Goal: Task Accomplishment & Management: Use online tool/utility

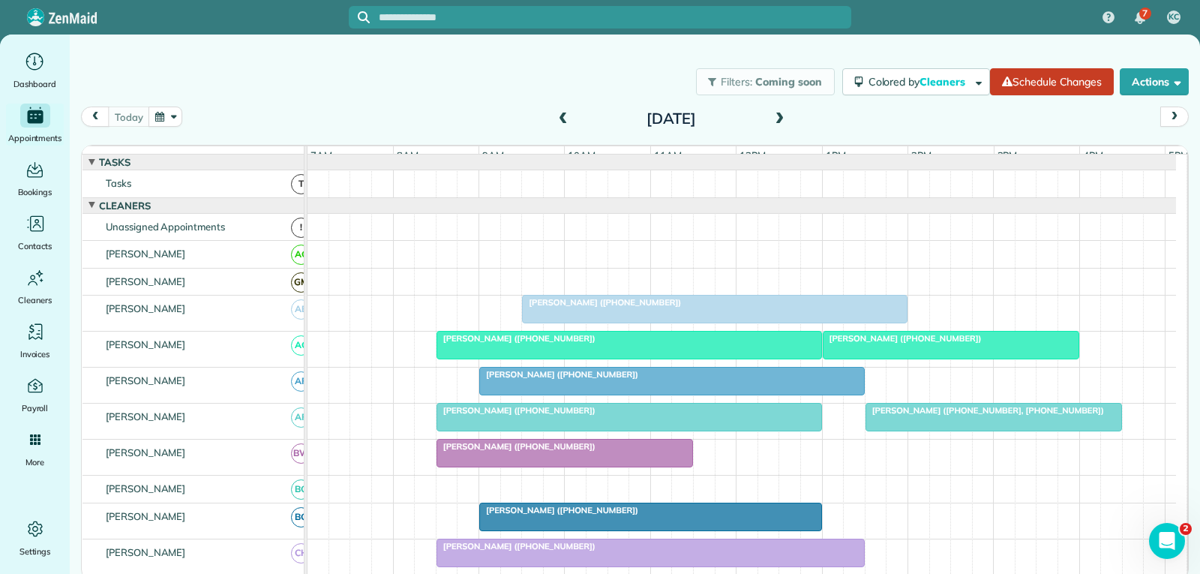
scroll to position [150, 0]
click at [638, 415] on div "[PERSON_NAME] ([PHONE_NUMBER])" at bounding box center [629, 410] width 376 height 10
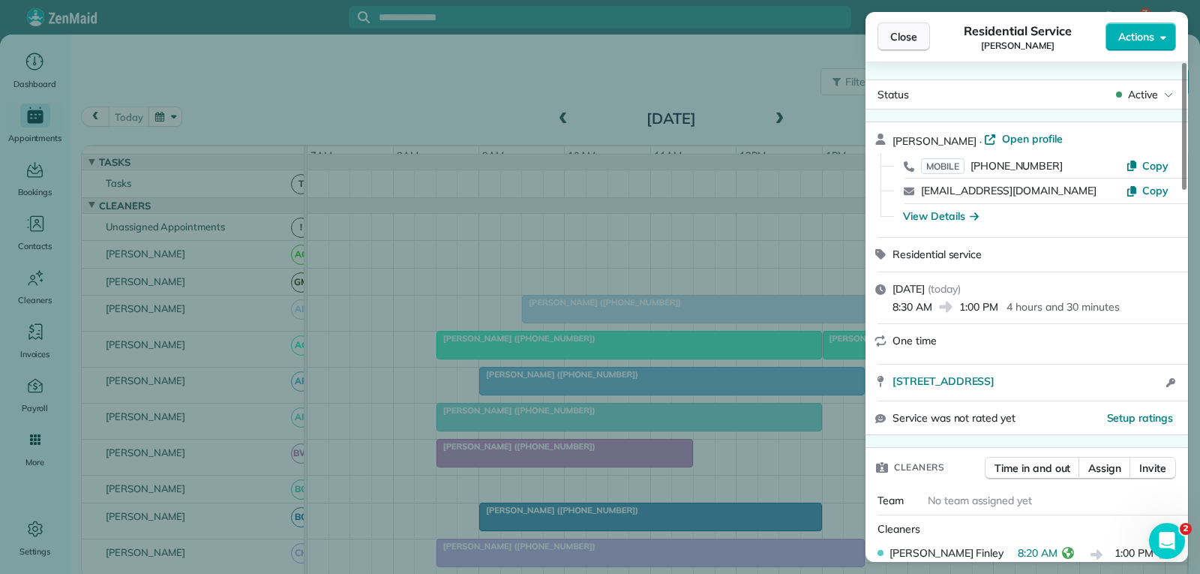
click at [896, 35] on span "Close" at bounding box center [903, 36] width 27 height 15
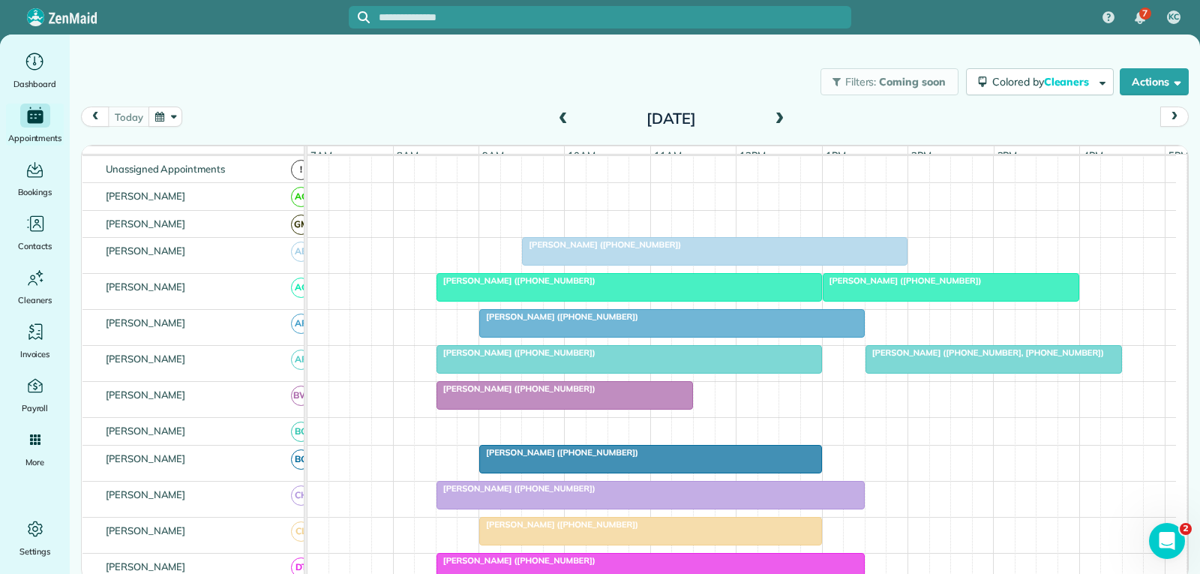
scroll to position [75, 0]
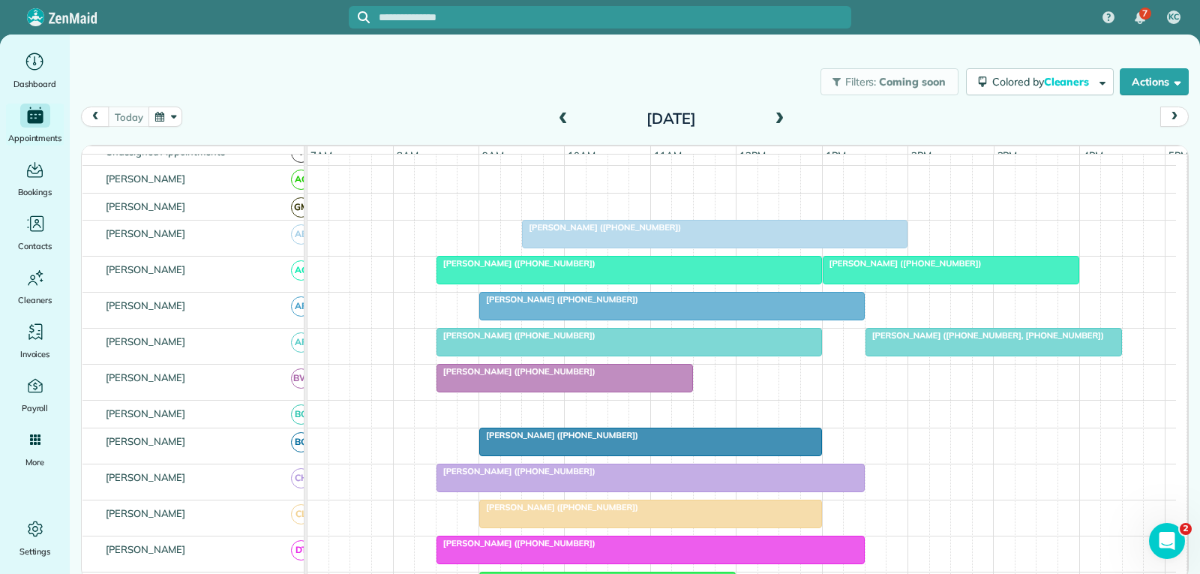
click at [683, 232] on div "[PERSON_NAME] ([PHONE_NUMBER])" at bounding box center [714, 227] width 376 height 10
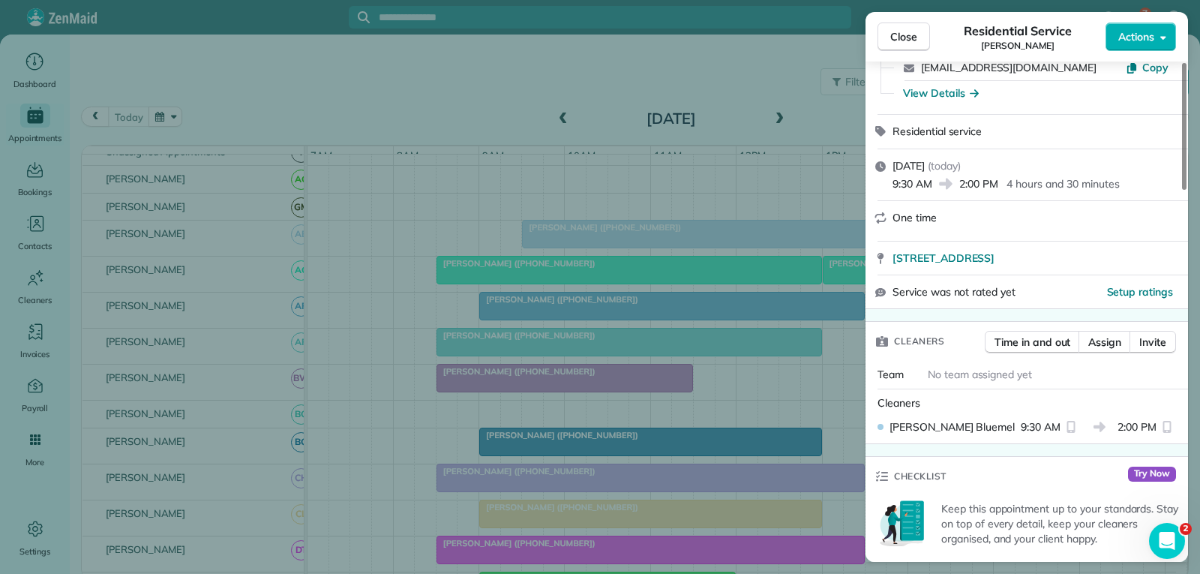
scroll to position [150, 0]
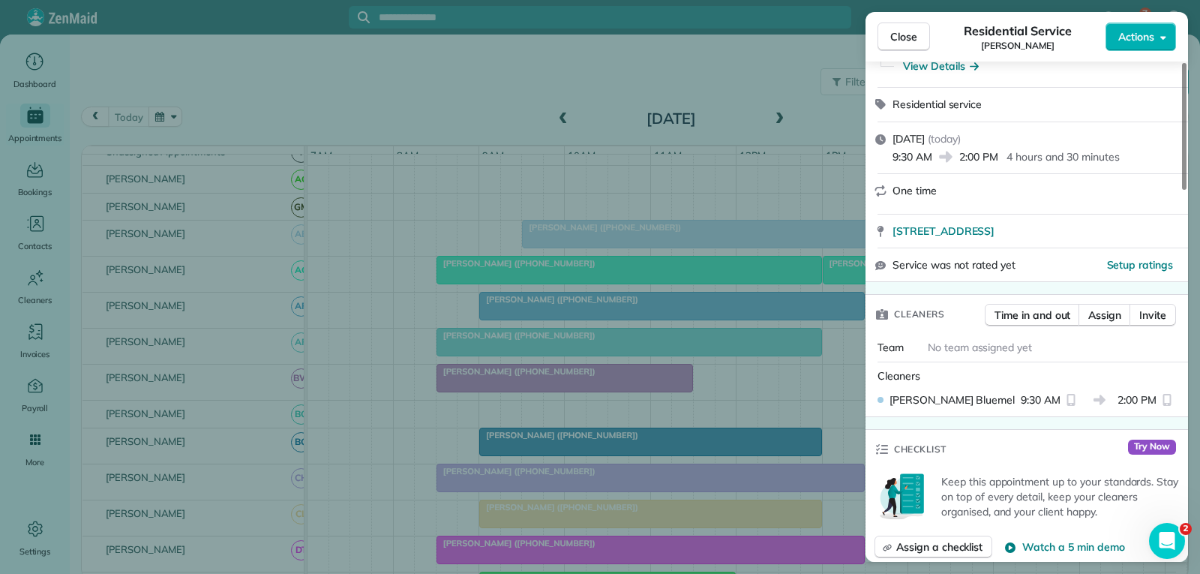
drag, startPoint x: 909, startPoint y: 37, endPoint x: 780, endPoint y: 142, distance: 165.8
click at [909, 37] on span "Close" at bounding box center [903, 36] width 27 height 15
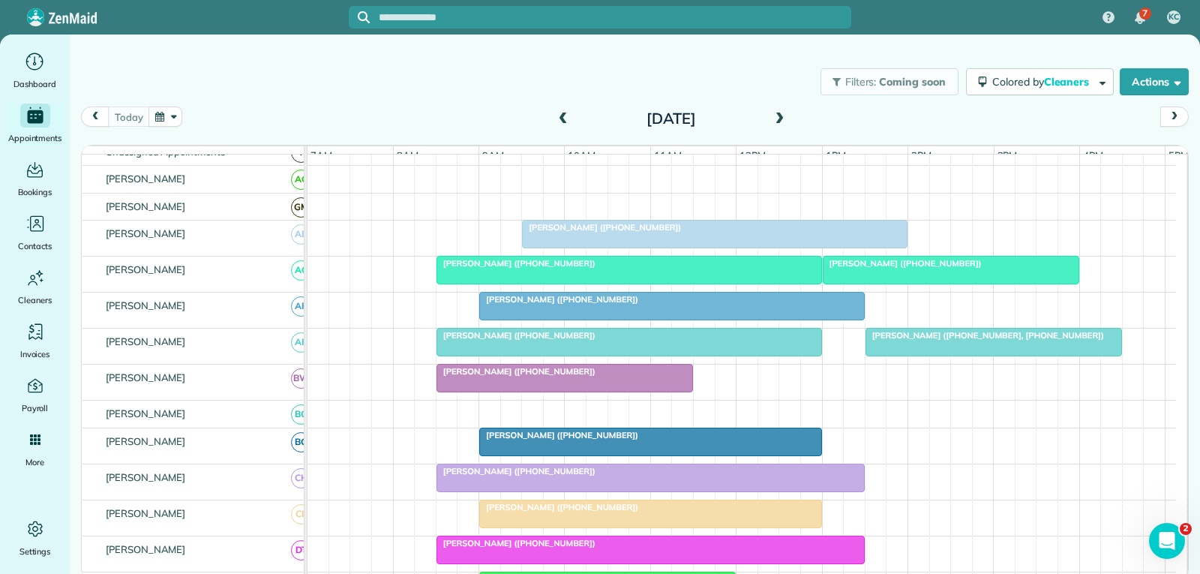
click at [578, 283] on div at bounding box center [629, 269] width 384 height 27
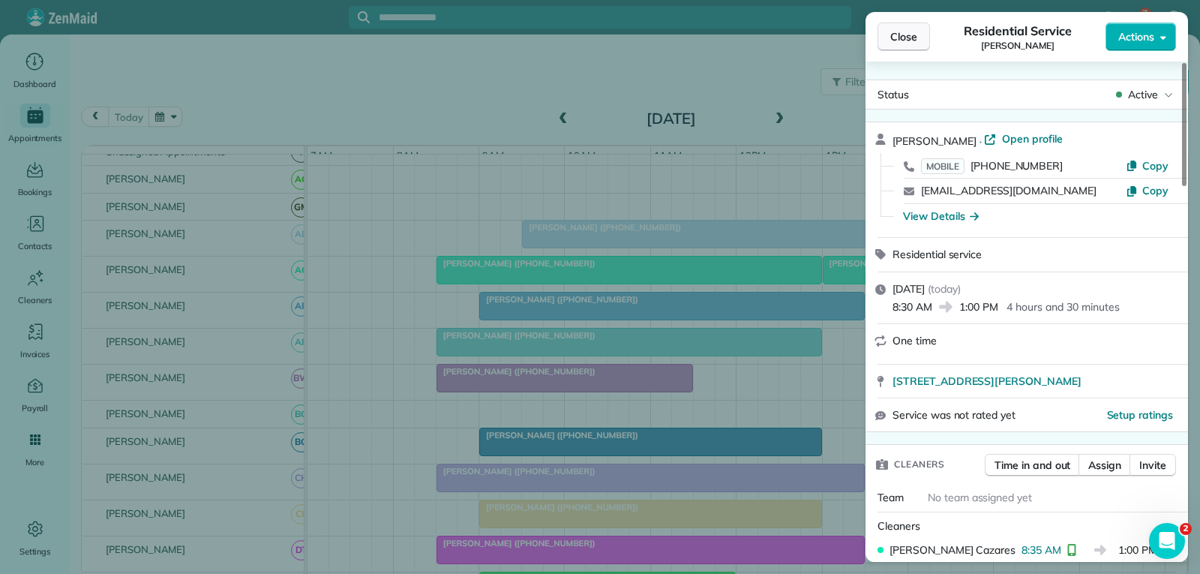
click at [898, 40] on span "Close" at bounding box center [903, 36] width 27 height 15
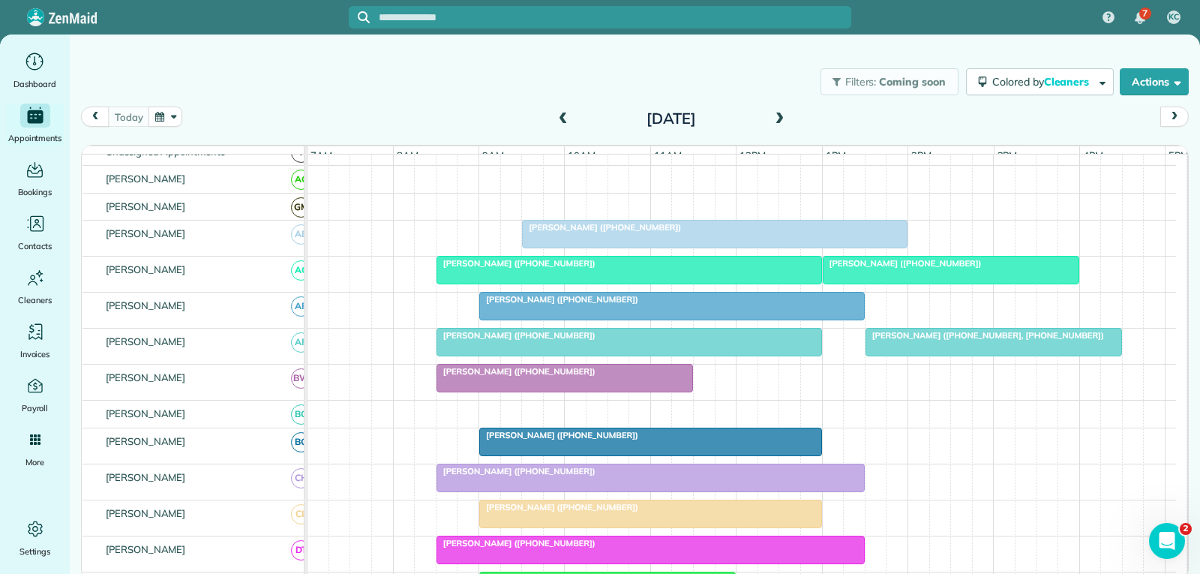
click at [630, 317] on div at bounding box center [672, 305] width 384 height 27
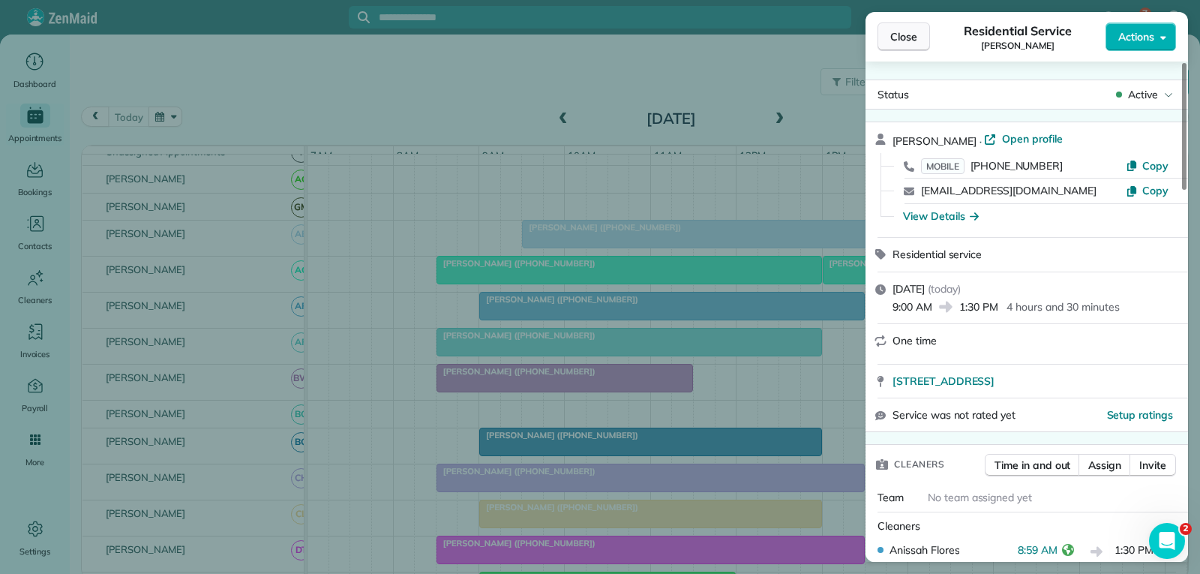
click at [900, 38] on span "Close" at bounding box center [903, 36] width 27 height 15
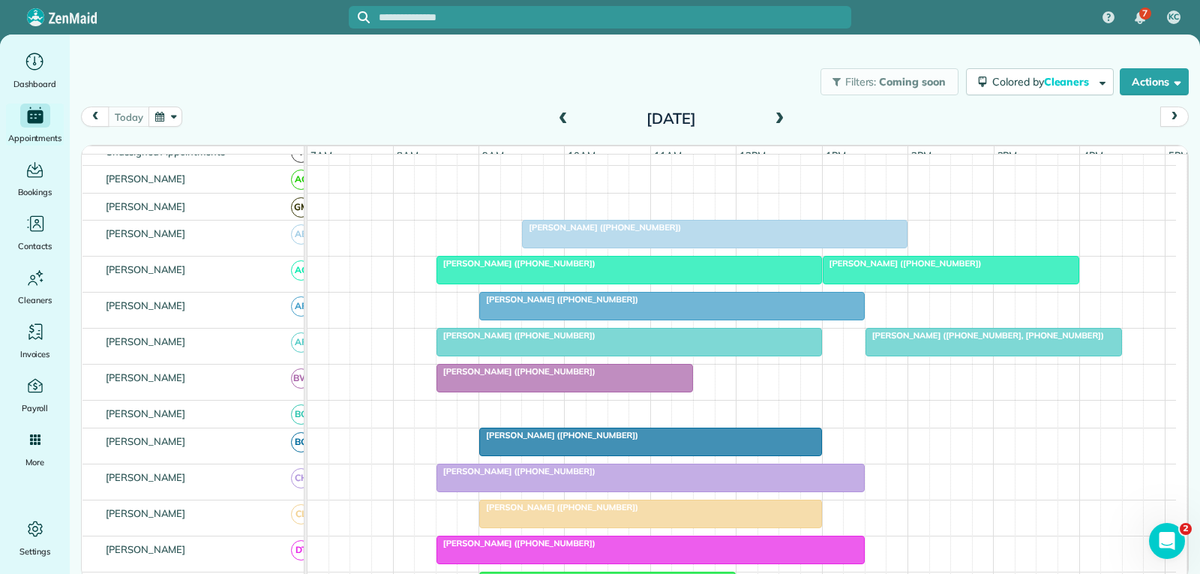
click at [599, 340] on div "[PERSON_NAME] ([PHONE_NUMBER])" at bounding box center [629, 335] width 376 height 10
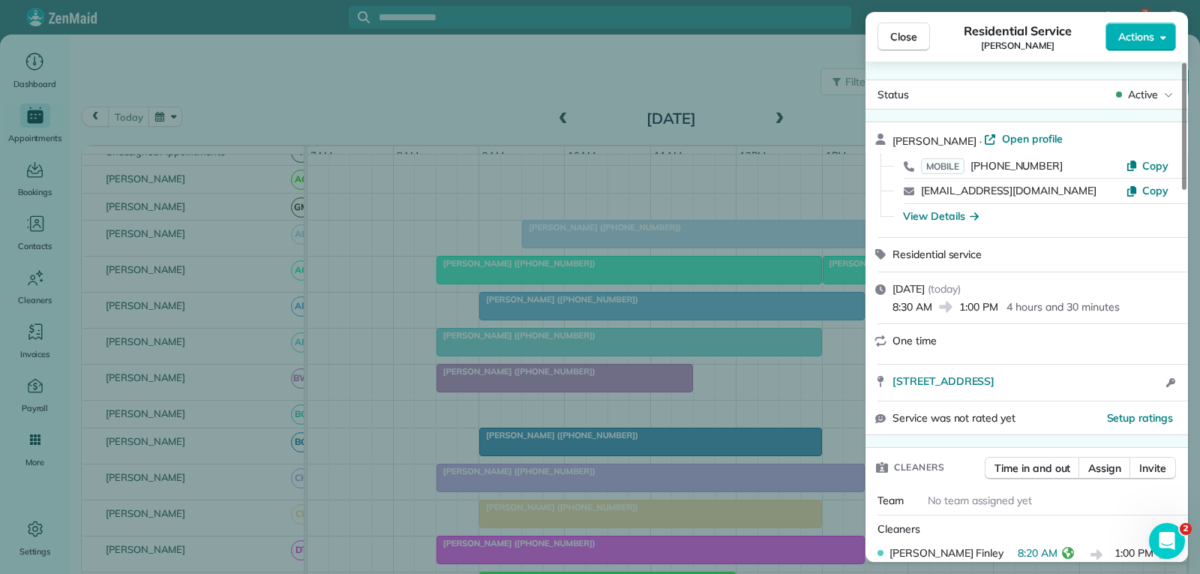
scroll to position [300, 0]
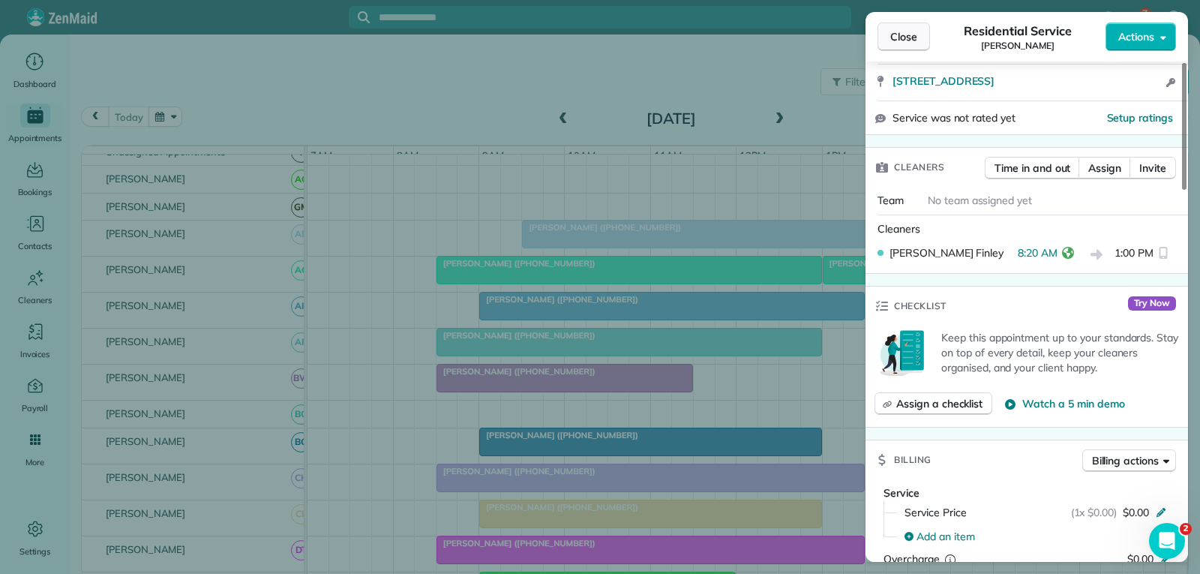
click at [916, 40] on span "Close" at bounding box center [903, 36] width 27 height 15
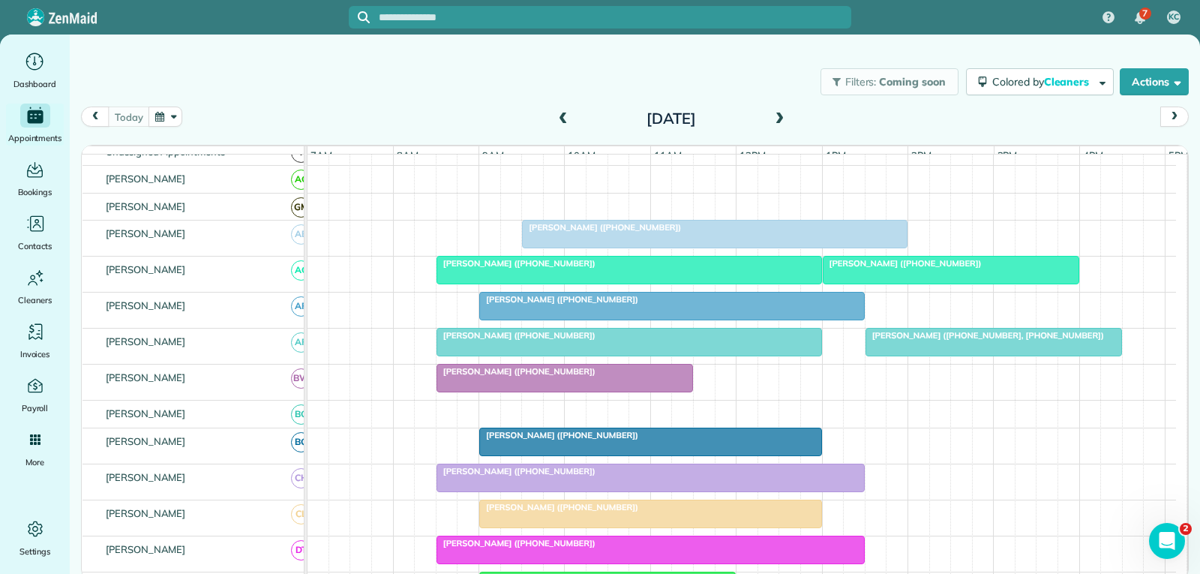
click at [620, 390] on div at bounding box center [564, 377] width 255 height 27
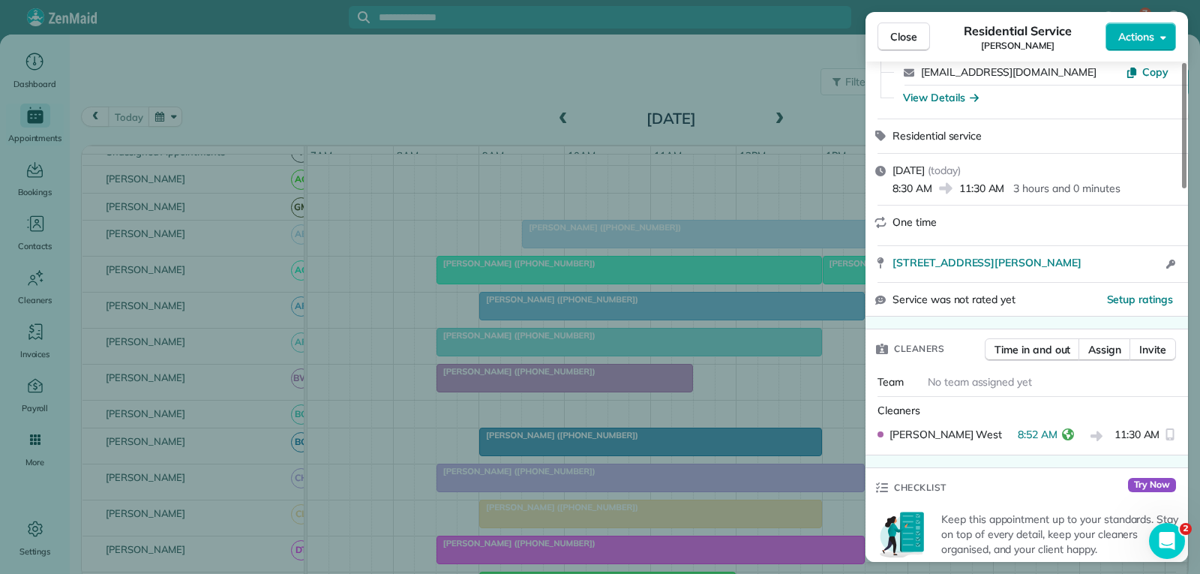
scroll to position [150, 0]
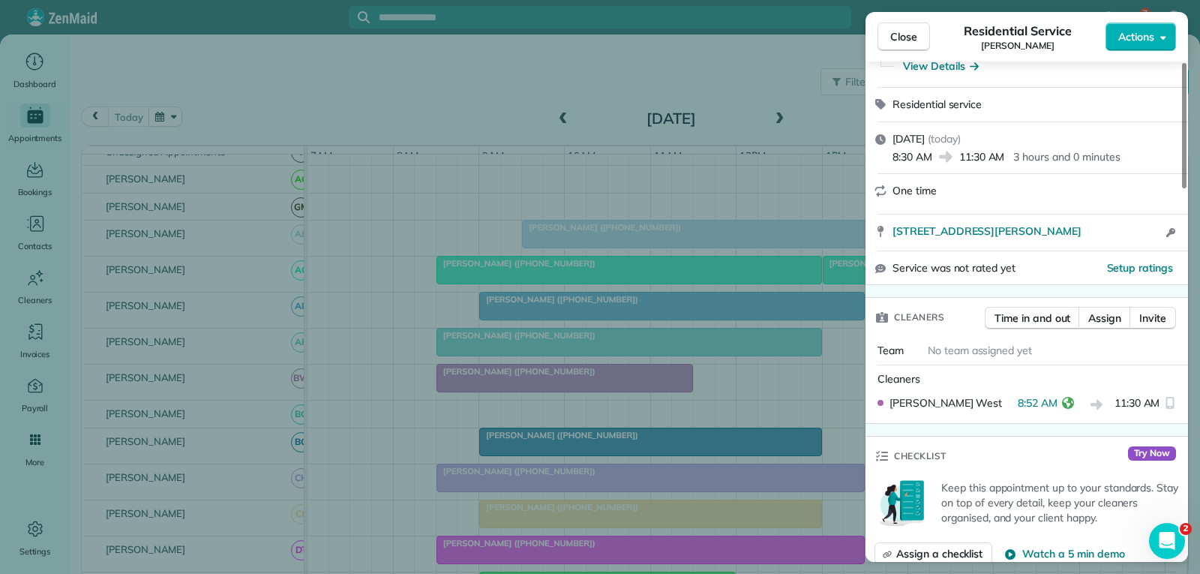
drag, startPoint x: 906, startPoint y: 32, endPoint x: 709, endPoint y: 150, distance: 229.7
click at [904, 32] on span "Close" at bounding box center [903, 36] width 27 height 15
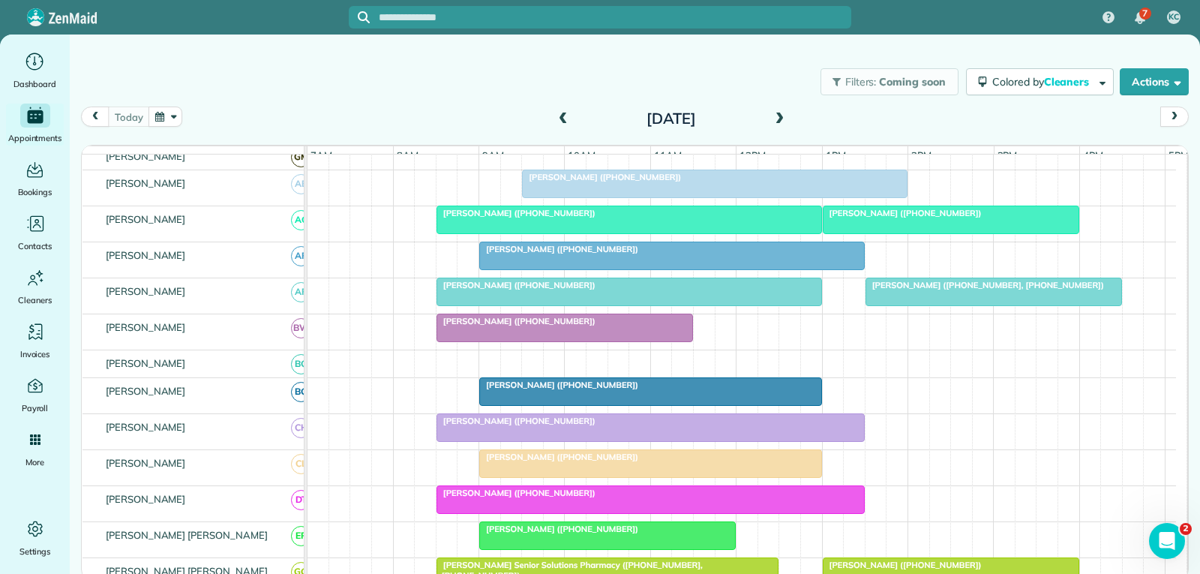
scroll to position [150, 0]
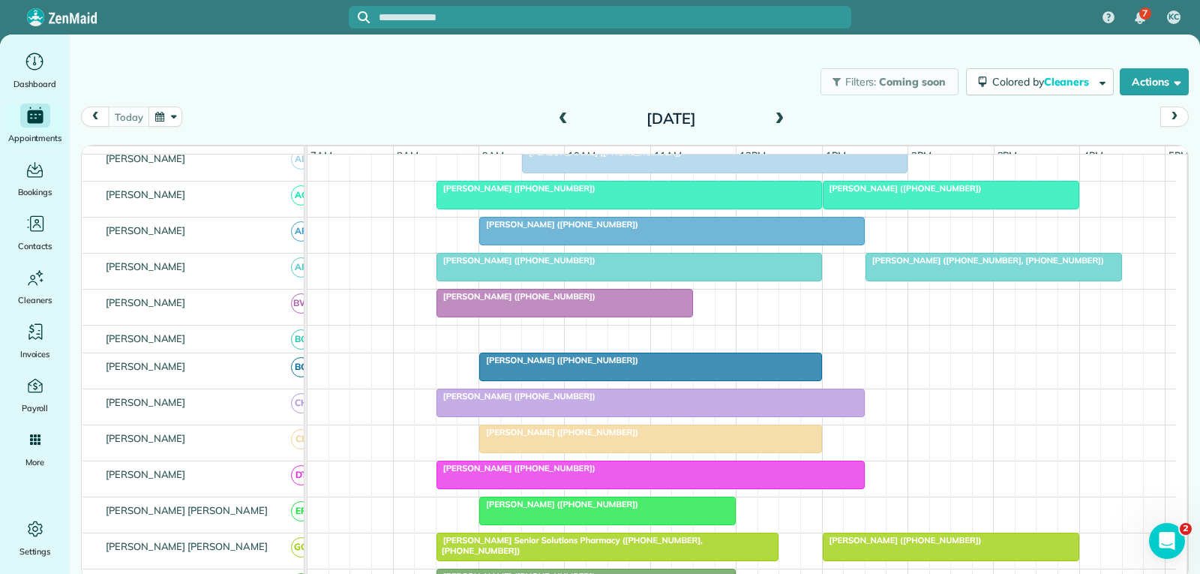
click at [679, 365] on div "[PERSON_NAME] ([PHONE_NUMBER])" at bounding box center [651, 360] width 334 height 10
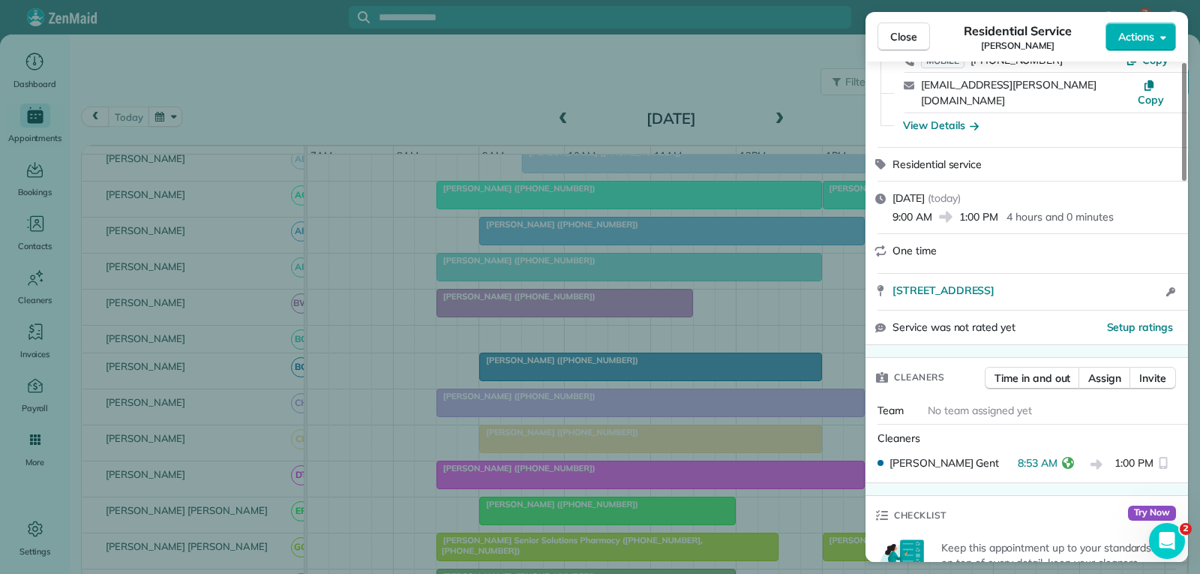
scroll to position [150, 0]
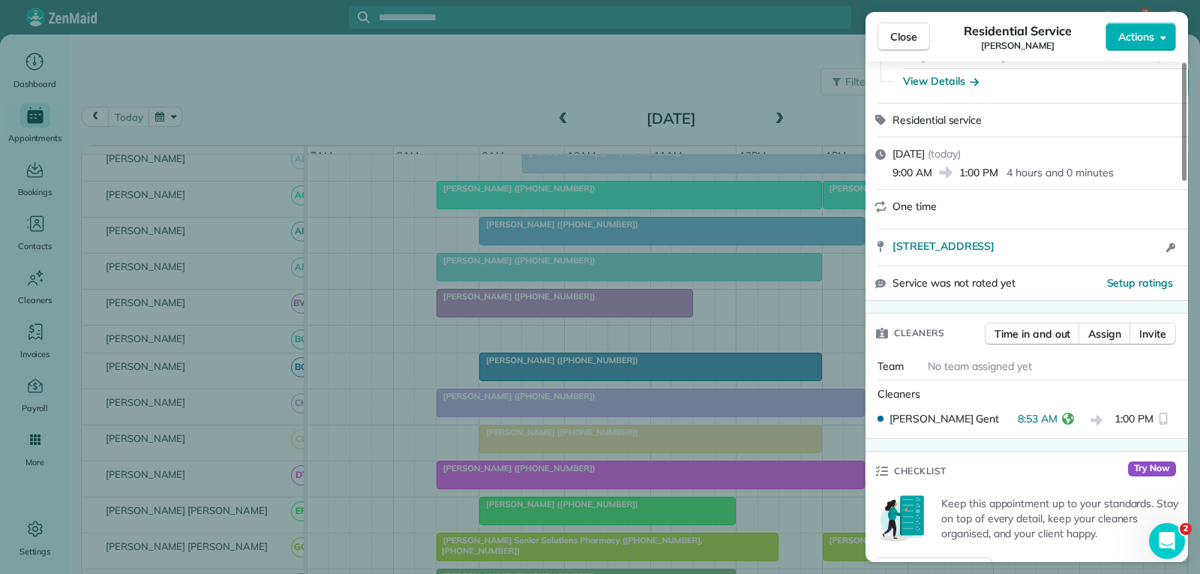
click at [908, 30] on span "Close" at bounding box center [903, 36] width 27 height 15
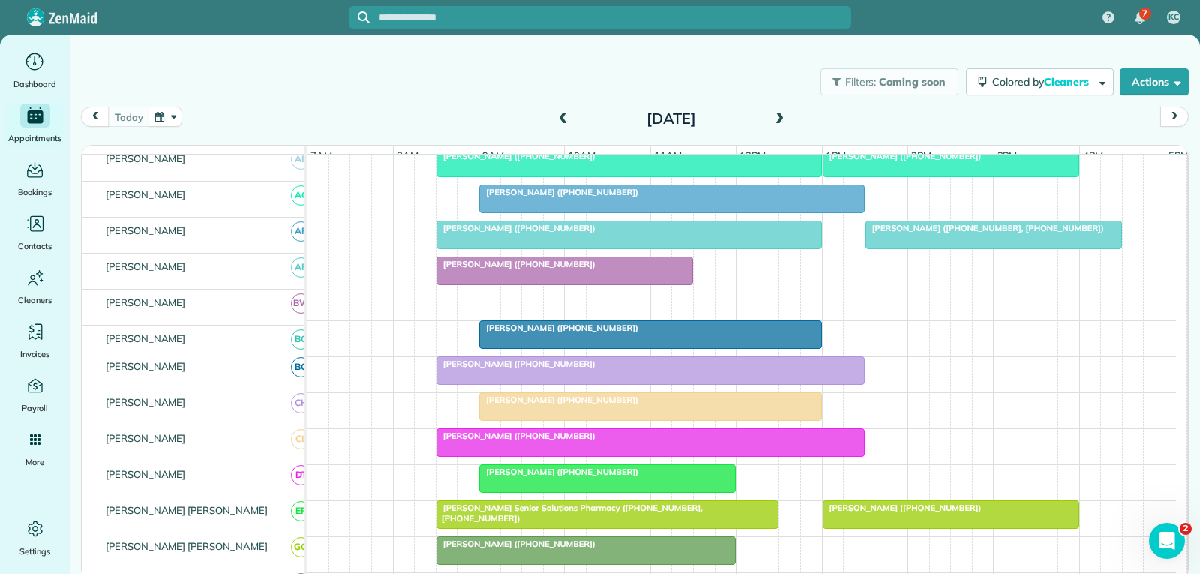
scroll to position [225, 0]
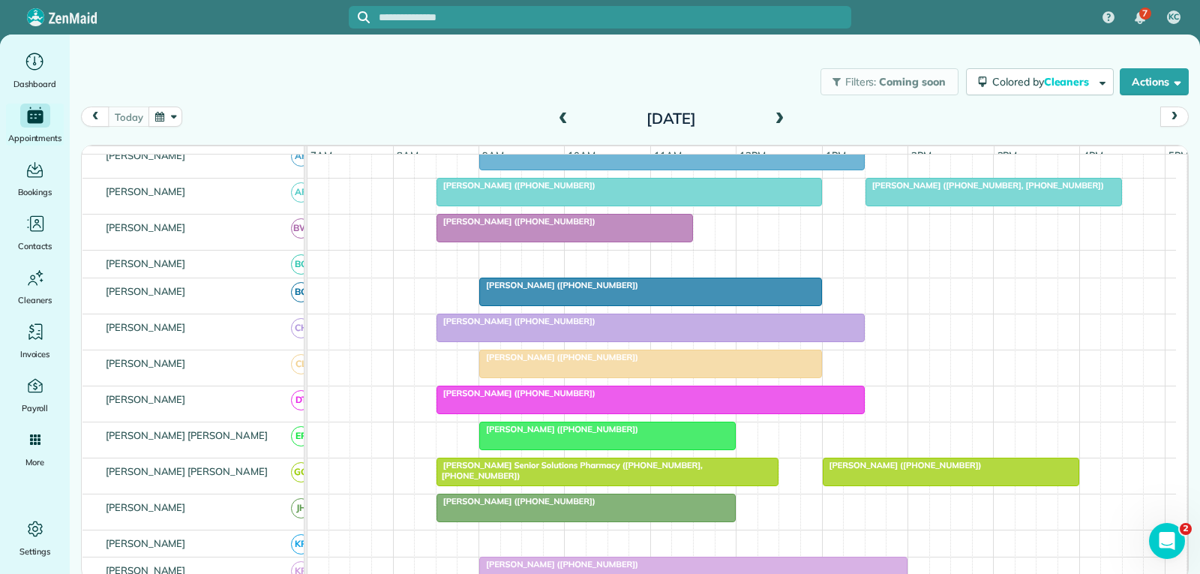
click at [651, 337] on div at bounding box center [650, 327] width 427 height 27
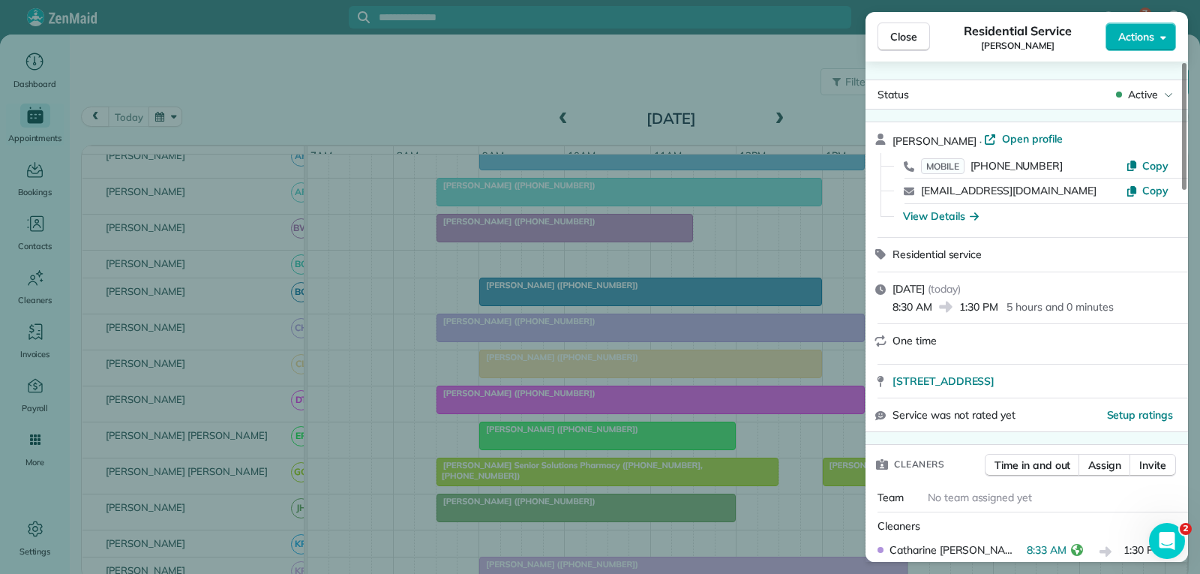
scroll to position [75, 0]
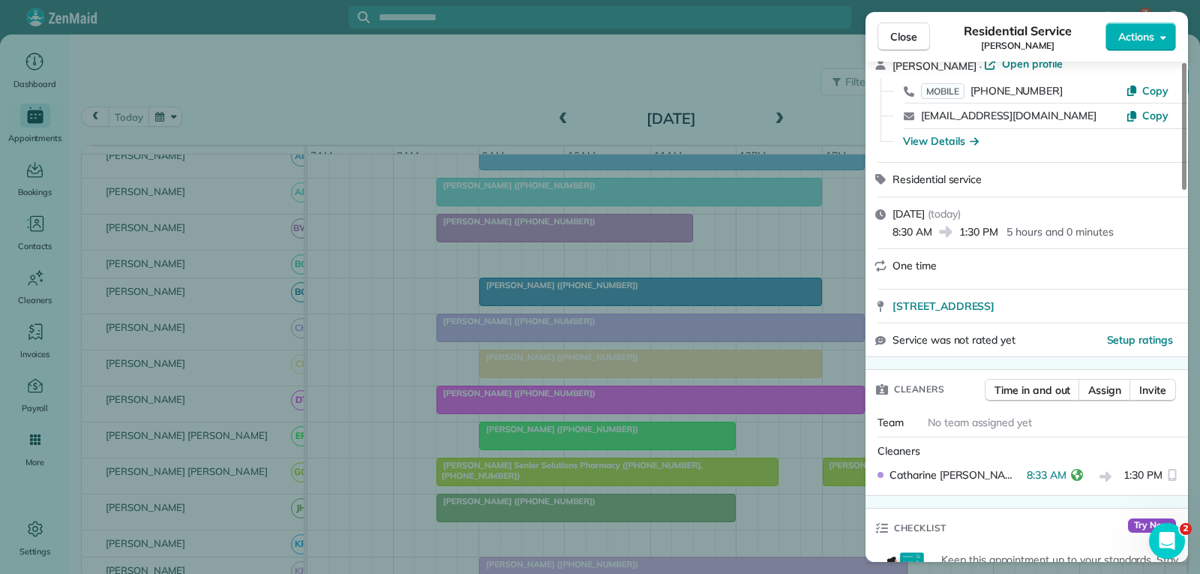
click at [910, 34] on span "Close" at bounding box center [903, 36] width 27 height 15
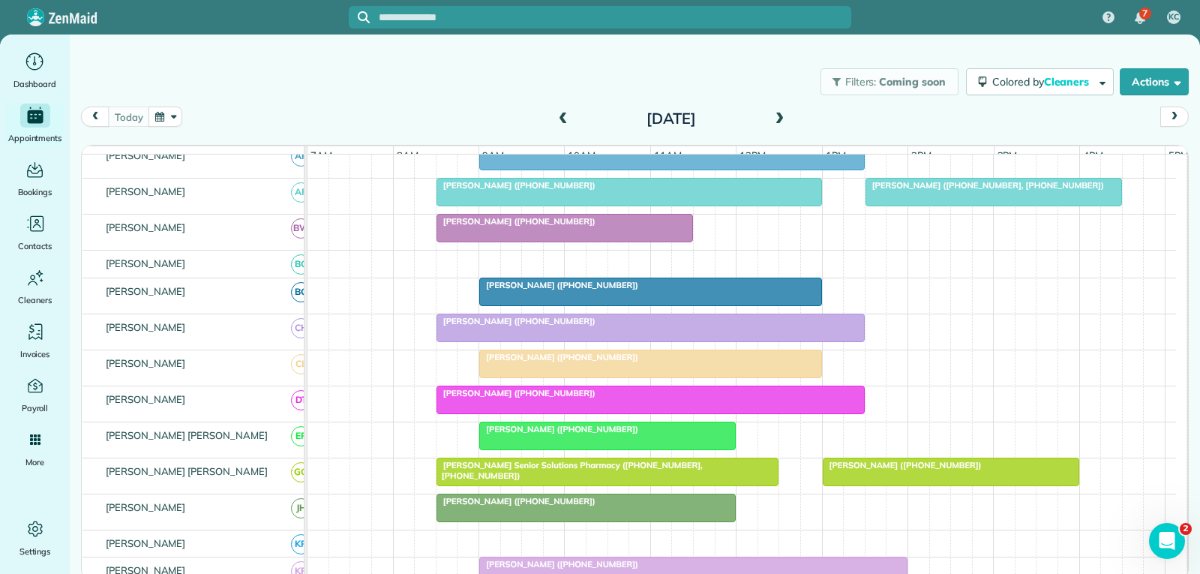
click at [628, 362] on span "[PERSON_NAME] ([PHONE_NUMBER])" at bounding box center [558, 357] width 160 height 10
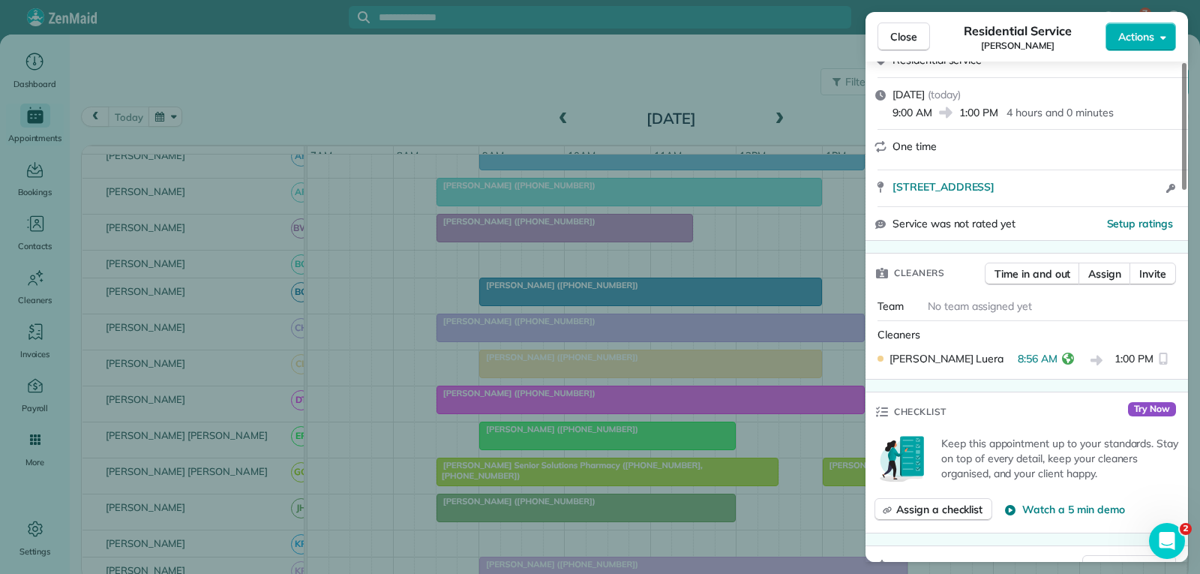
scroll to position [300, 0]
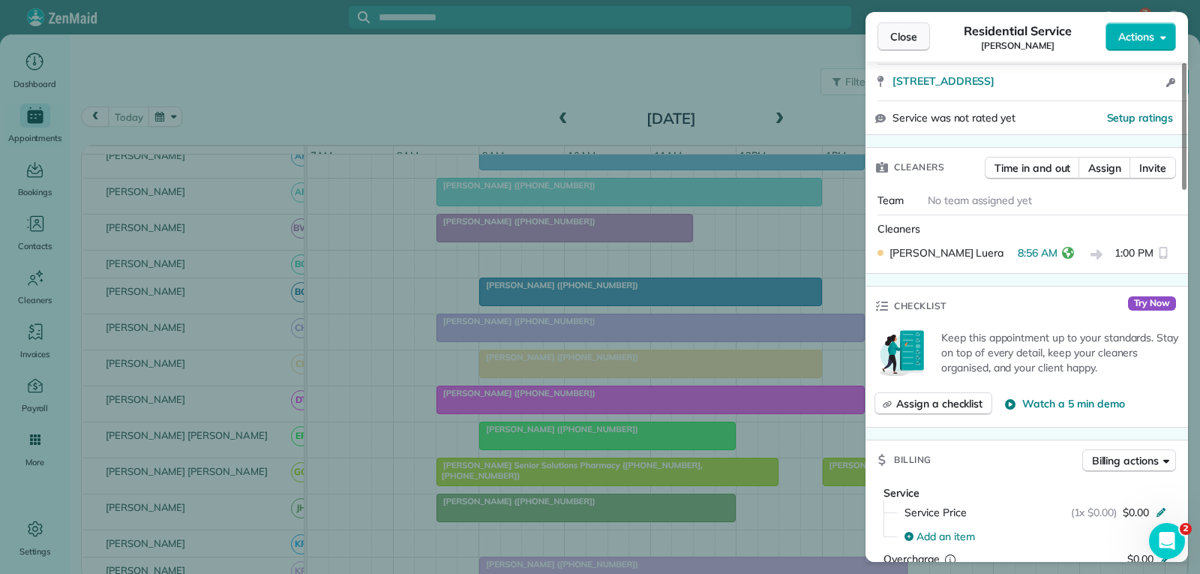
click at [896, 42] on span "Close" at bounding box center [903, 36] width 27 height 15
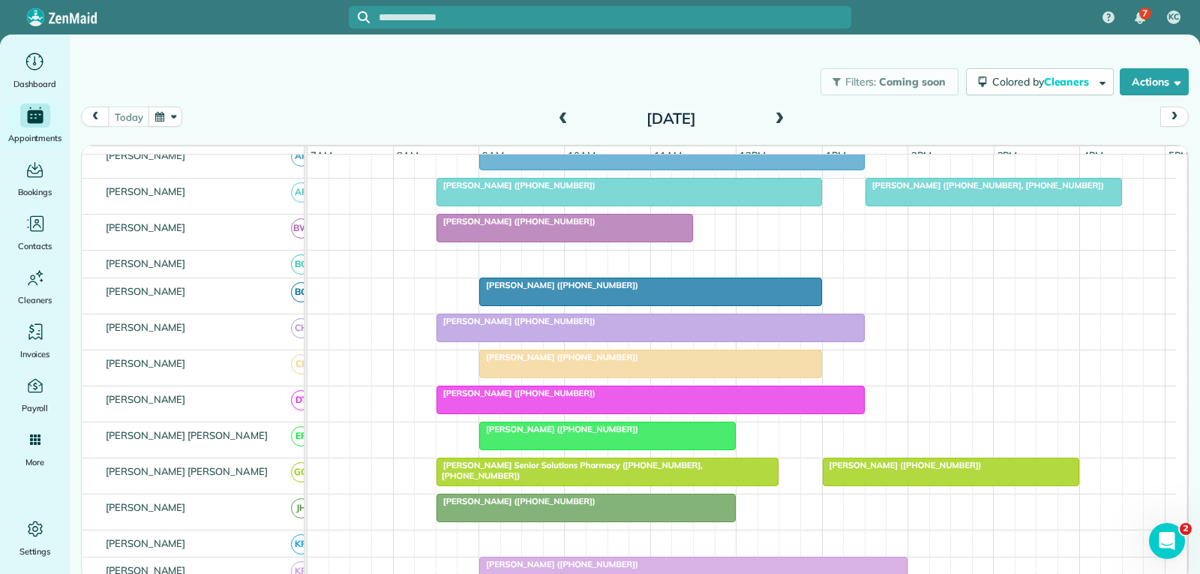
click at [600, 410] on div at bounding box center [650, 399] width 427 height 27
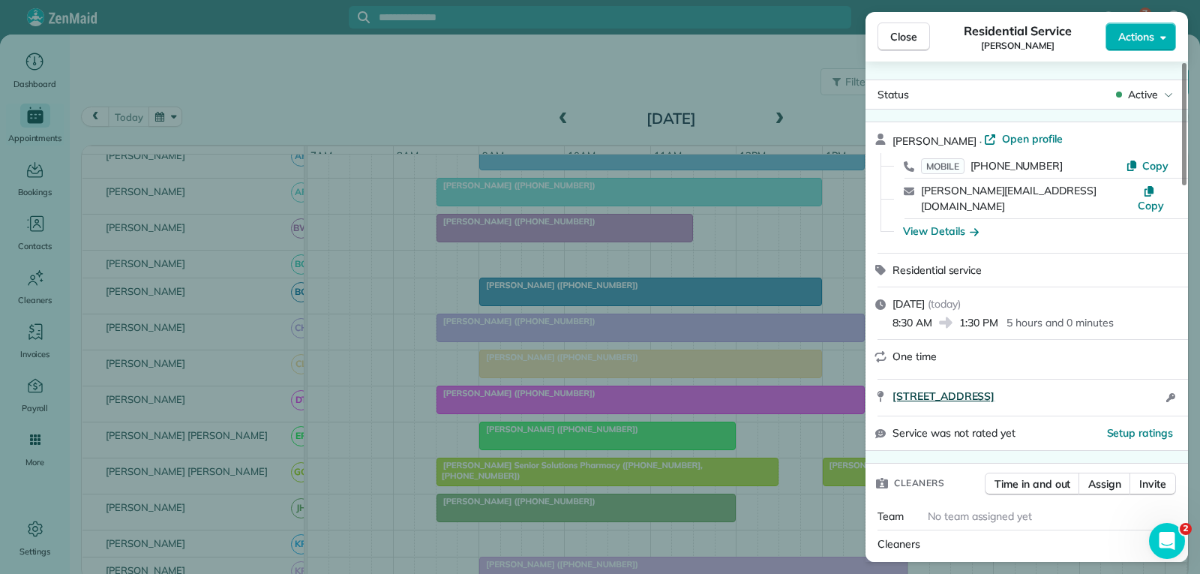
scroll to position [150, 0]
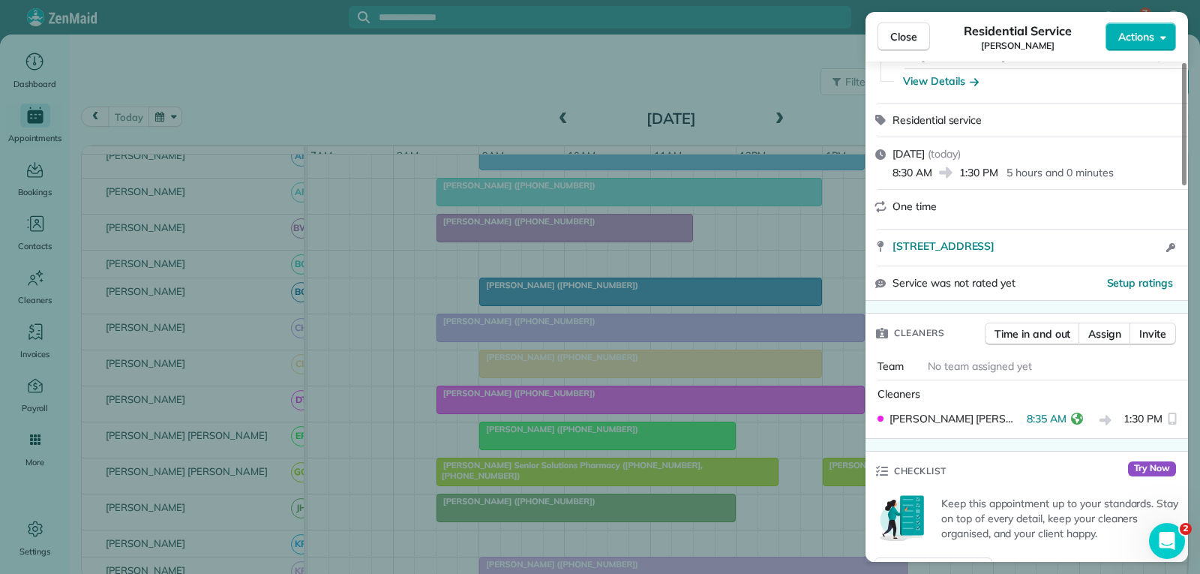
drag, startPoint x: 894, startPoint y: 45, endPoint x: 818, endPoint y: 134, distance: 117.5
click at [894, 44] on button "Close" at bounding box center [903, 36] width 52 height 28
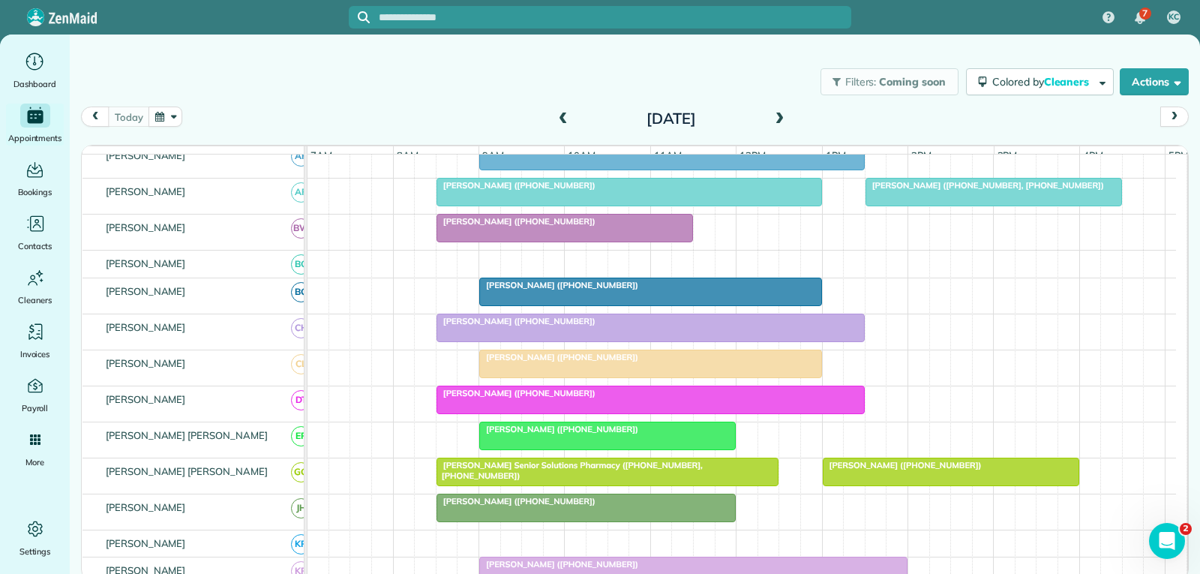
click at [619, 434] on div "[PERSON_NAME] ([PHONE_NUMBER])" at bounding box center [607, 429] width 247 height 10
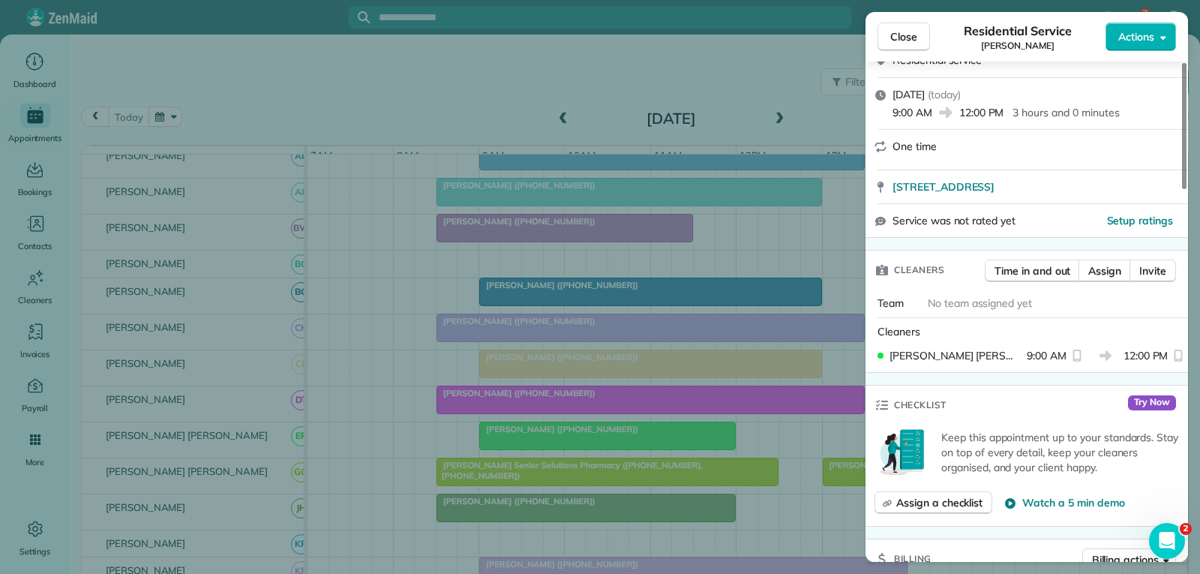
scroll to position [300, 0]
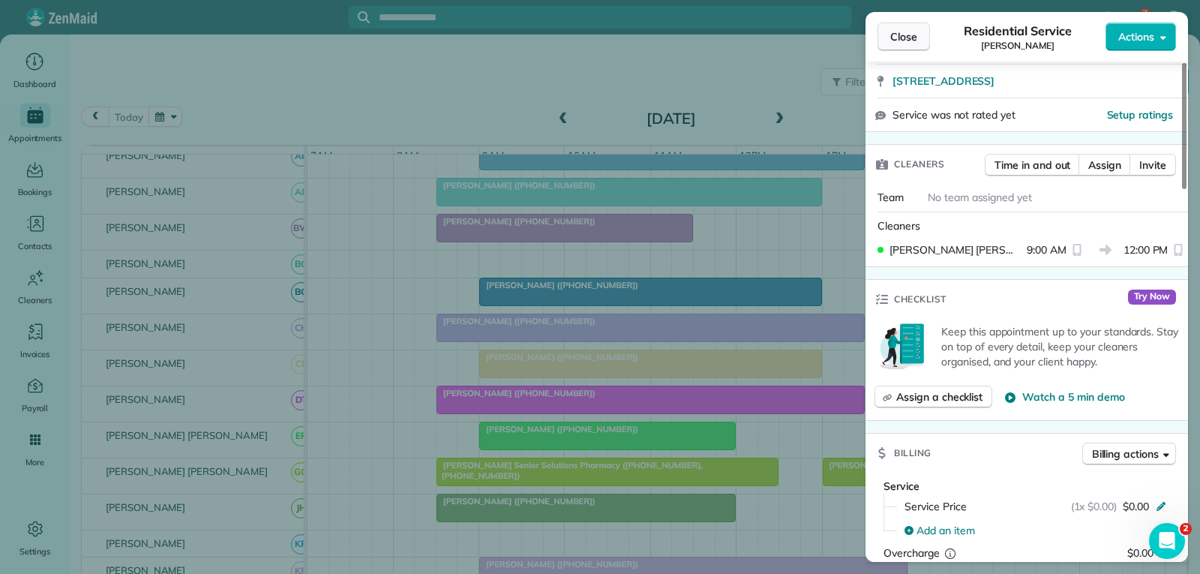
click at [903, 43] on span "Close" at bounding box center [903, 36] width 27 height 15
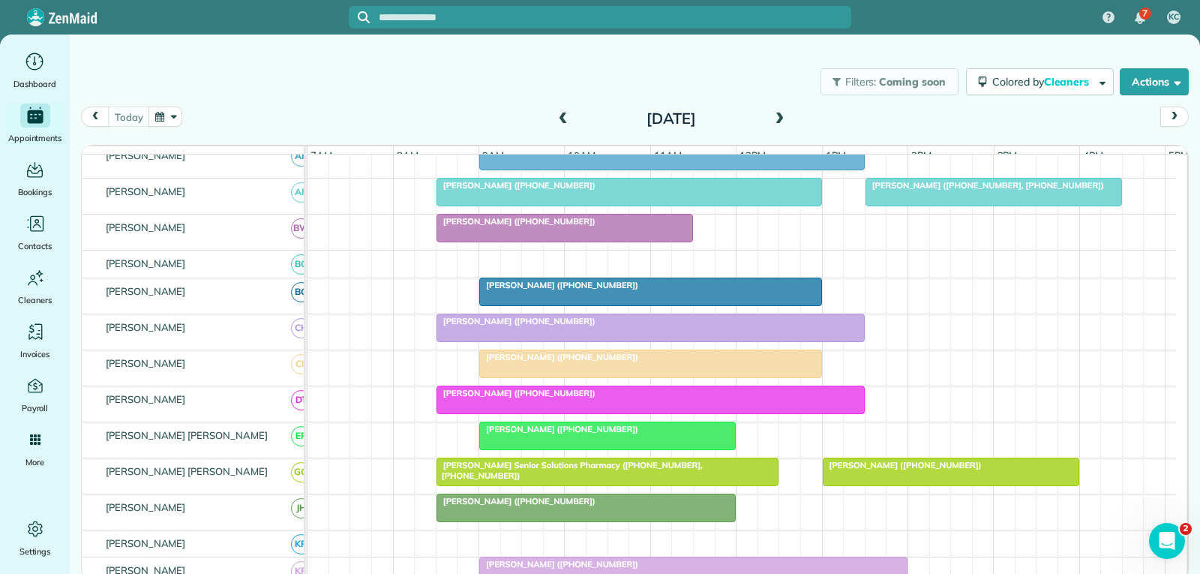
click at [577, 483] on div at bounding box center [607, 471] width 341 height 27
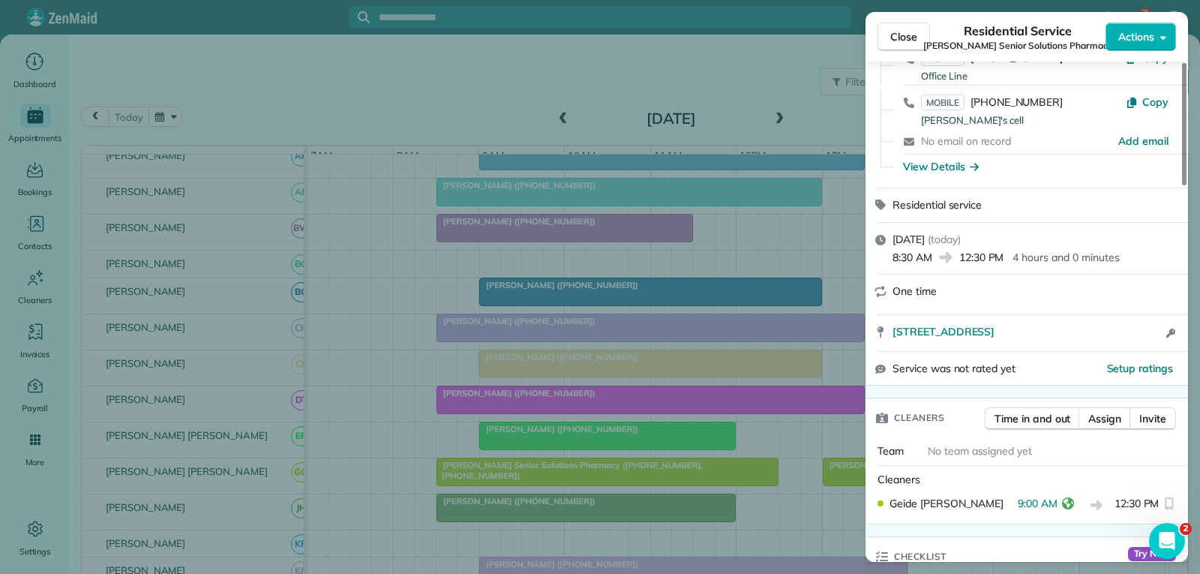
scroll to position [150, 0]
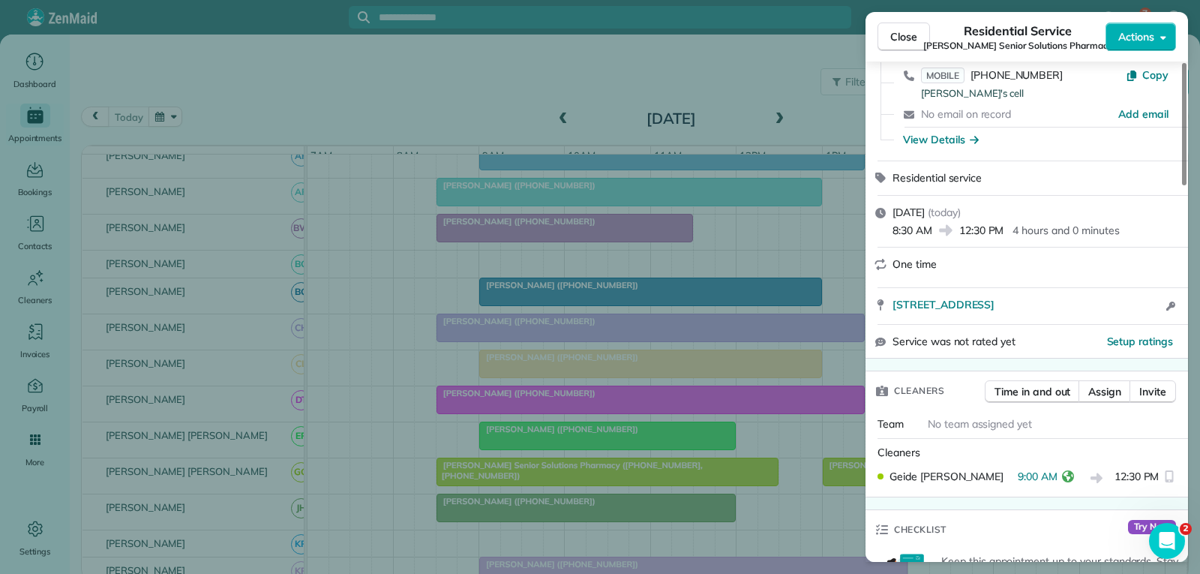
click at [903, 38] on span "Close" at bounding box center [903, 36] width 27 height 15
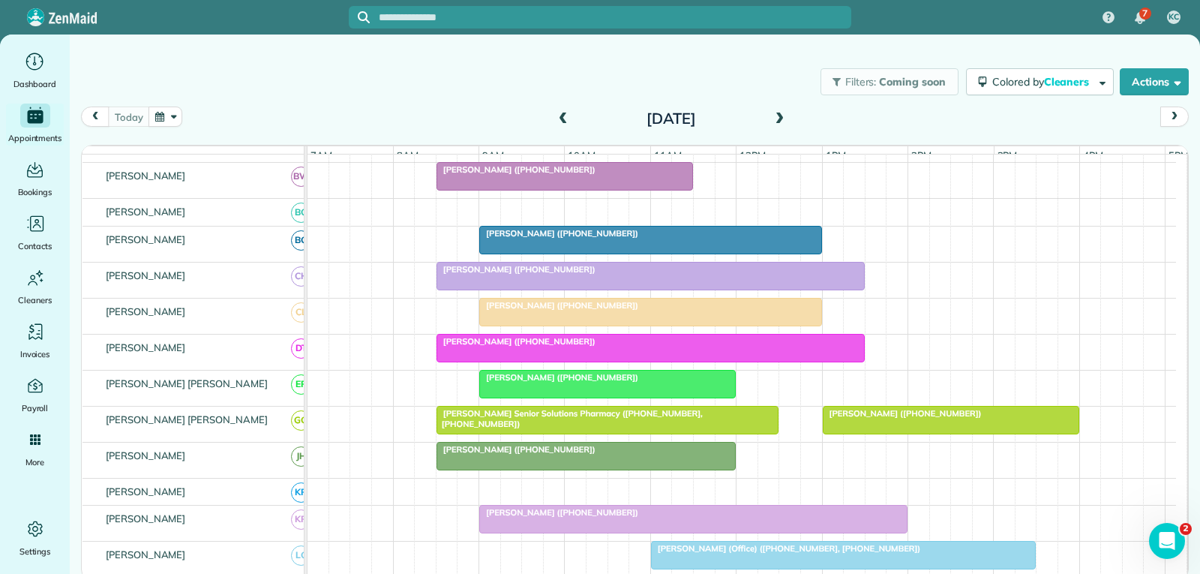
scroll to position [300, 0]
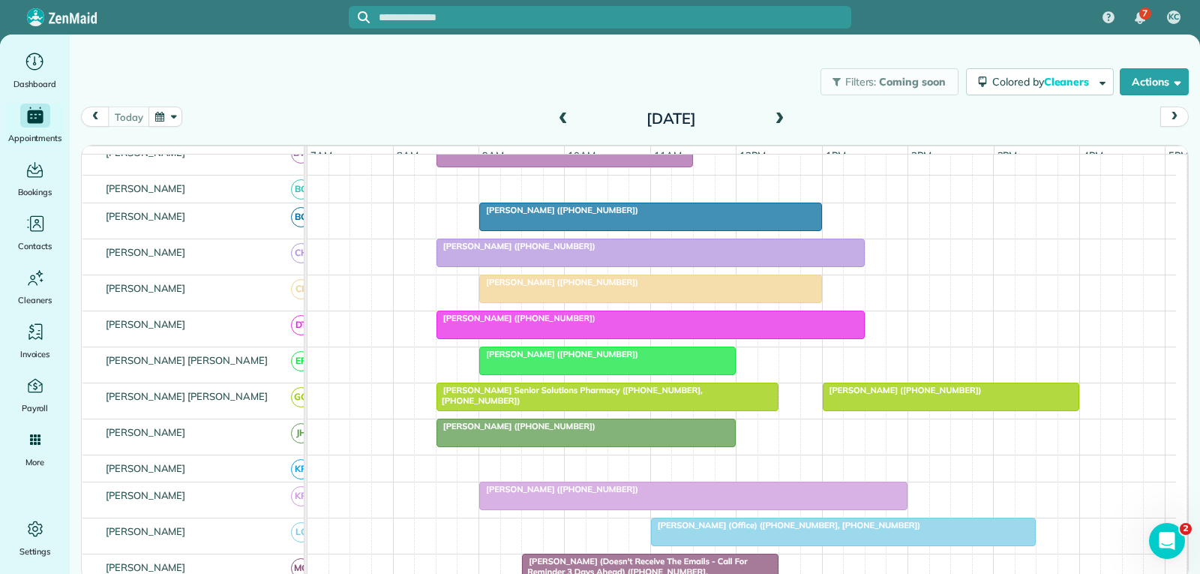
click at [663, 431] on div "[PERSON_NAME] ([PHONE_NUMBER])" at bounding box center [586, 426] width 290 height 10
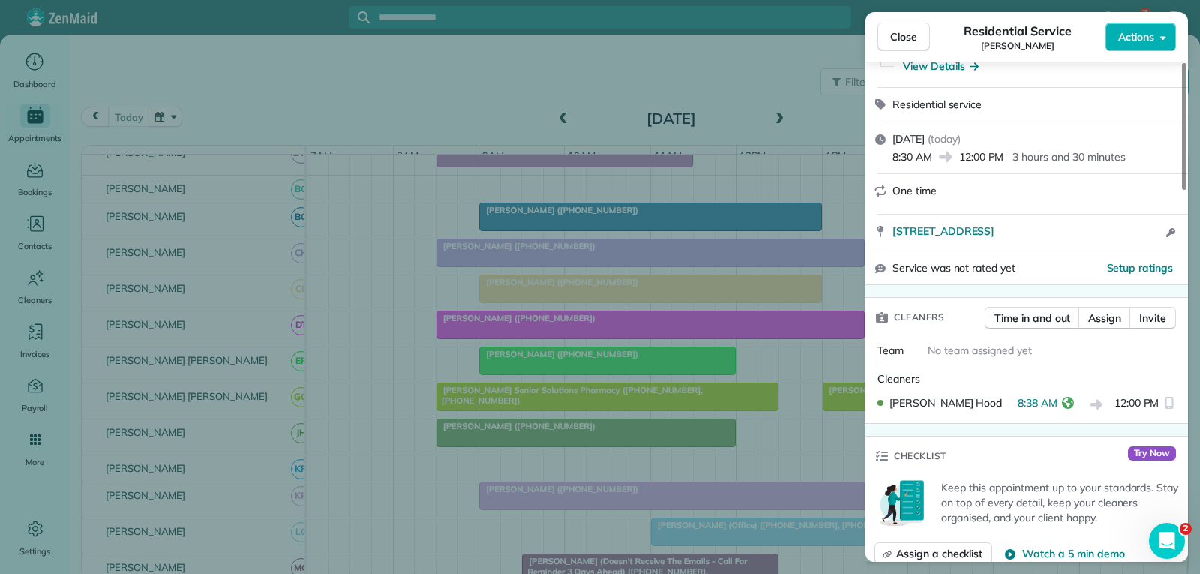
scroll to position [225, 0]
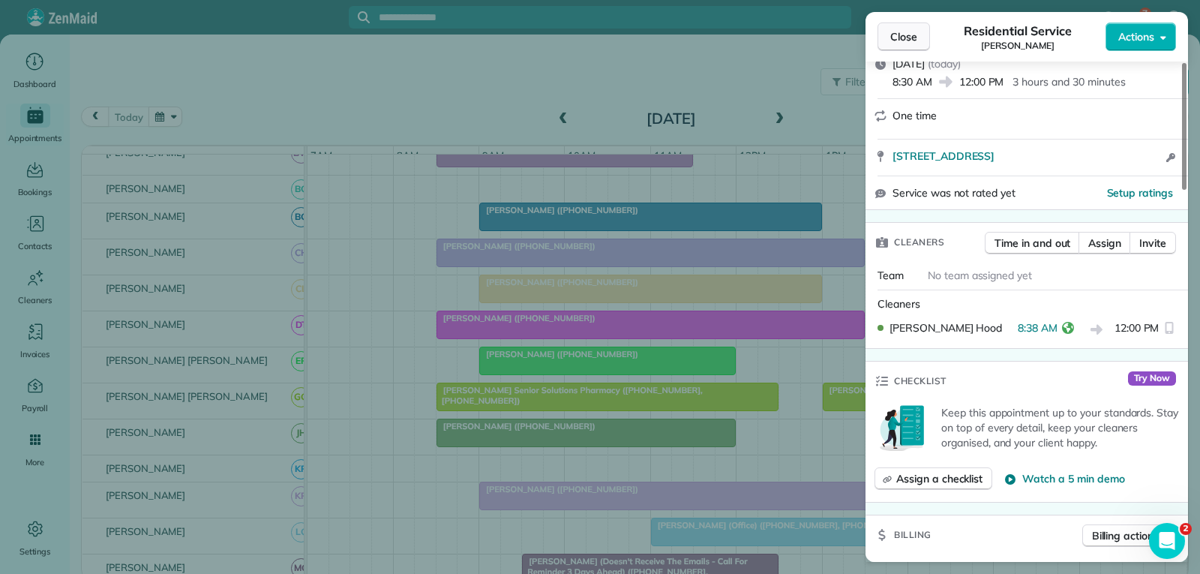
click at [928, 37] on button "Close" at bounding box center [903, 36] width 52 height 28
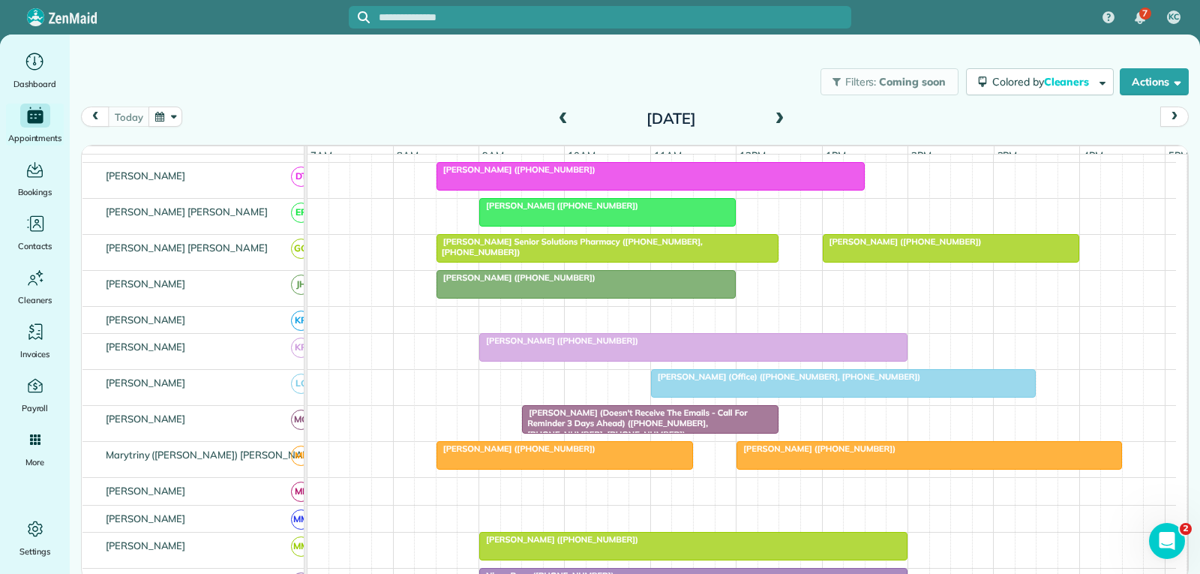
scroll to position [450, 0]
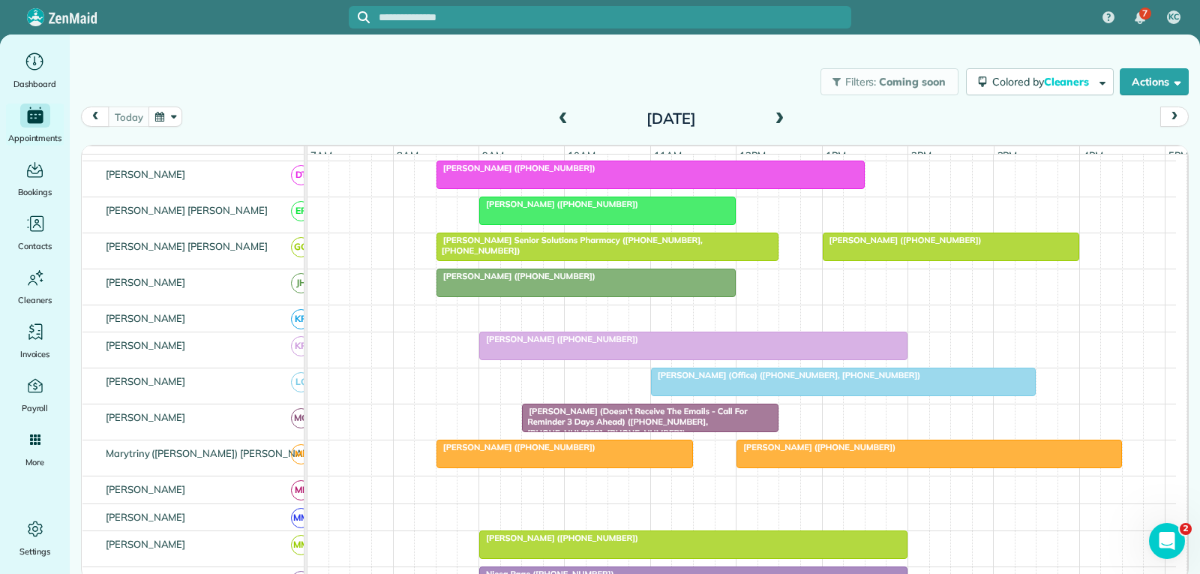
click at [595, 344] on span "[PERSON_NAME] ([PHONE_NUMBER])" at bounding box center [558, 339] width 160 height 10
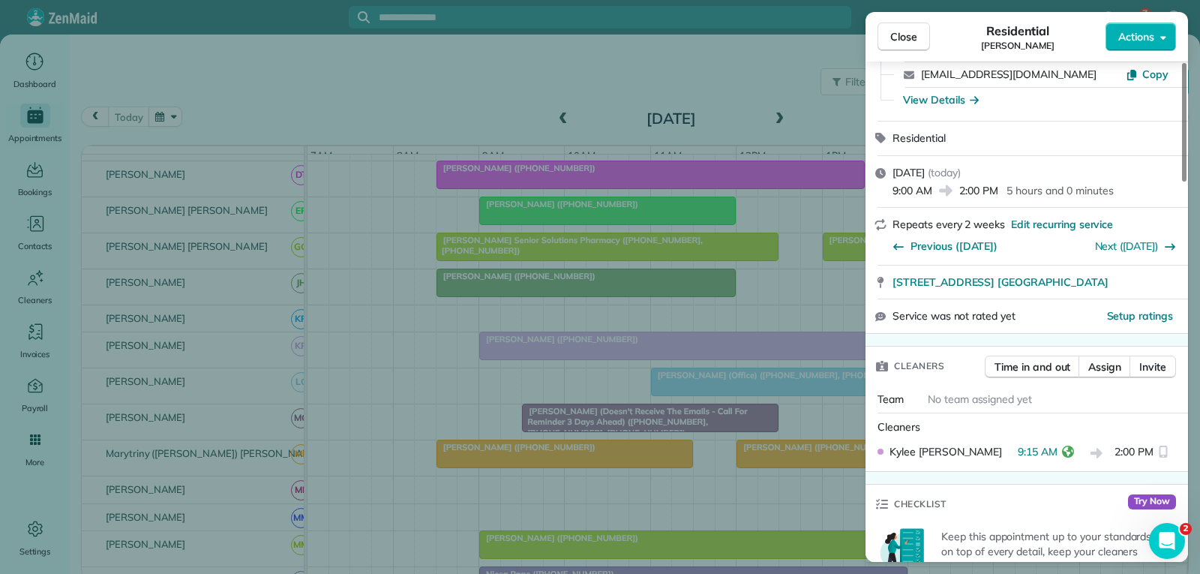
scroll to position [150, 0]
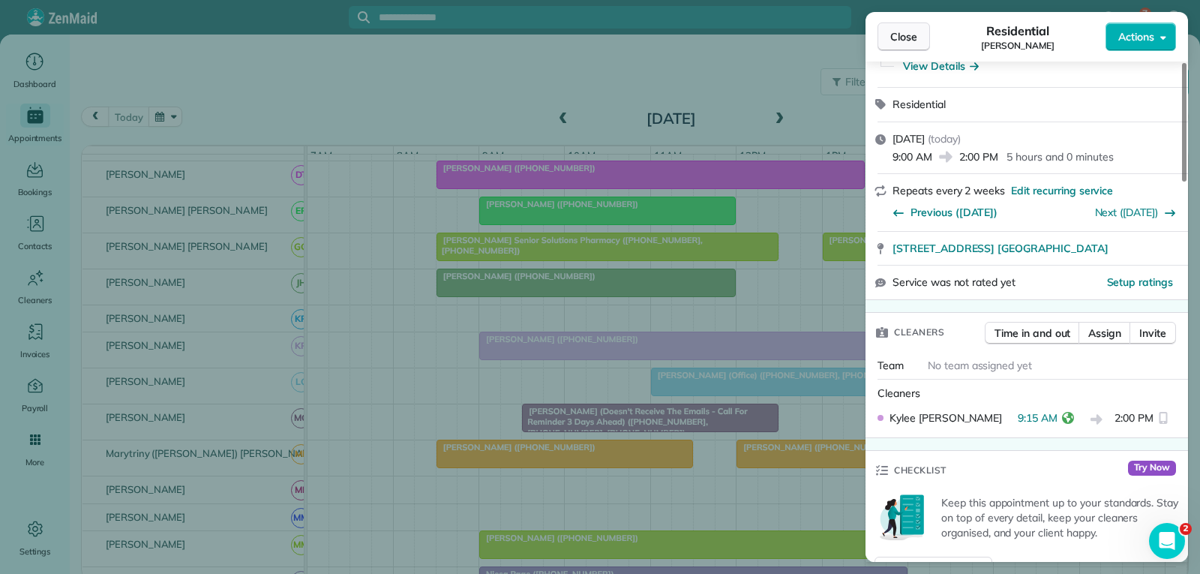
click at [904, 43] on span "Close" at bounding box center [903, 36] width 27 height 15
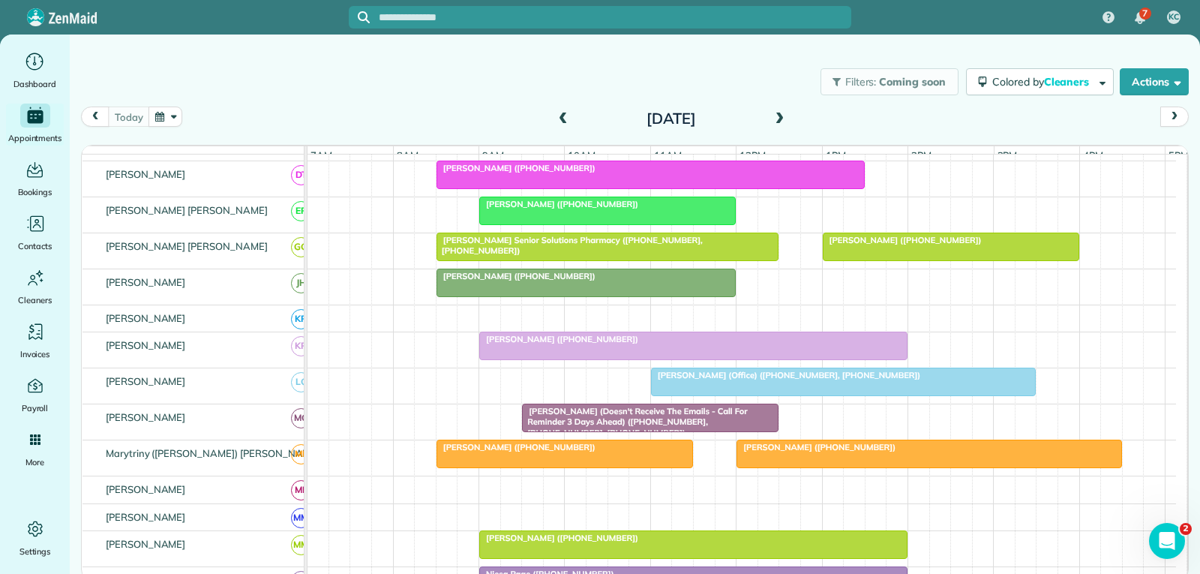
scroll to position [525, 0]
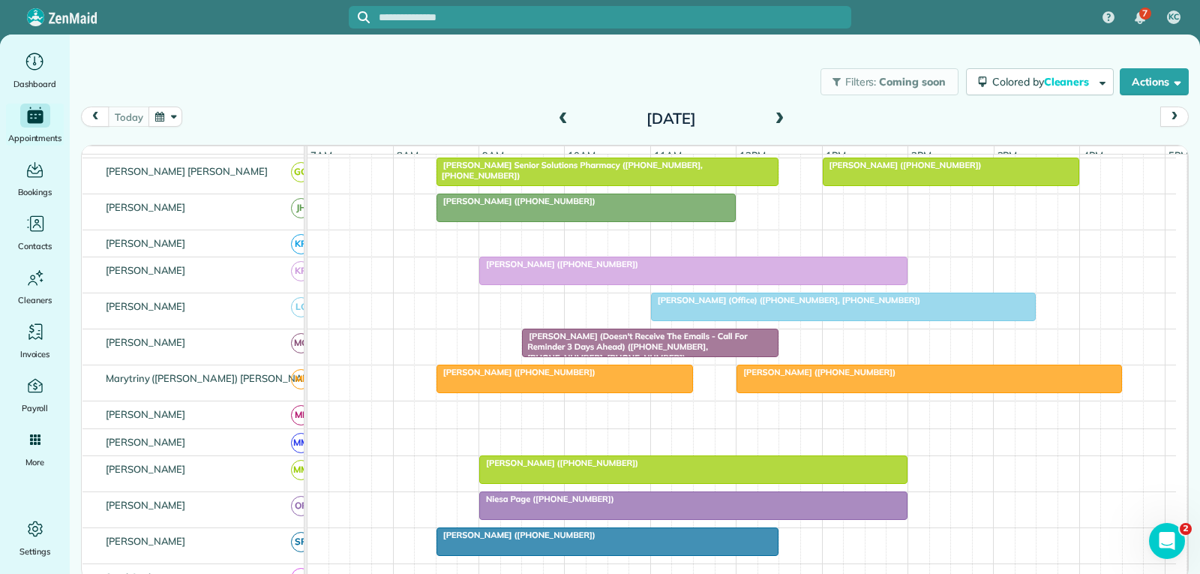
click at [633, 349] on span "Cynthia Benton (Doesn't Receive The Emails - Call For Reminder 3 Days Ahead) (+…" at bounding box center [634, 347] width 226 height 32
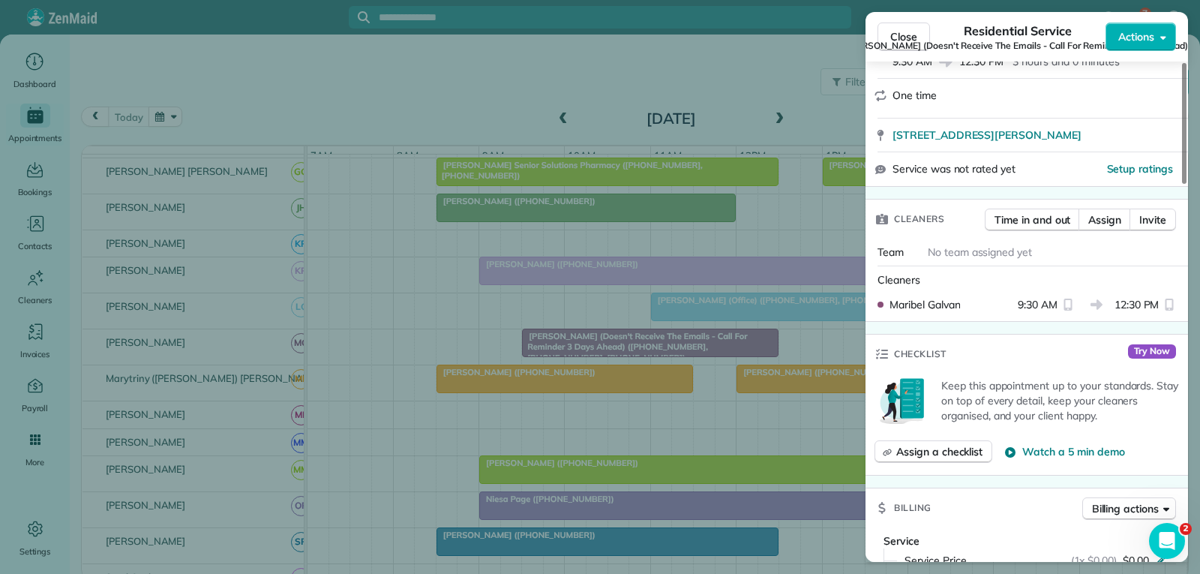
scroll to position [375, 0]
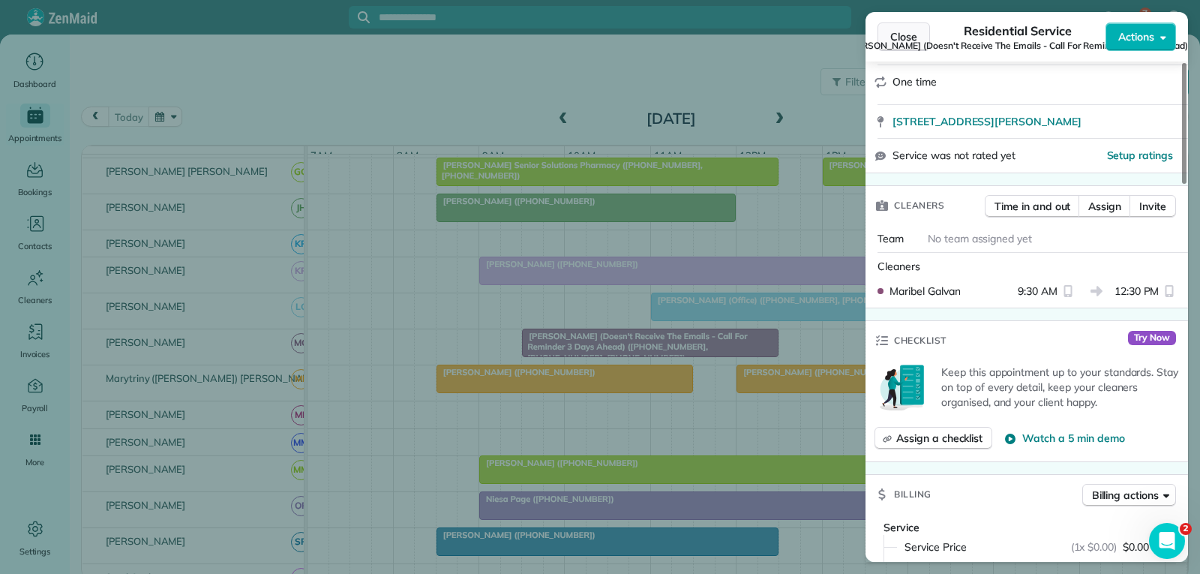
click at [903, 37] on span "Close" at bounding box center [903, 36] width 27 height 15
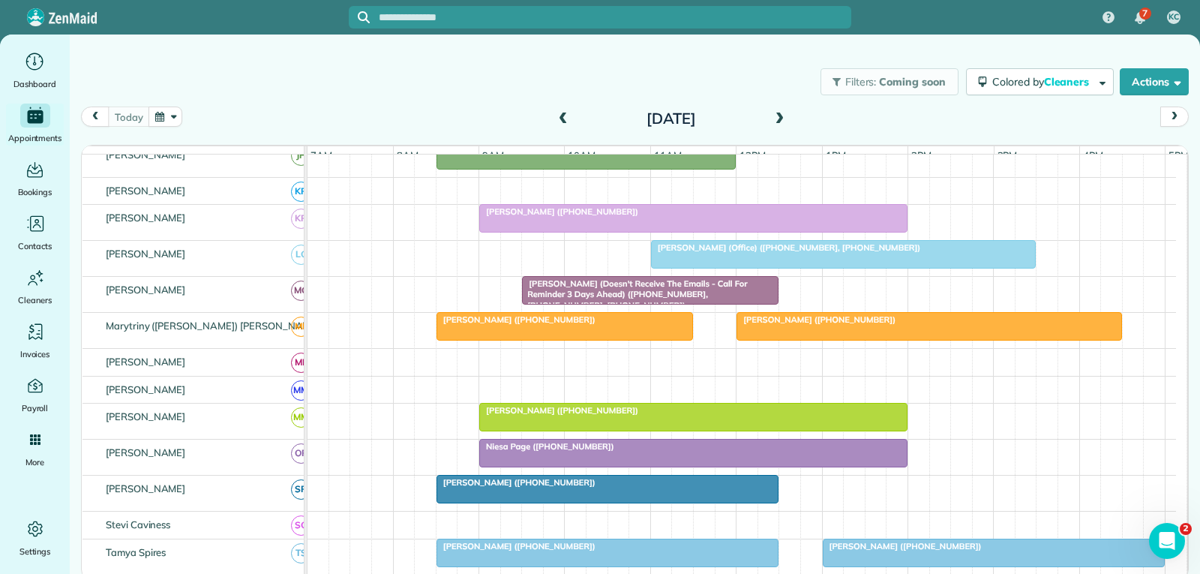
scroll to position [600, 0]
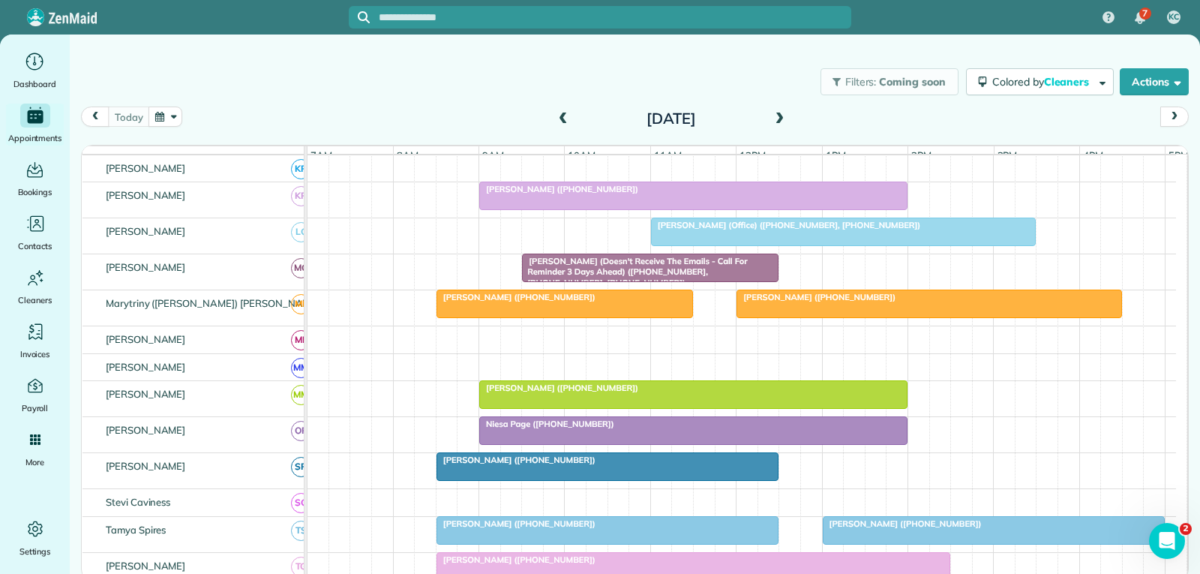
click at [629, 317] on div at bounding box center [564, 303] width 255 height 27
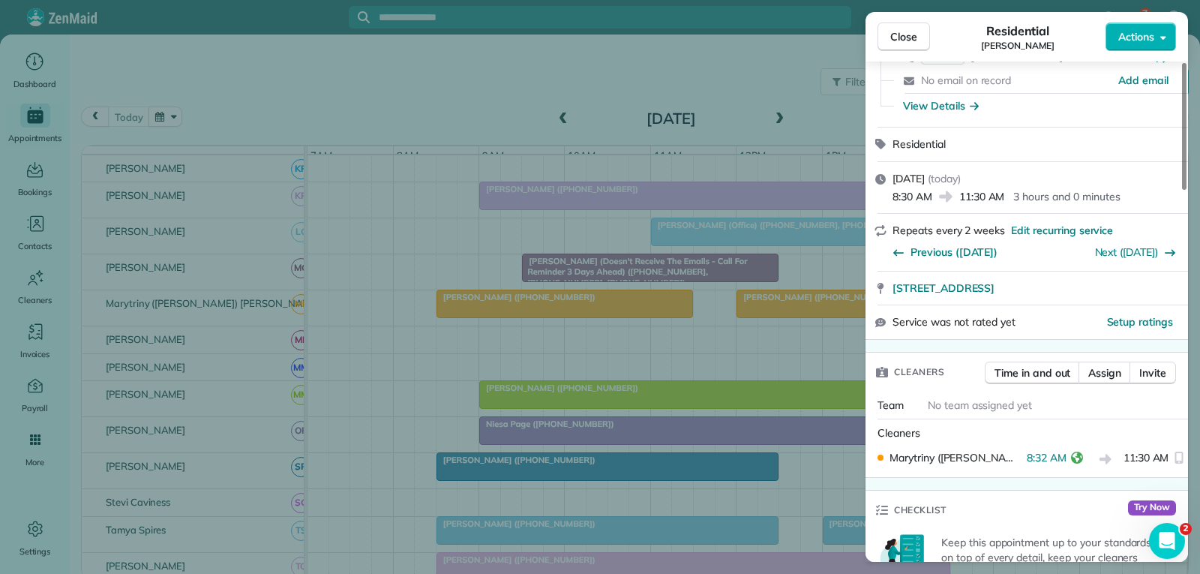
scroll to position [150, 0]
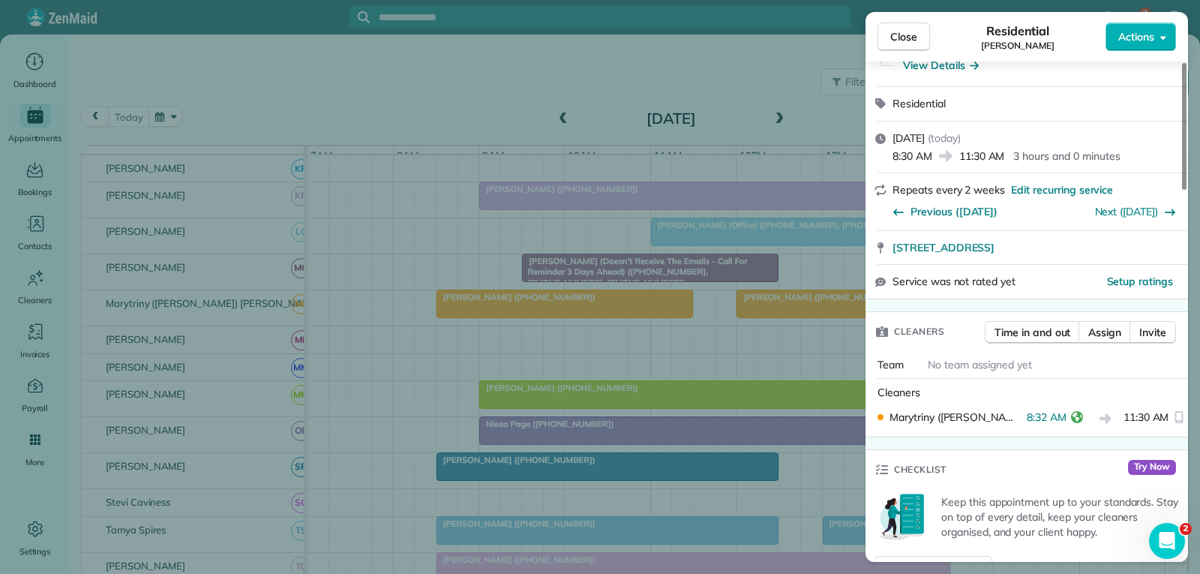
click at [902, 40] on span "Close" at bounding box center [903, 36] width 27 height 15
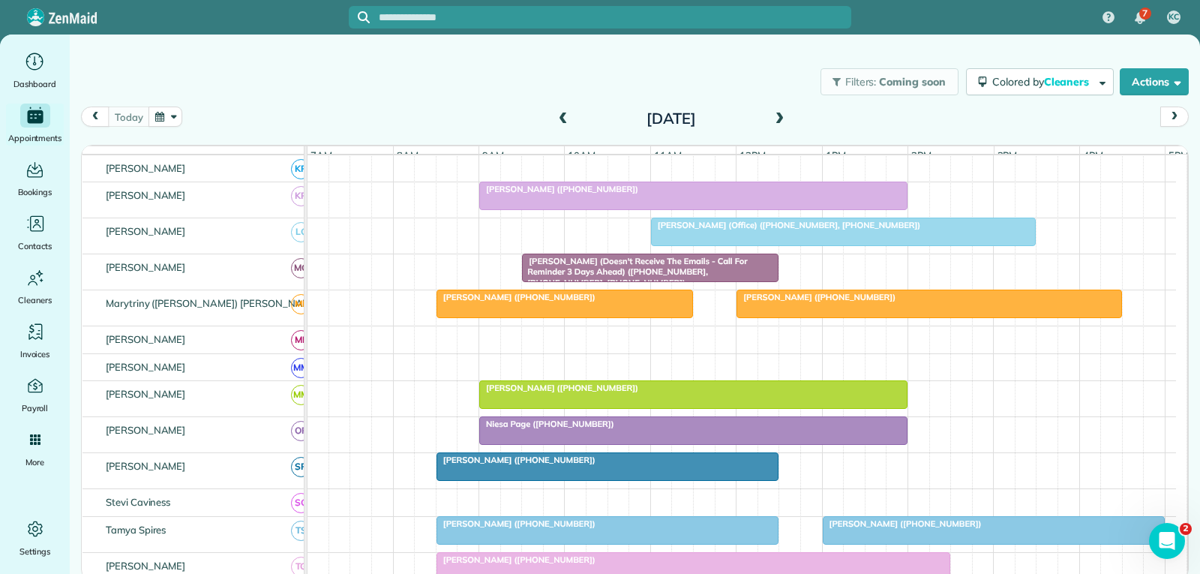
scroll to position [675, 0]
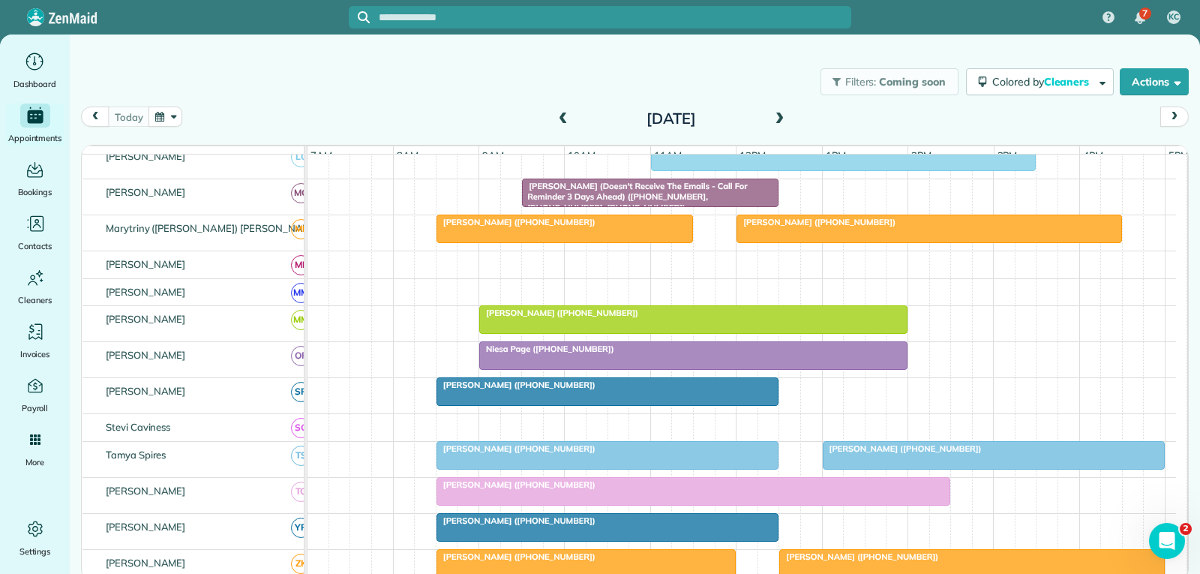
click at [632, 369] on div at bounding box center [693, 355] width 427 height 27
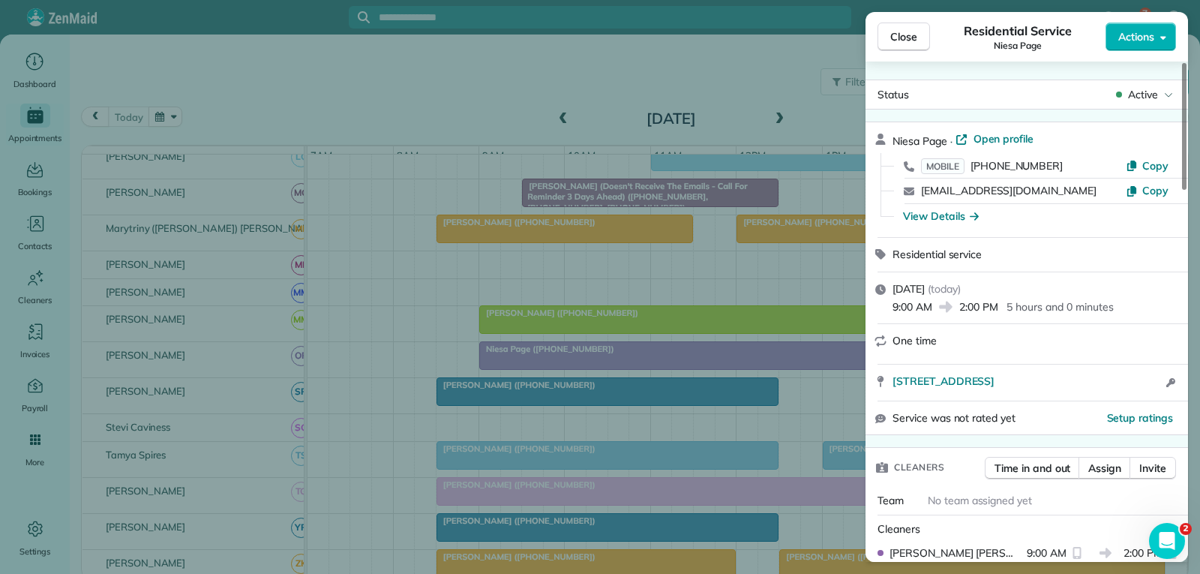
scroll to position [75, 0]
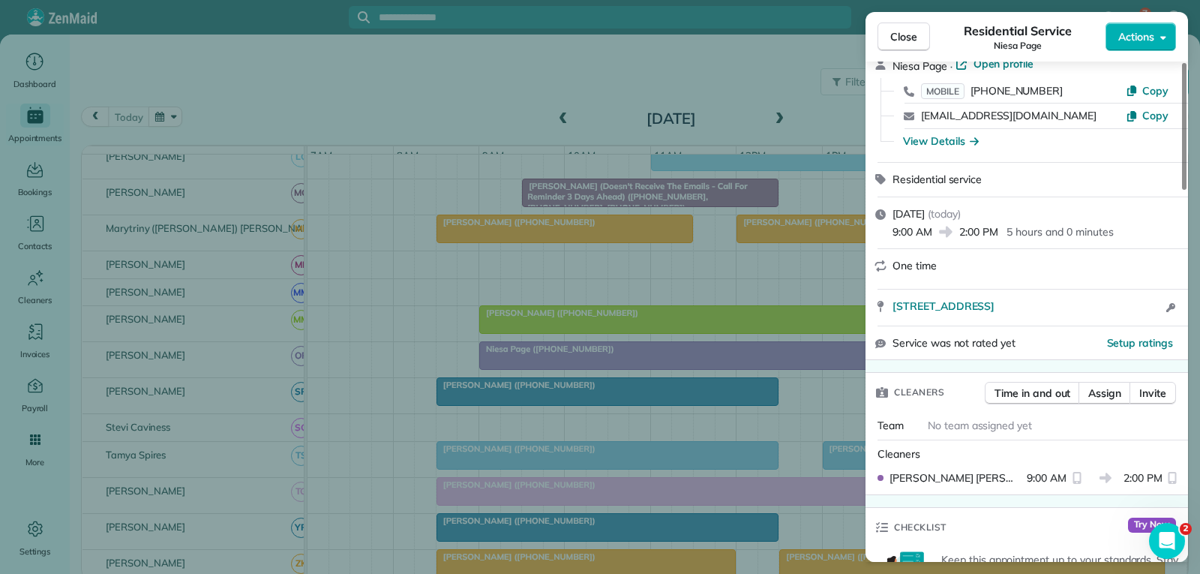
click at [903, 32] on span "Close" at bounding box center [903, 36] width 27 height 15
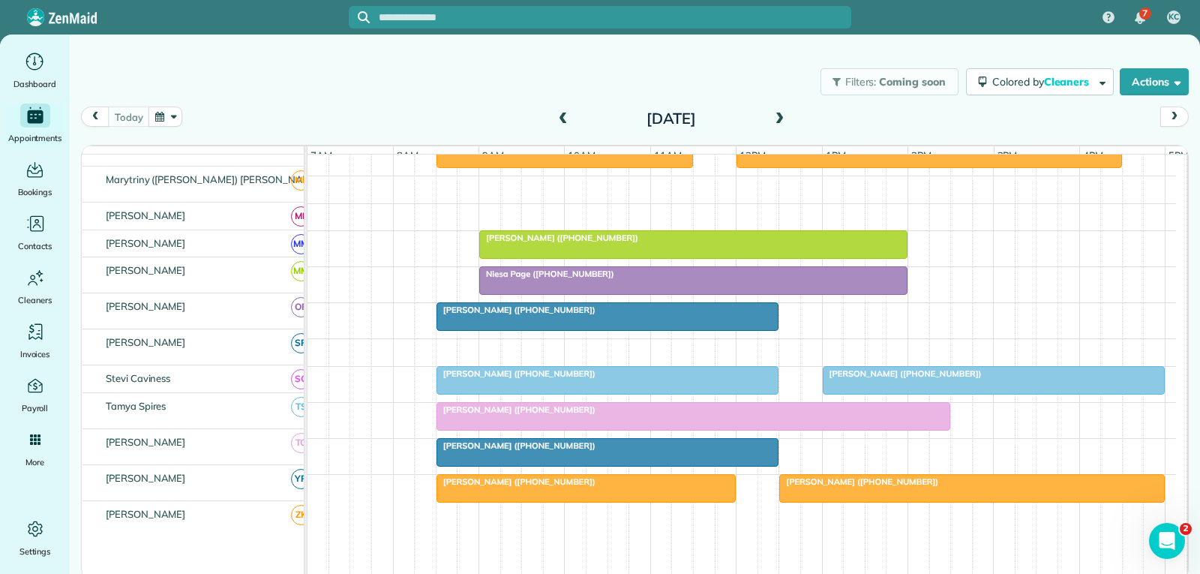
scroll to position [750, 0]
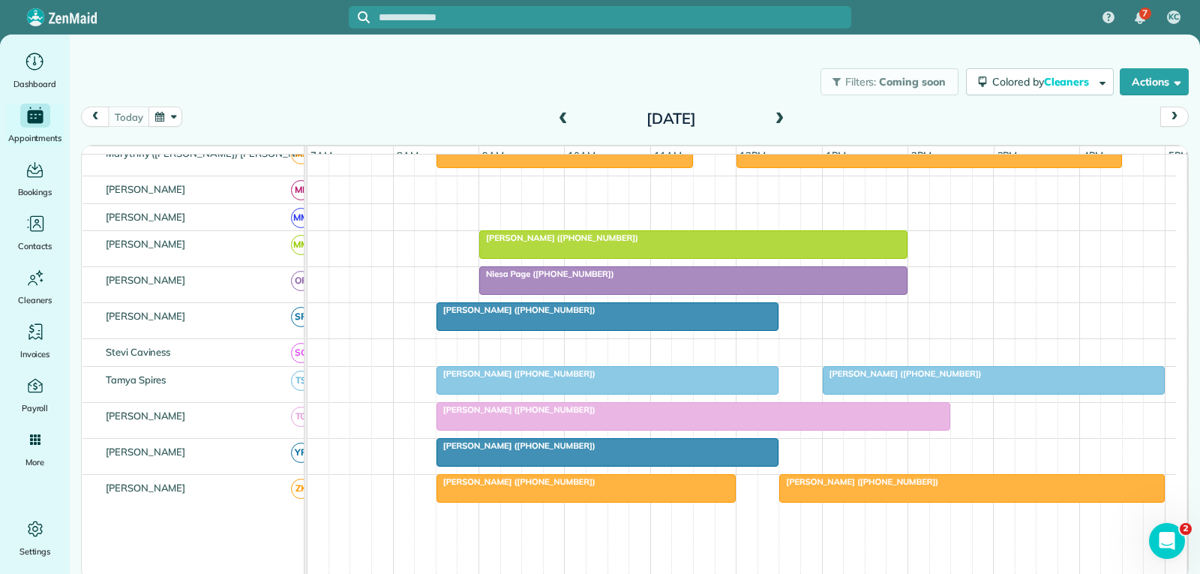
click at [603, 315] on div "[PERSON_NAME] ([PHONE_NUMBER])" at bounding box center [608, 309] width 334 height 10
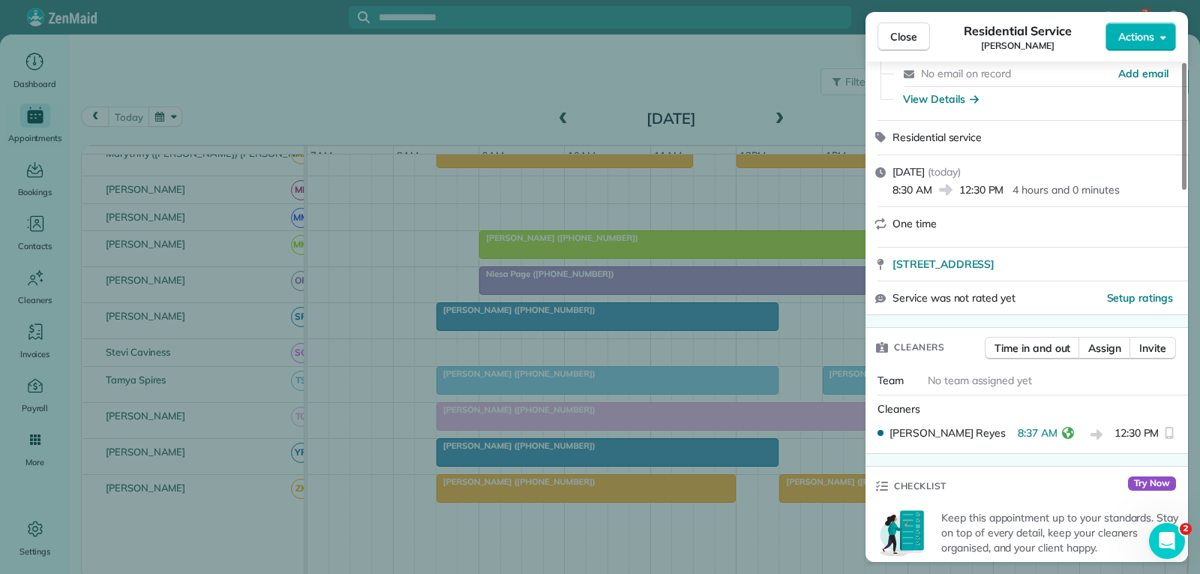
scroll to position [150, 0]
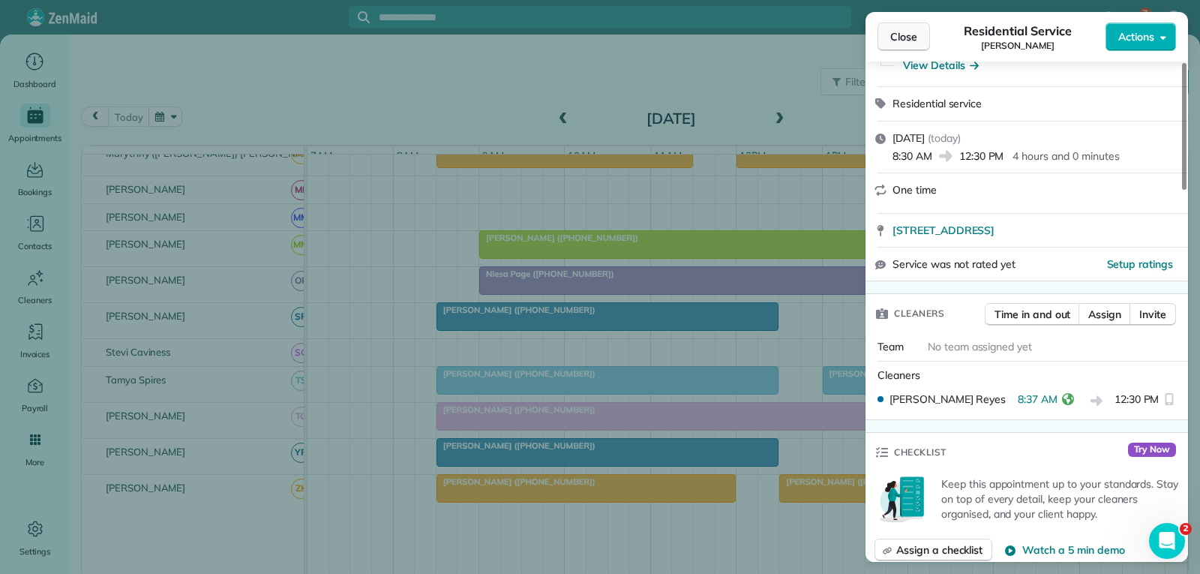
click at [907, 37] on span "Close" at bounding box center [903, 36] width 27 height 15
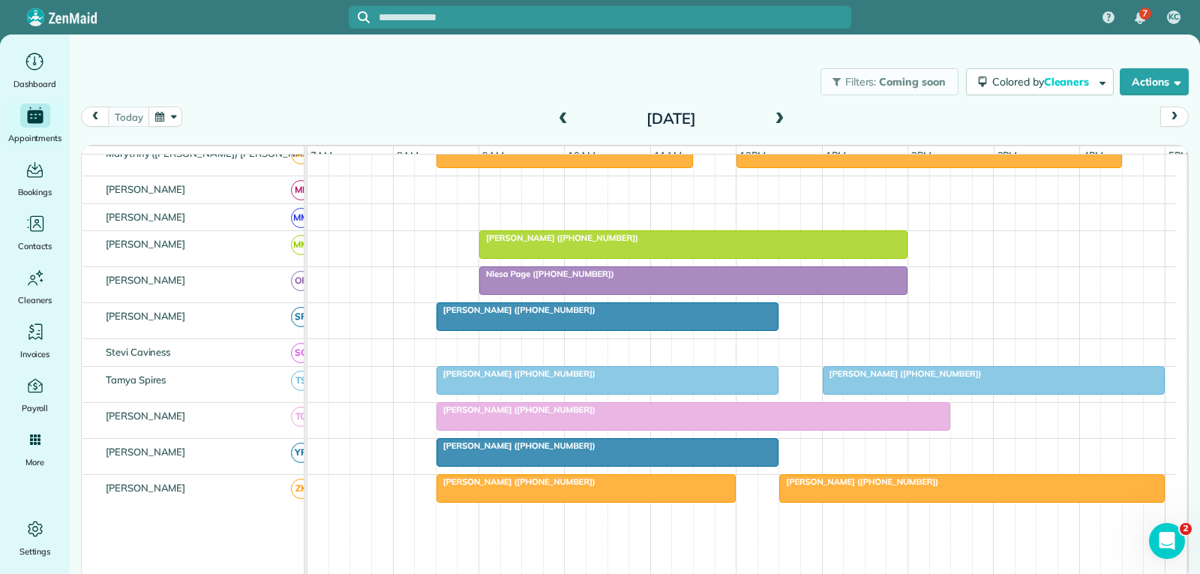
click at [615, 379] on div "[PERSON_NAME] ([PHONE_NUMBER])" at bounding box center [608, 373] width 334 height 10
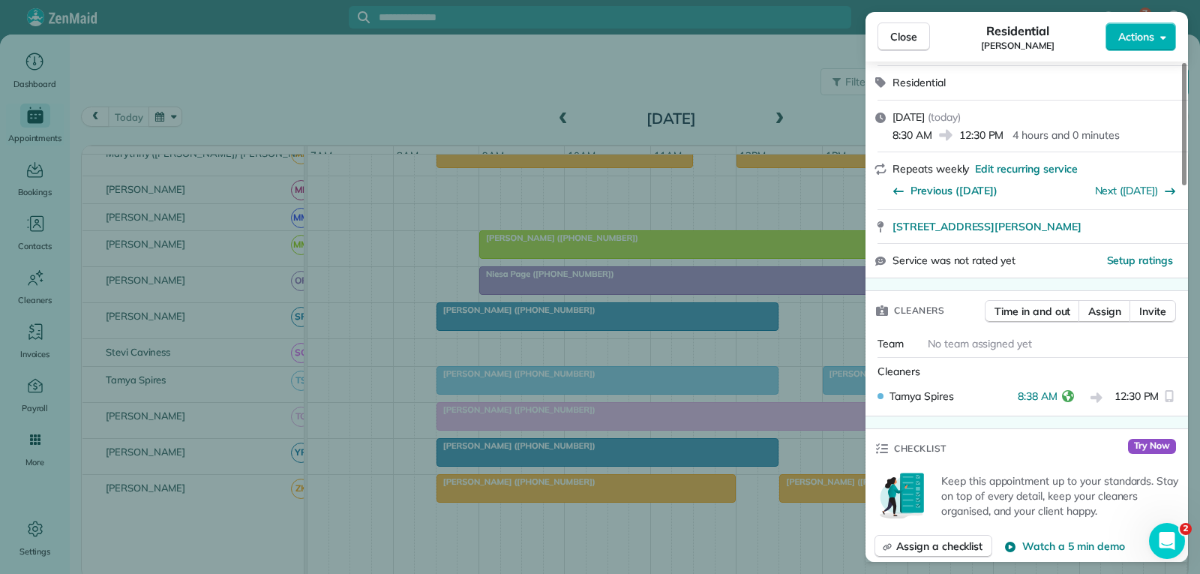
scroll to position [225, 0]
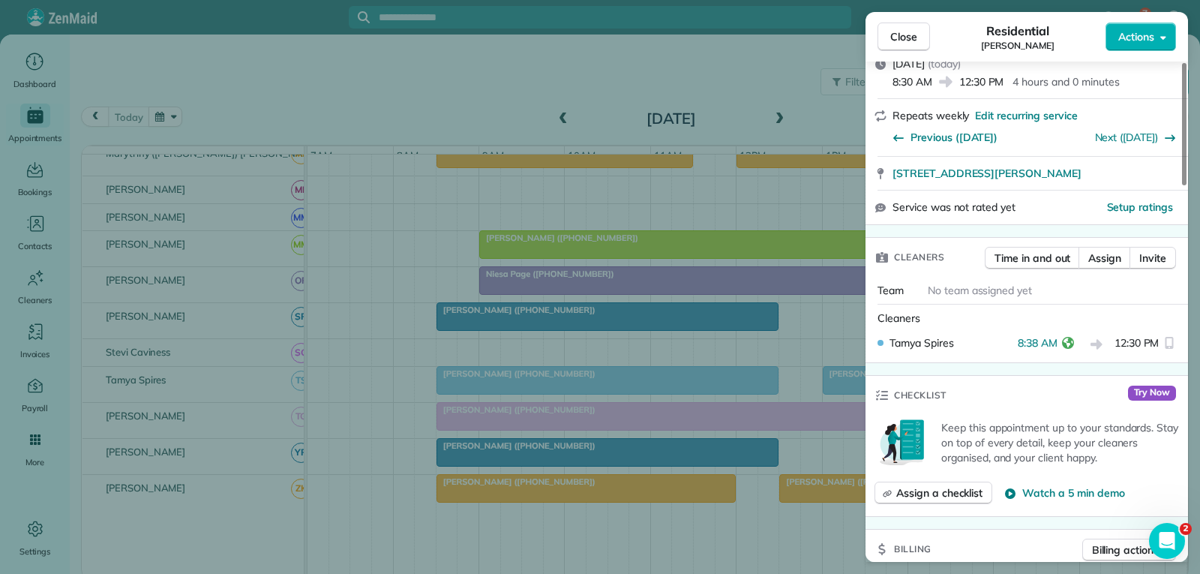
drag, startPoint x: 909, startPoint y: 38, endPoint x: 797, endPoint y: 199, distance: 196.6
click at [909, 38] on span "Close" at bounding box center [903, 36] width 27 height 15
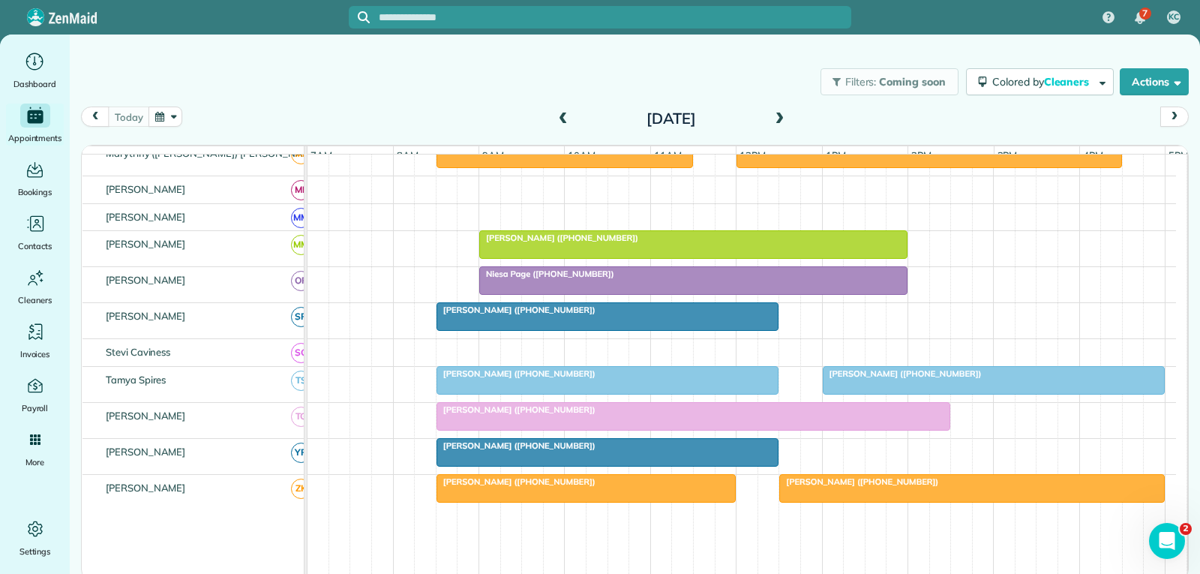
click at [640, 415] on div "[PERSON_NAME] ([PHONE_NUMBER])" at bounding box center [693, 409] width 505 height 10
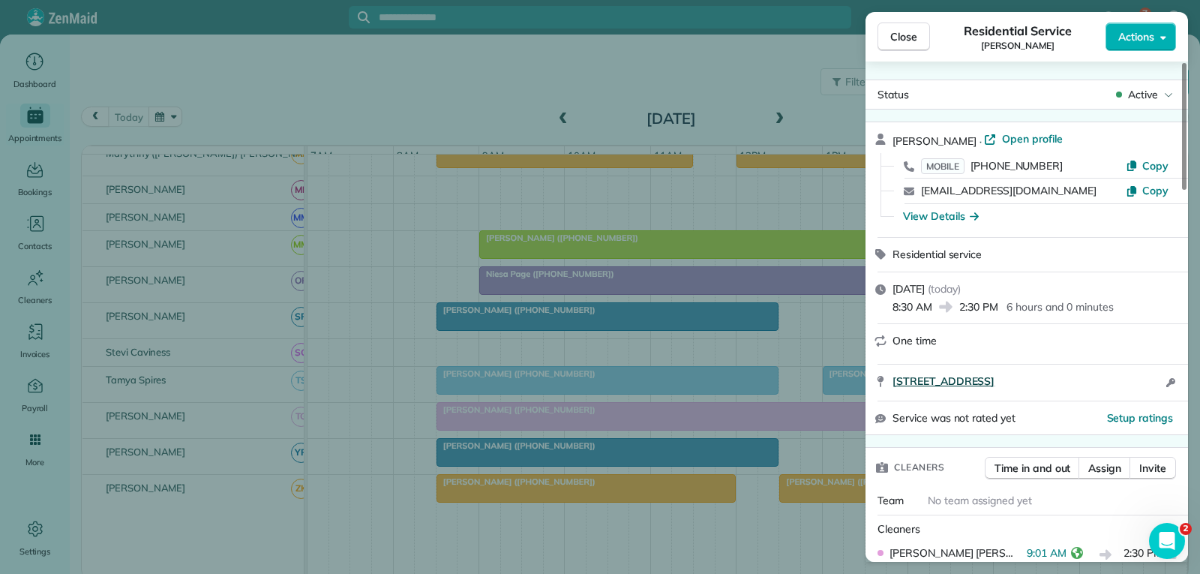
scroll to position [300, 0]
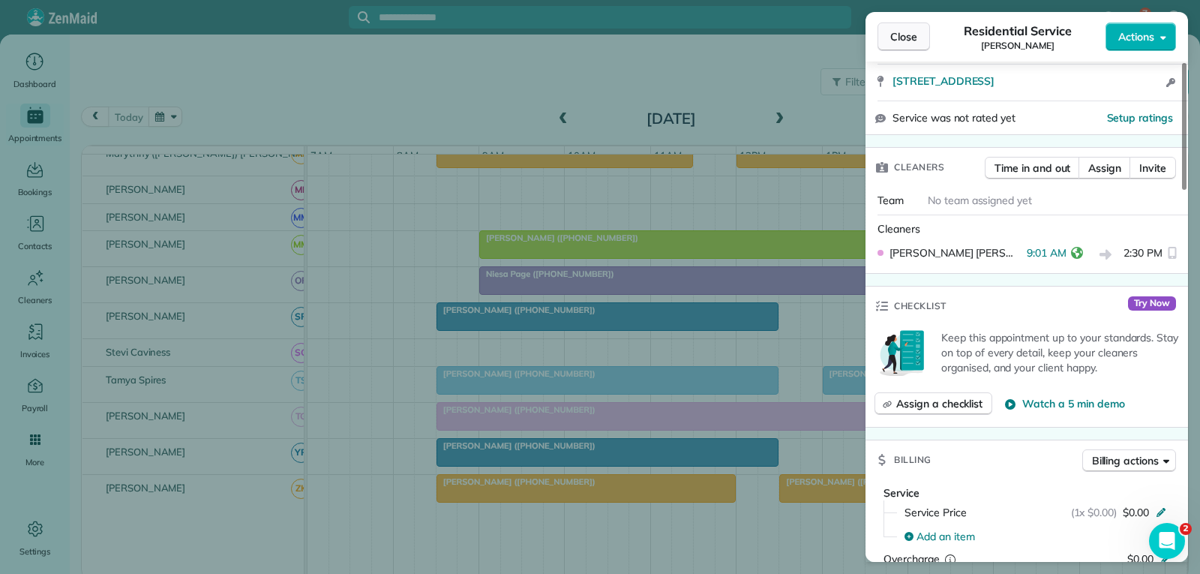
click at [904, 29] on span "Close" at bounding box center [903, 36] width 27 height 15
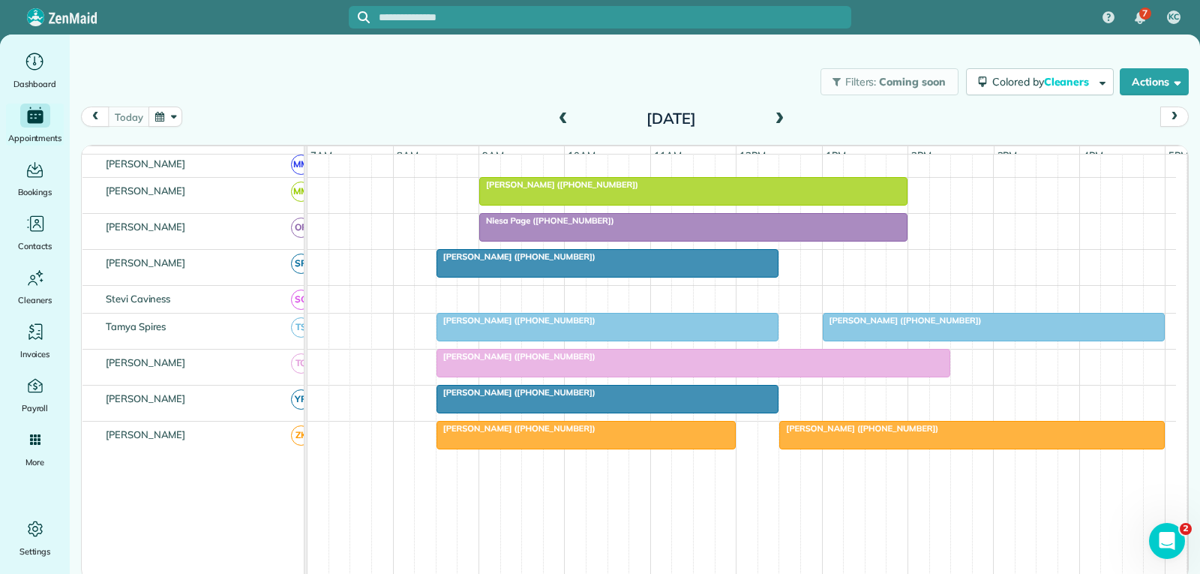
scroll to position [825, 0]
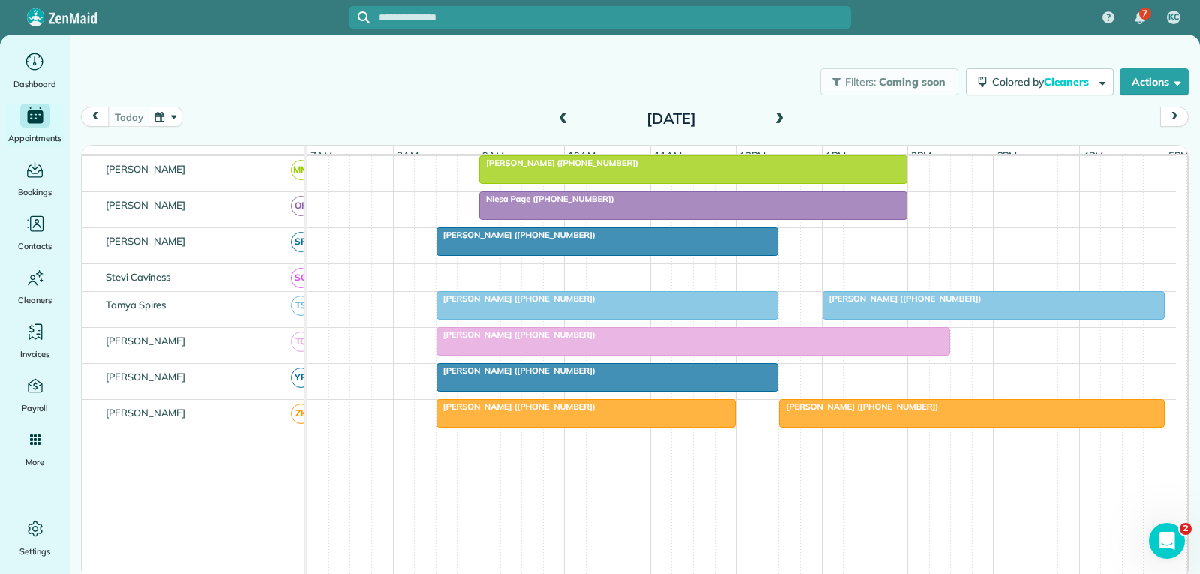
click at [603, 391] on div at bounding box center [607, 377] width 341 height 27
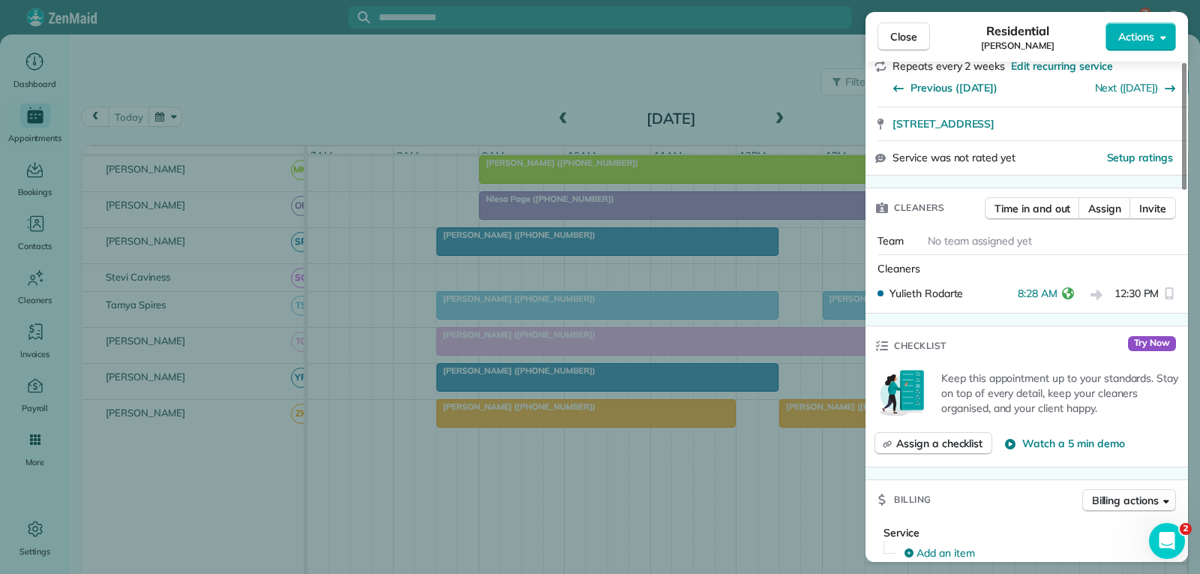
scroll to position [300, 0]
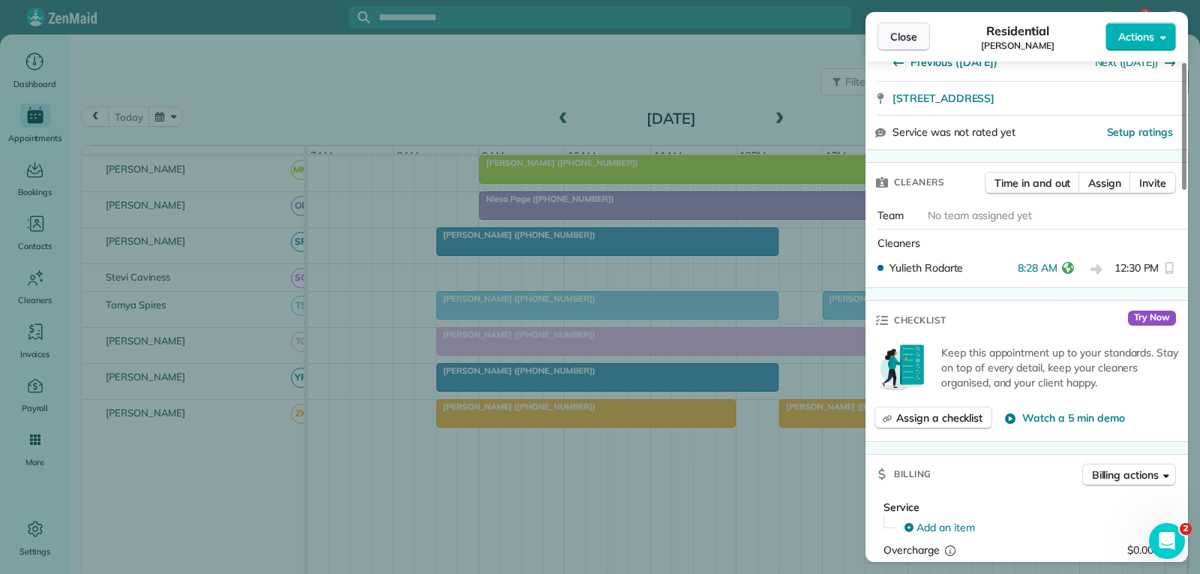
click at [891, 40] on span "Close" at bounding box center [903, 36] width 27 height 15
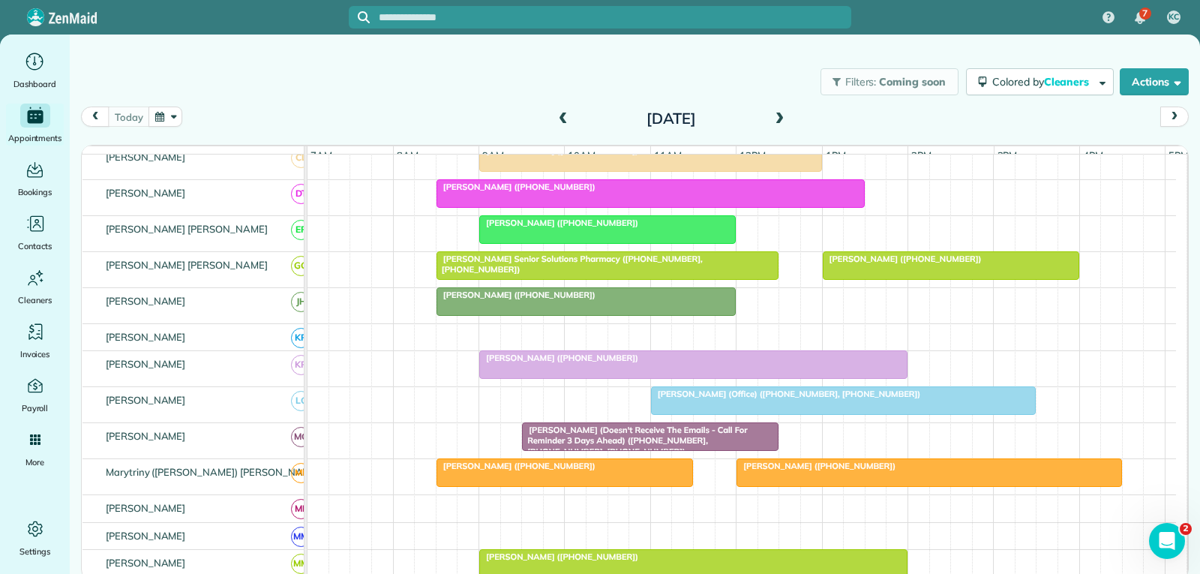
scroll to position [450, 0]
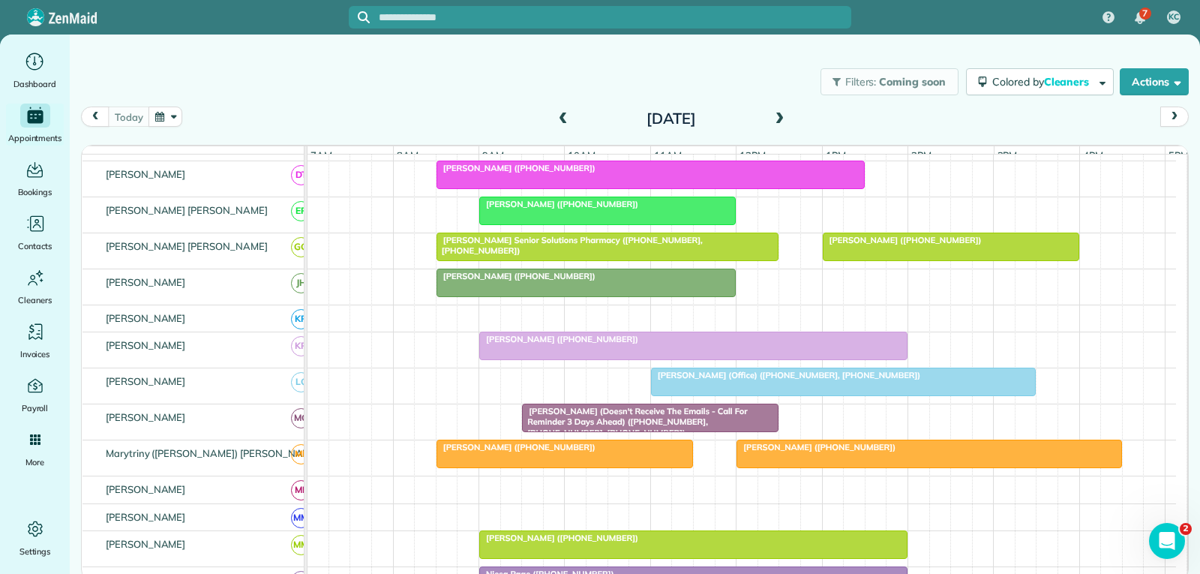
click at [614, 222] on div at bounding box center [607, 210] width 255 height 27
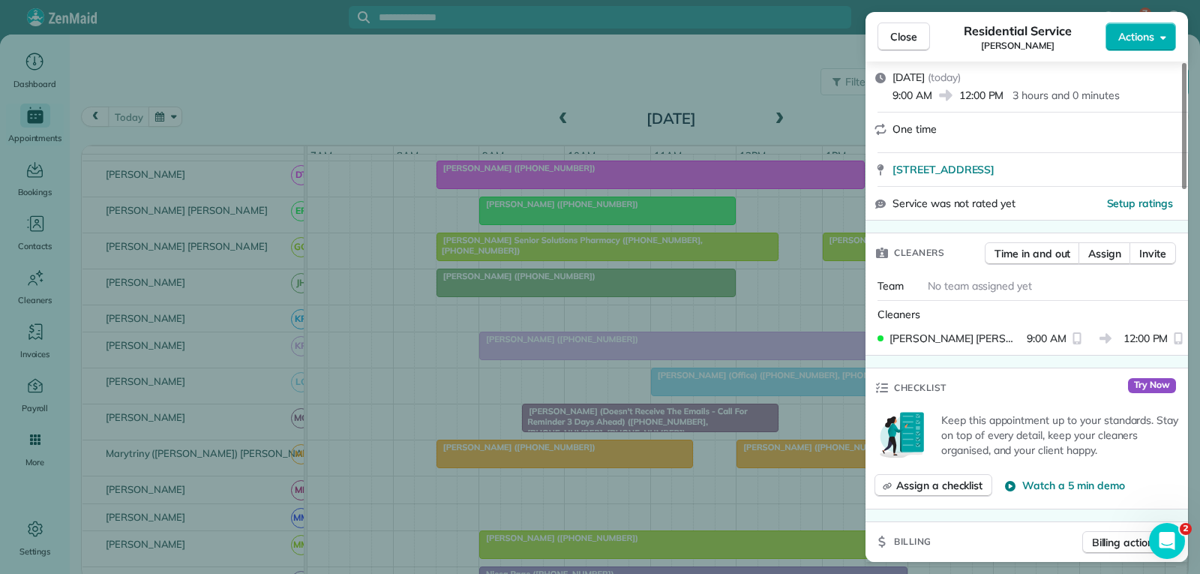
scroll to position [225, 0]
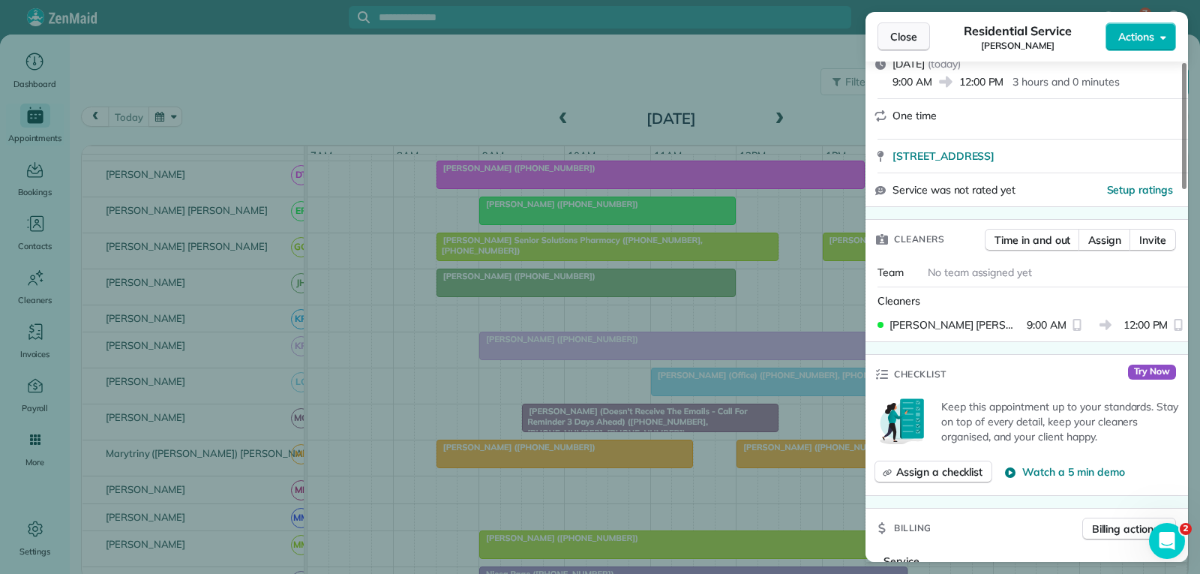
click at [901, 34] on span "Close" at bounding box center [903, 36] width 27 height 15
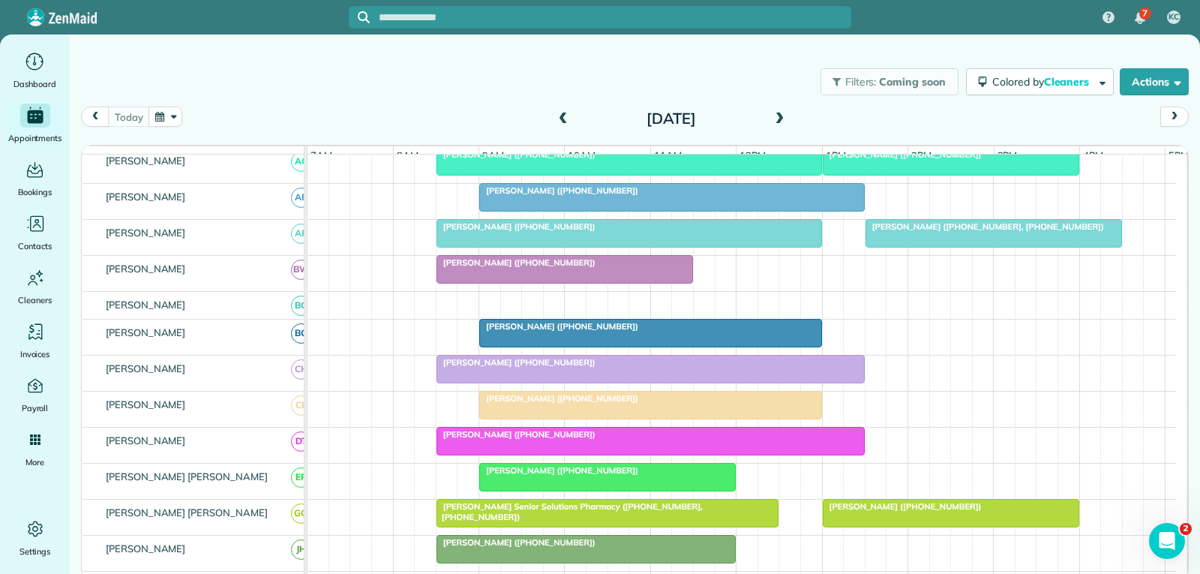
scroll to position [75, 0]
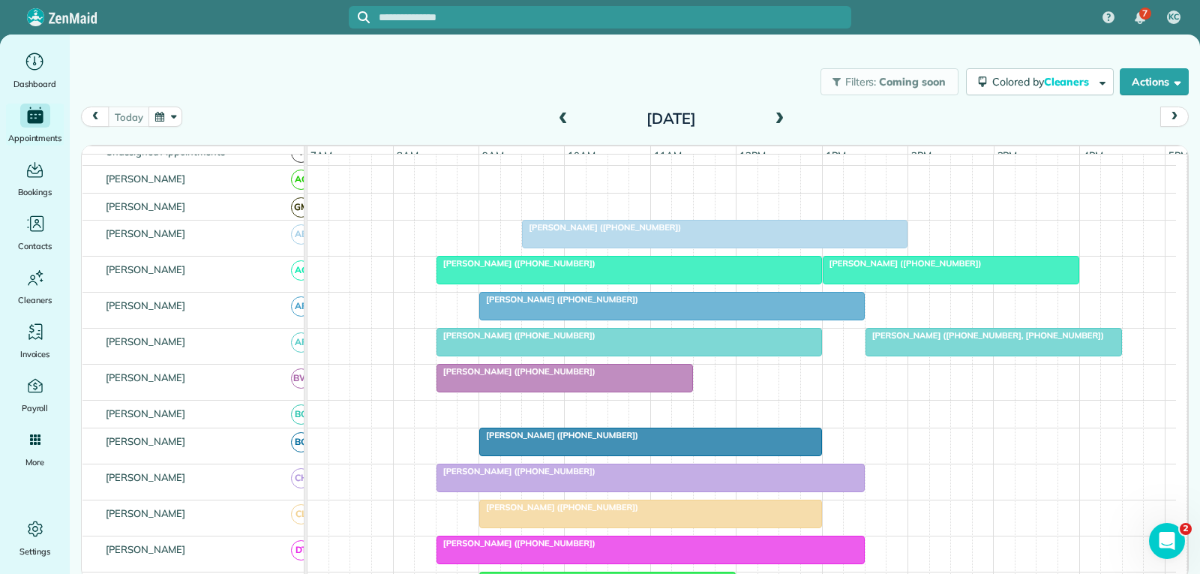
click at [655, 232] on div "[PERSON_NAME] ([PHONE_NUMBER])" at bounding box center [714, 227] width 376 height 10
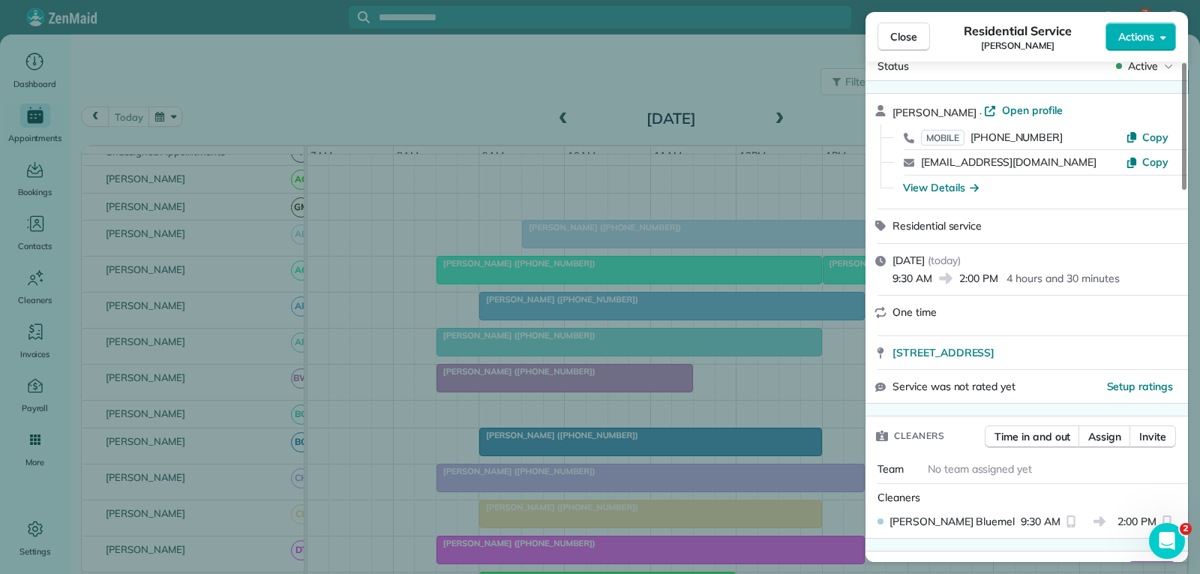
scroll to position [75, 0]
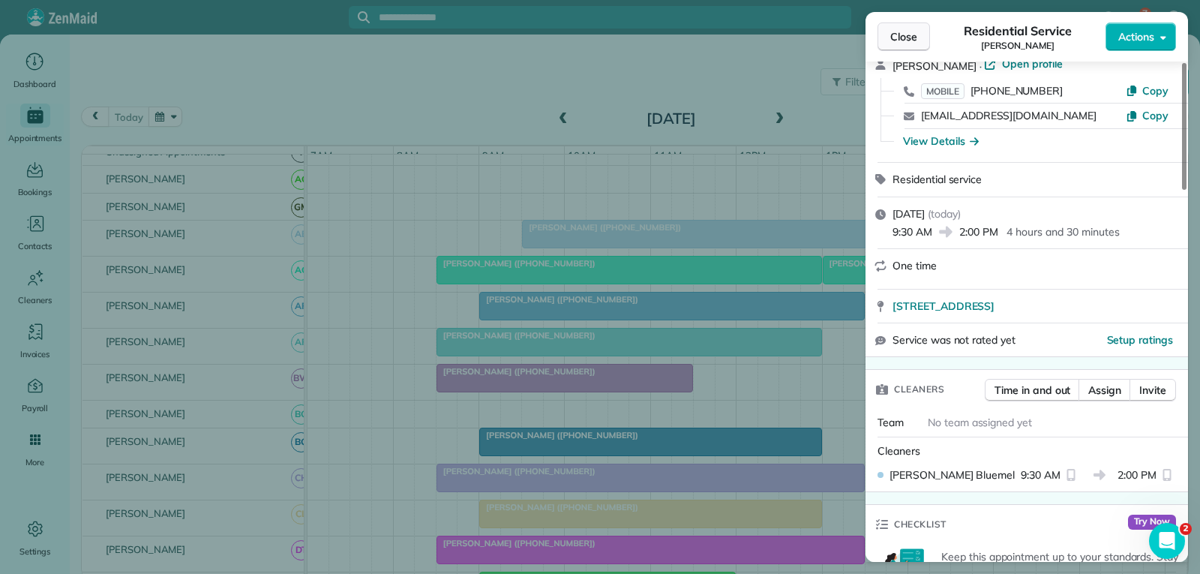
click at [910, 41] on span "Close" at bounding box center [903, 36] width 27 height 15
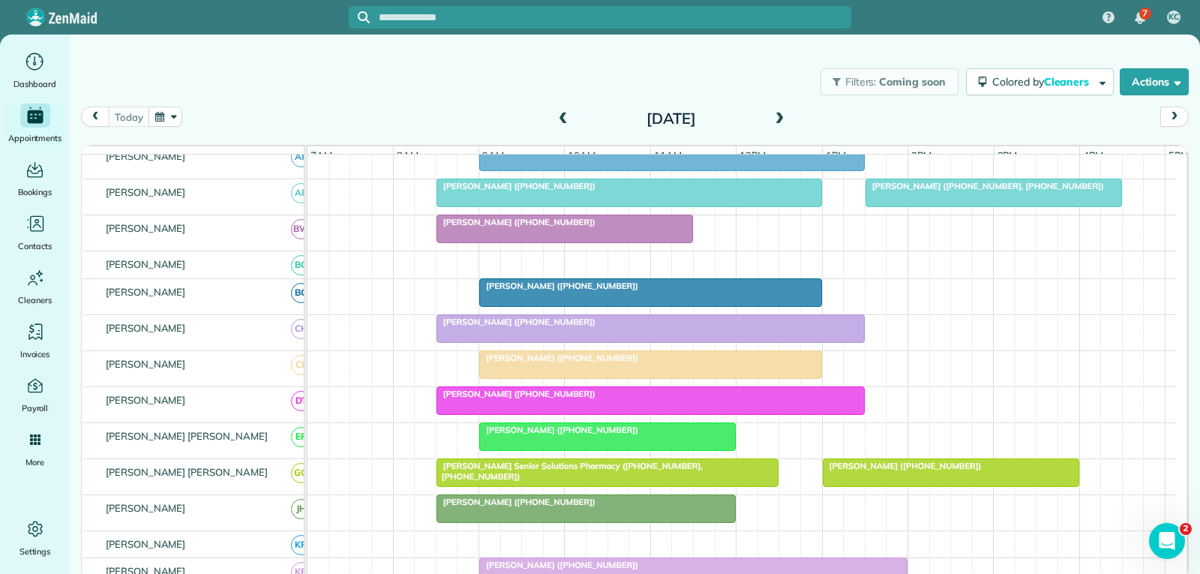
scroll to position [225, 0]
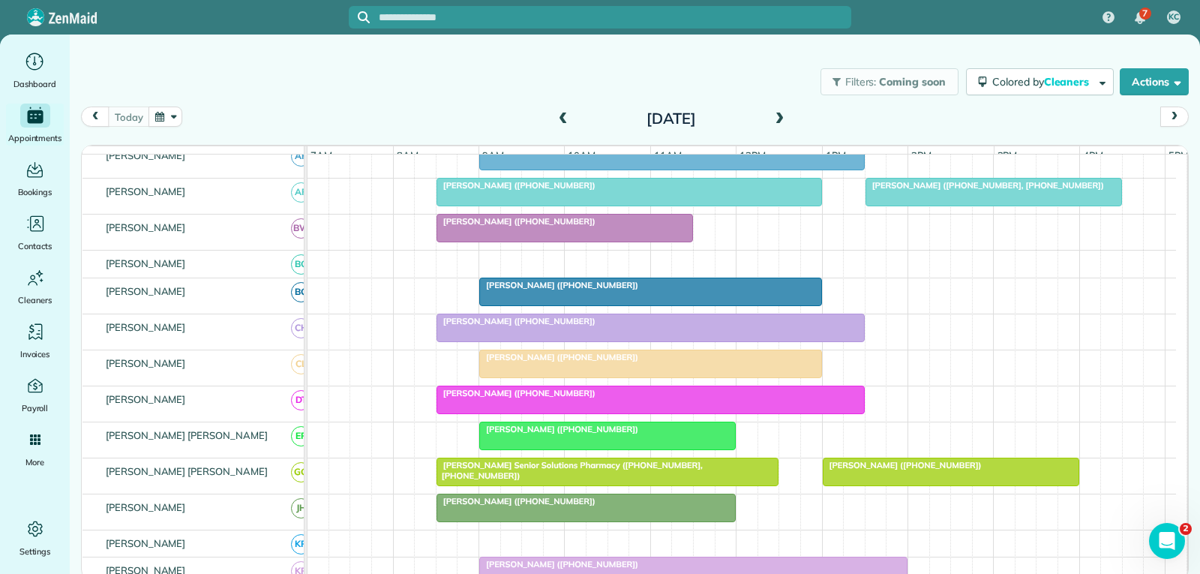
click at [596, 449] on div at bounding box center [607, 435] width 255 height 27
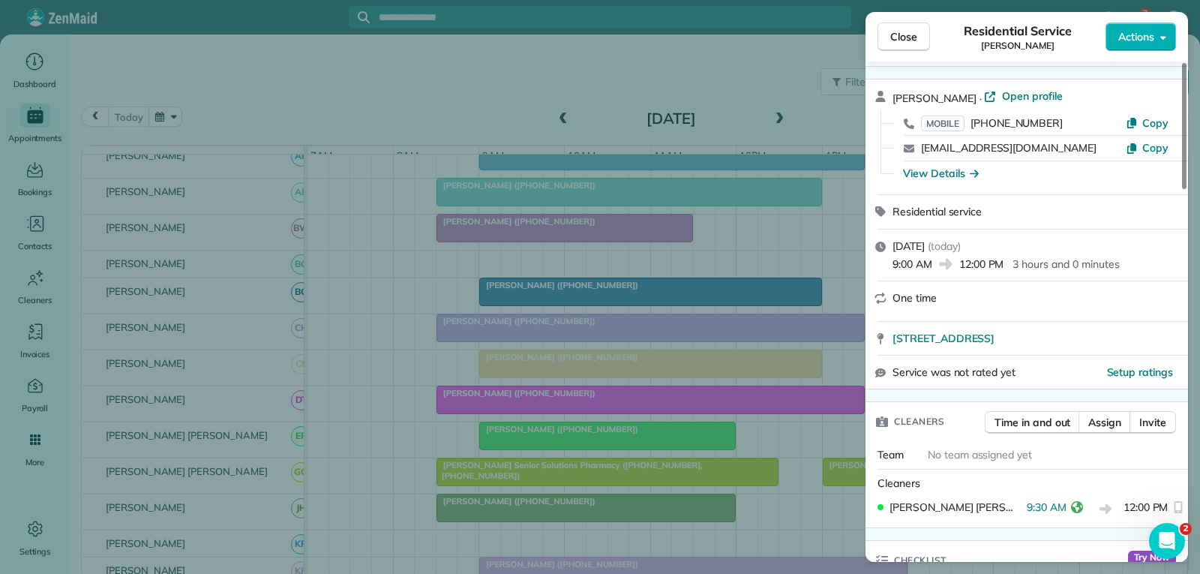
scroll to position [75, 0]
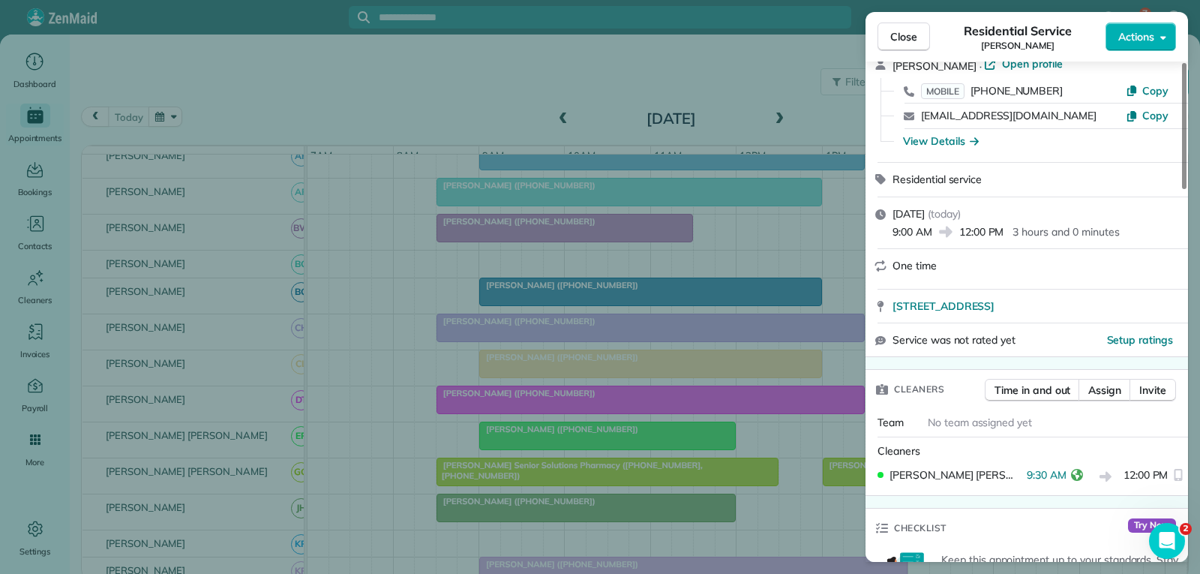
drag, startPoint x: 918, startPoint y: 36, endPoint x: 783, endPoint y: 207, distance: 217.8
click at [918, 36] on button "Close" at bounding box center [903, 36] width 52 height 28
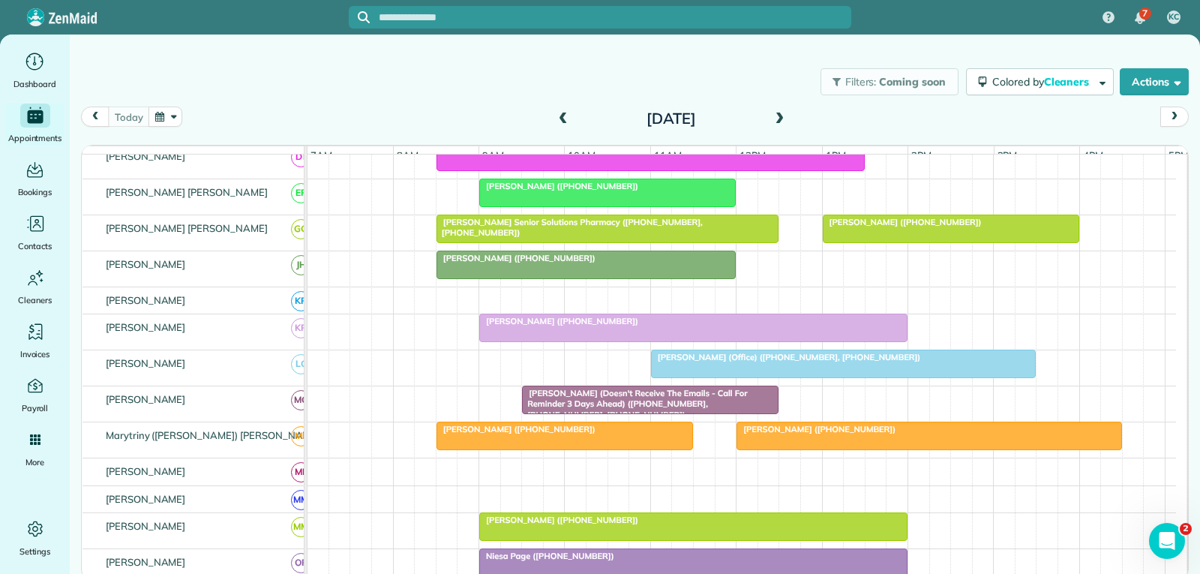
scroll to position [525, 0]
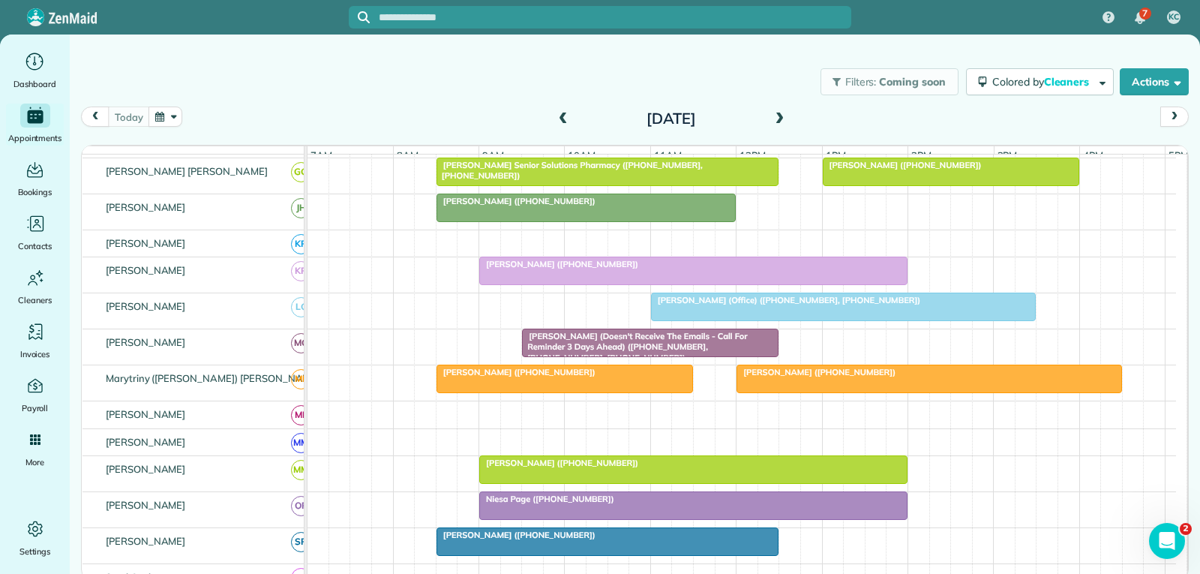
click at [643, 504] on div "Niesa Page ([PHONE_NUMBER])" at bounding box center [693, 498] width 419 height 10
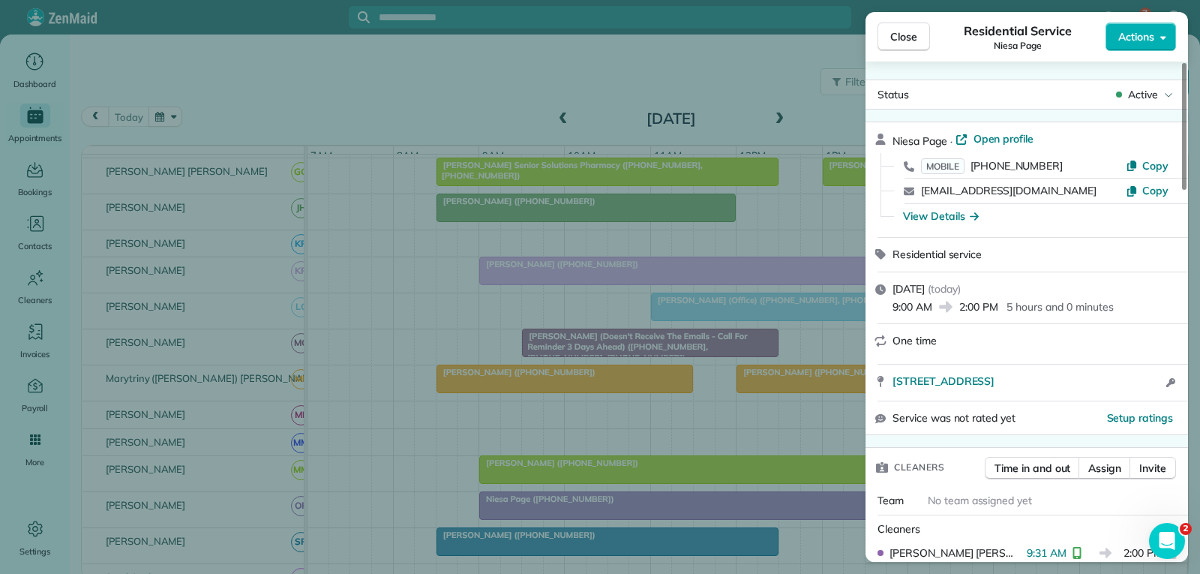
scroll to position [75, 0]
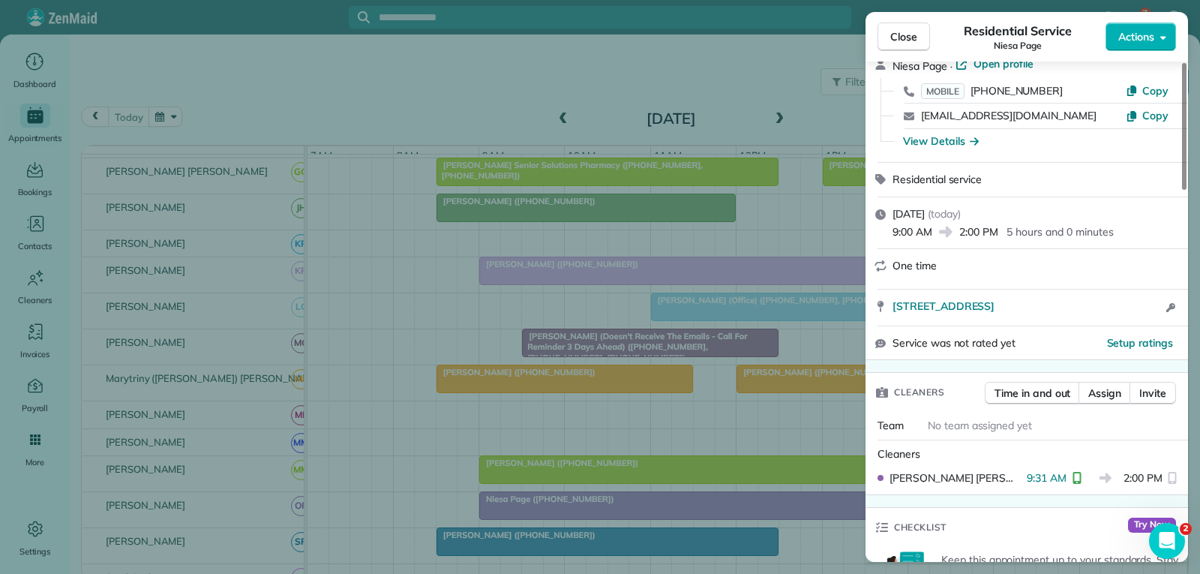
click at [910, 34] on span "Close" at bounding box center [903, 36] width 27 height 15
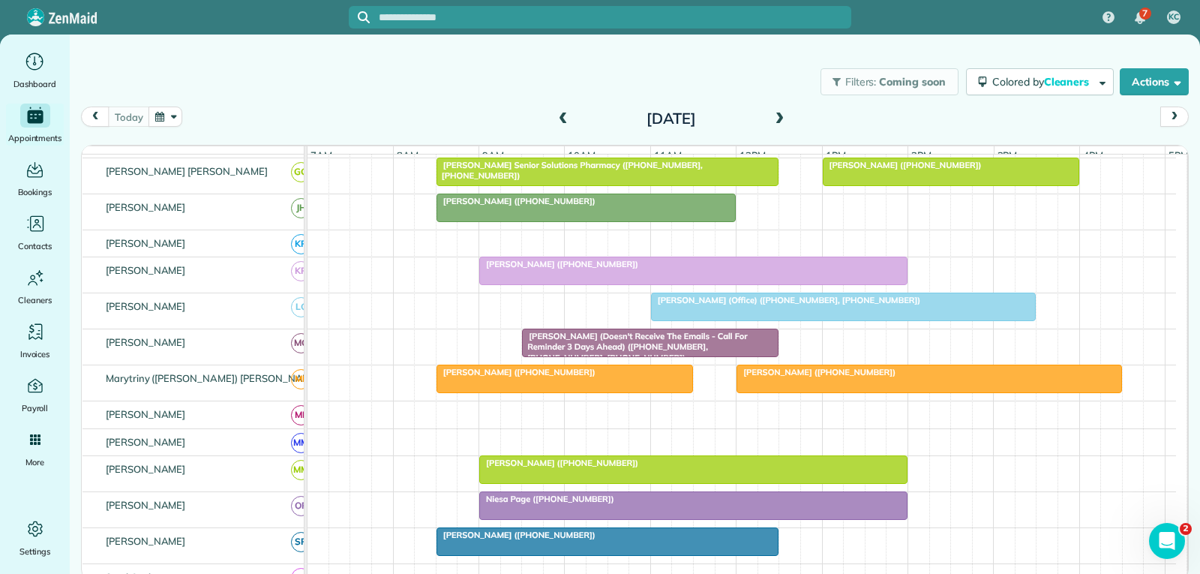
click at [615, 349] on span "Cynthia Benton (Doesn't Receive The Emails - Call For Reminder 3 Days Ahead) (+…" at bounding box center [634, 347] width 226 height 32
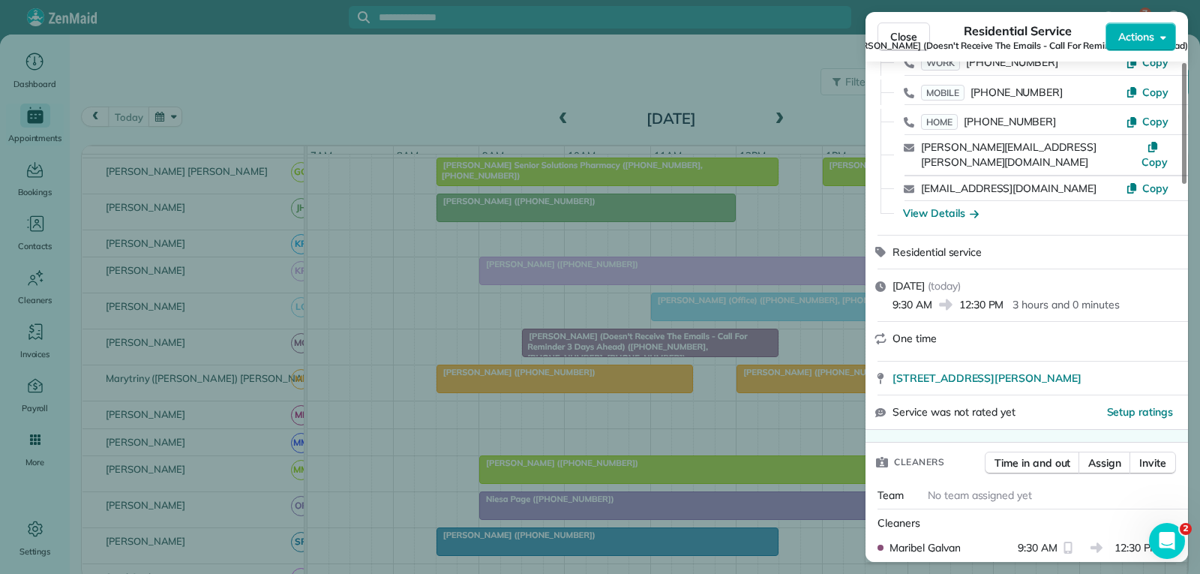
scroll to position [150, 0]
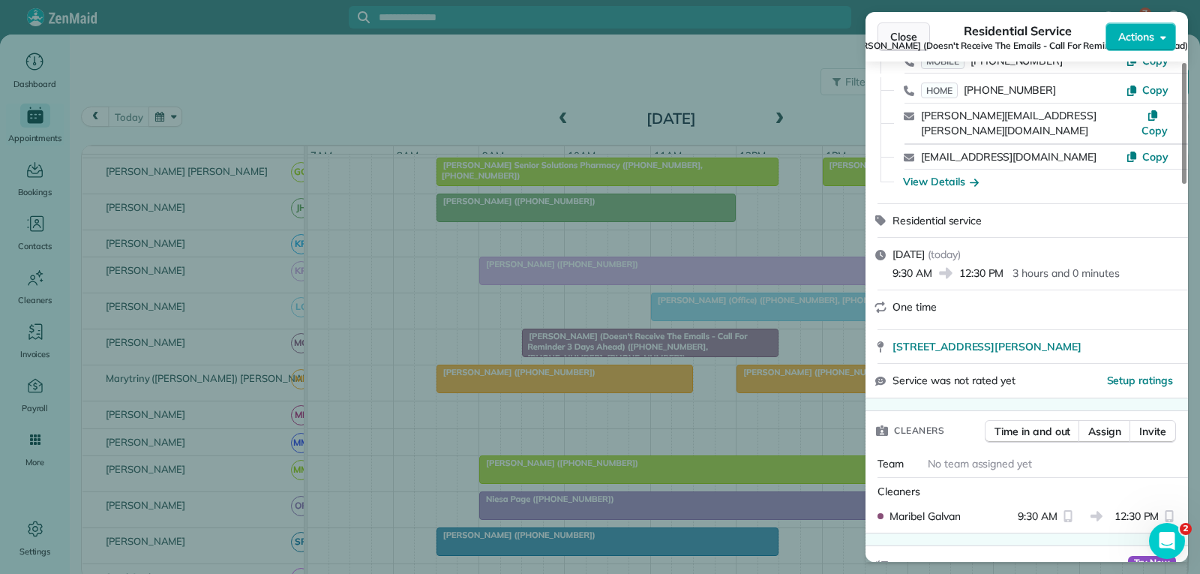
click at [906, 37] on span "Close" at bounding box center [903, 36] width 27 height 15
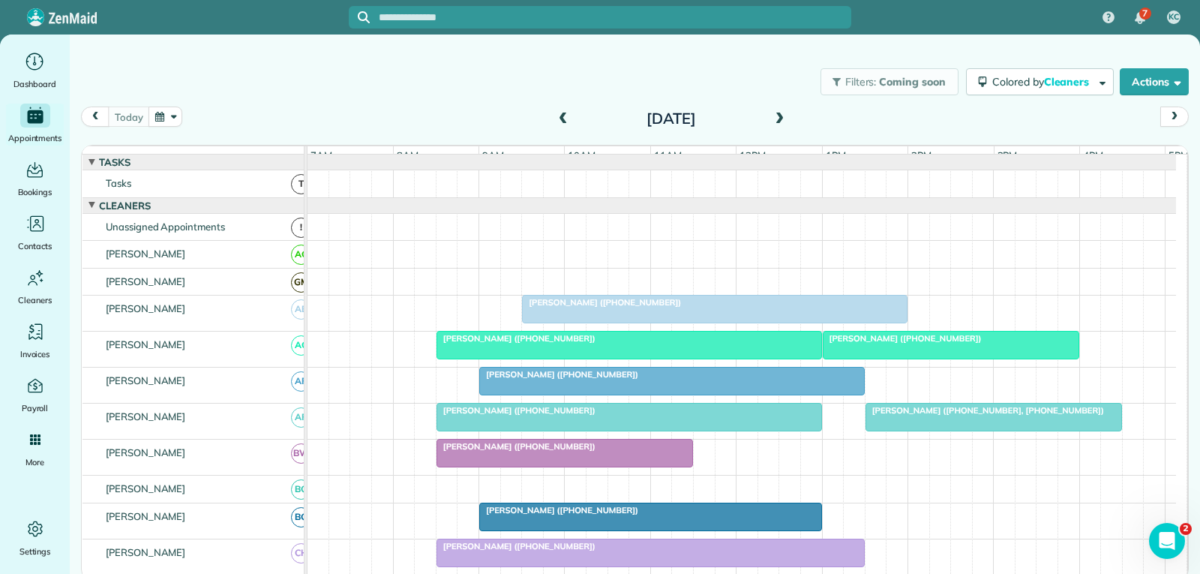
click at [748, 307] on div "[PERSON_NAME] ([PHONE_NUMBER])" at bounding box center [714, 302] width 376 height 10
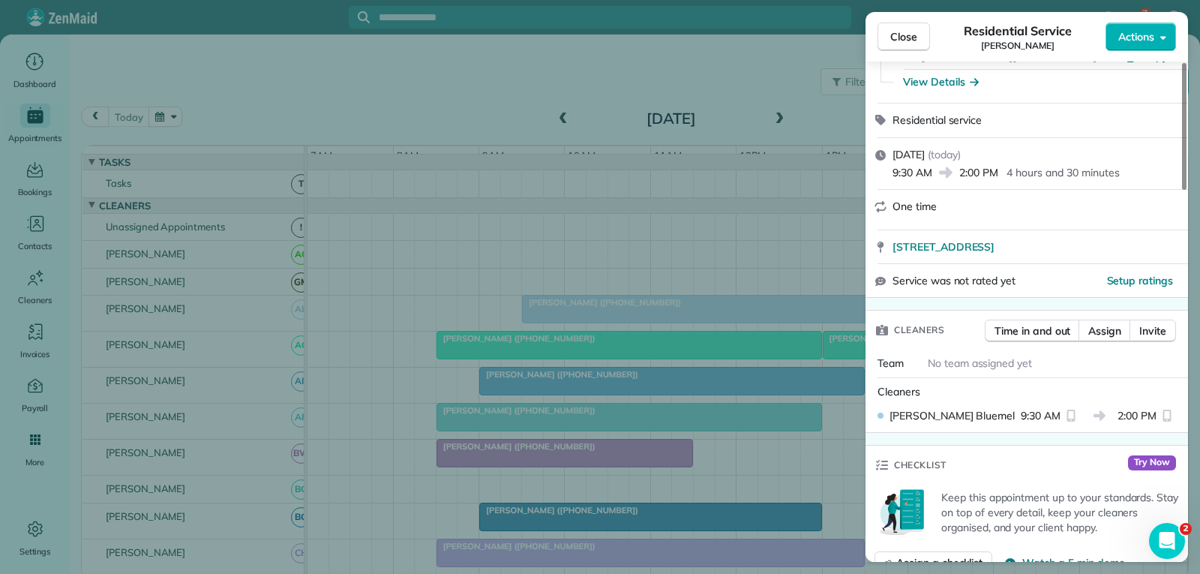
scroll to position [225, 0]
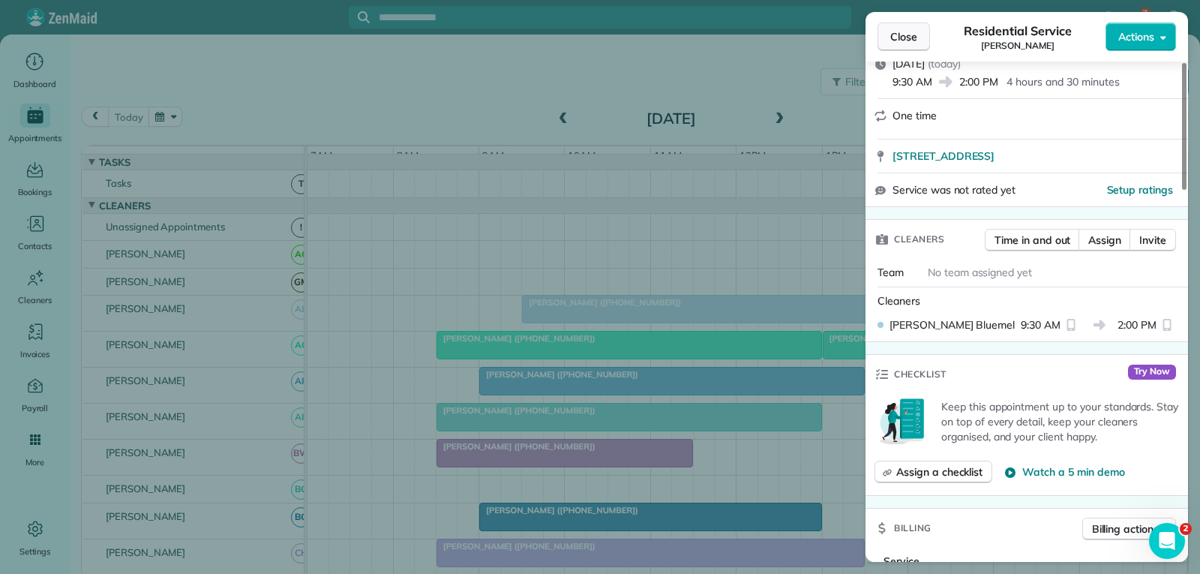
click at [902, 37] on span "Close" at bounding box center [903, 36] width 27 height 15
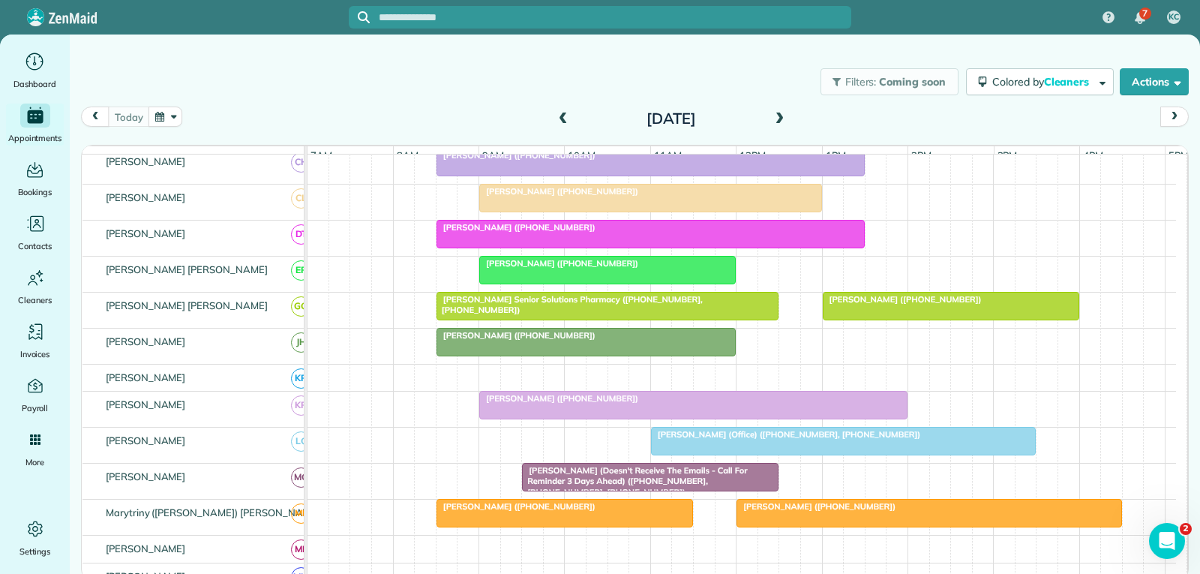
scroll to position [525, 0]
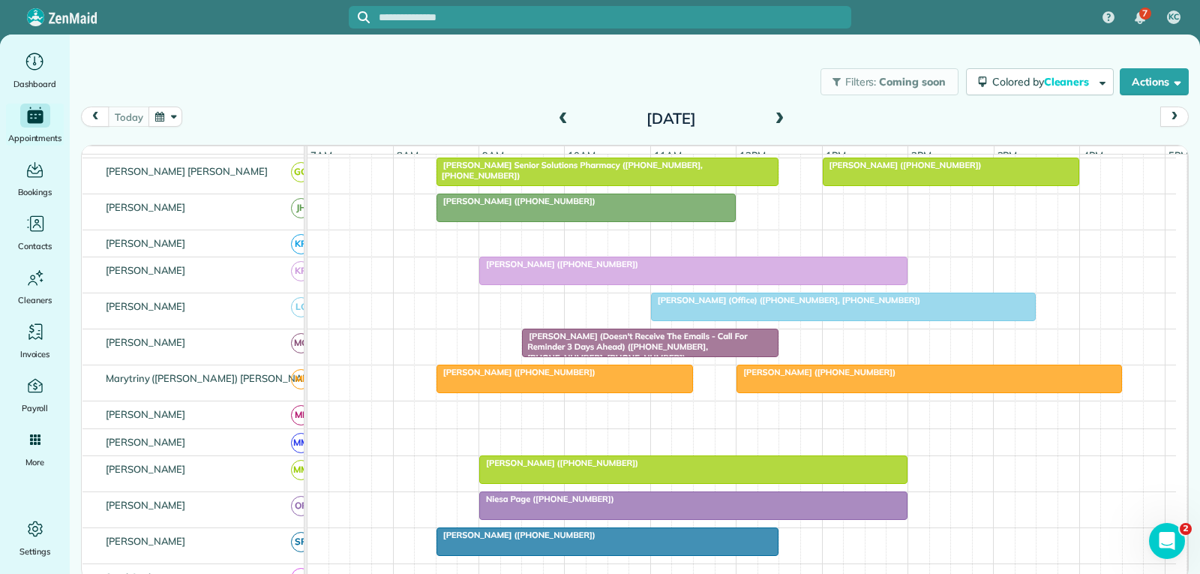
click at [672, 346] on span "Cynthia Benton (Doesn't Receive The Emails - Call For Reminder 3 Days Ahead) (+…" at bounding box center [634, 347] width 226 height 32
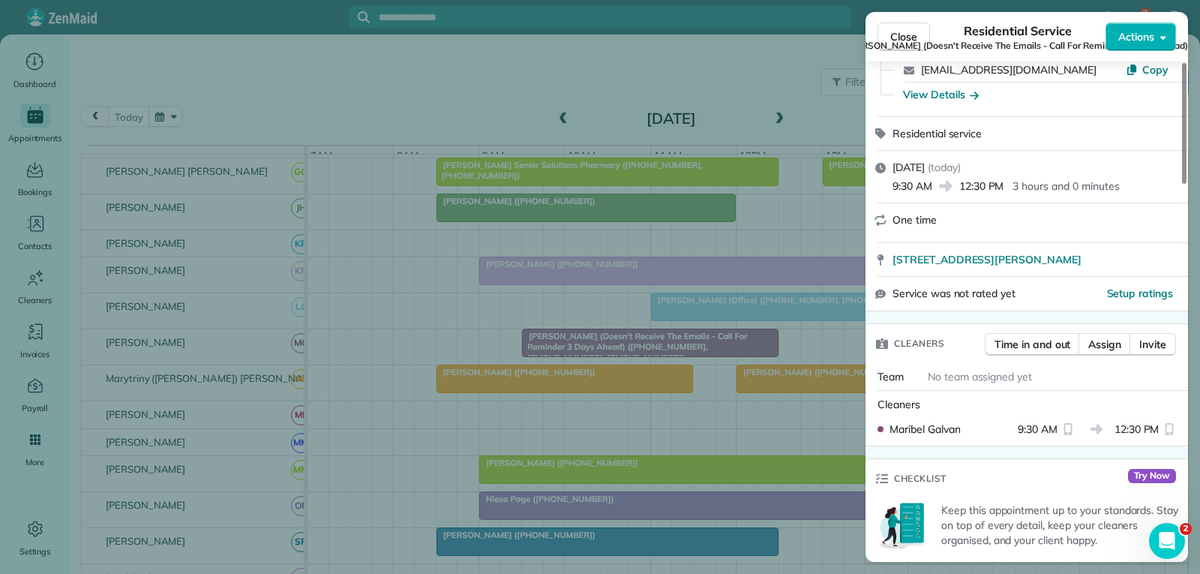
scroll to position [375, 0]
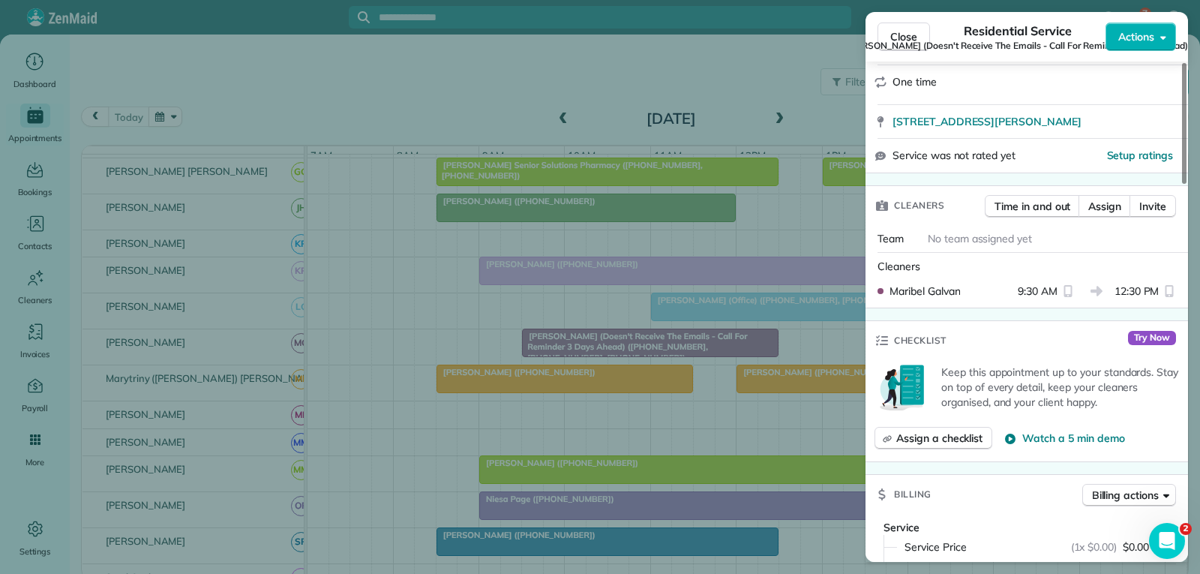
click at [900, 40] on span "Cynthia Benton (Doesn't Receive The Emails - Call For Reminder 3 Days Ahead)" at bounding box center [1018, 46] width 340 height 12
click at [900, 35] on span "Close" at bounding box center [903, 36] width 27 height 15
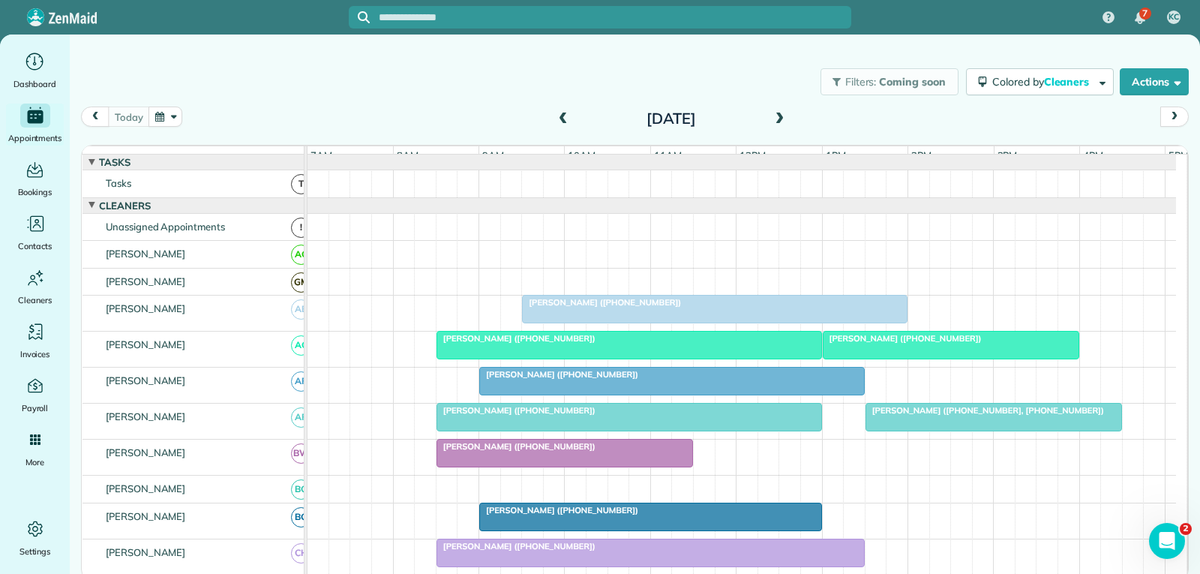
click at [686, 322] on div at bounding box center [715, 308] width 384 height 27
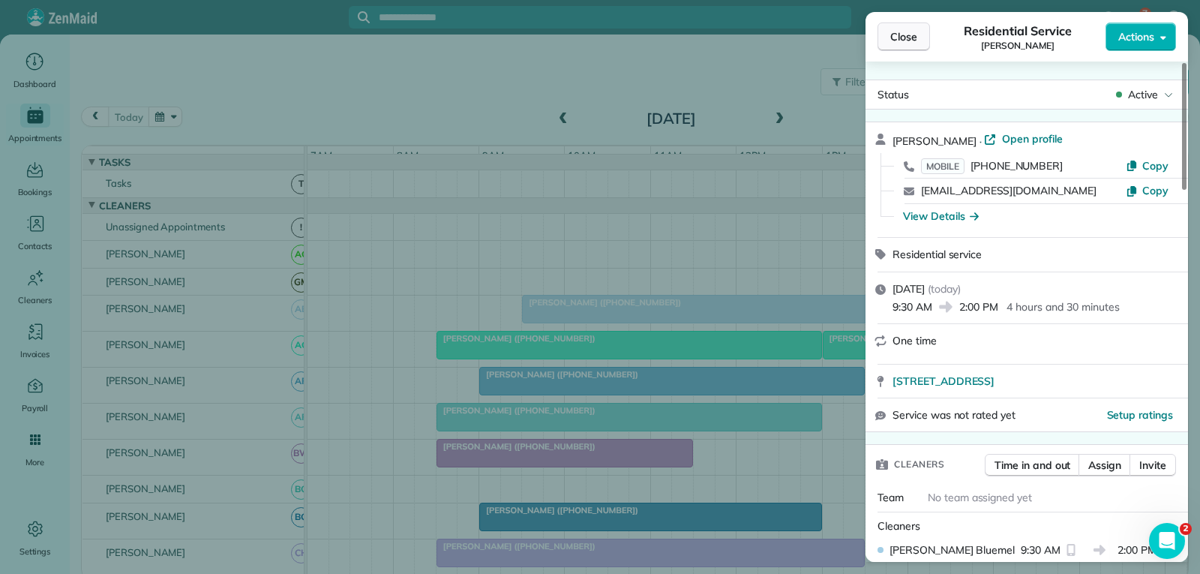
click at [906, 36] on span "Close" at bounding box center [903, 36] width 27 height 15
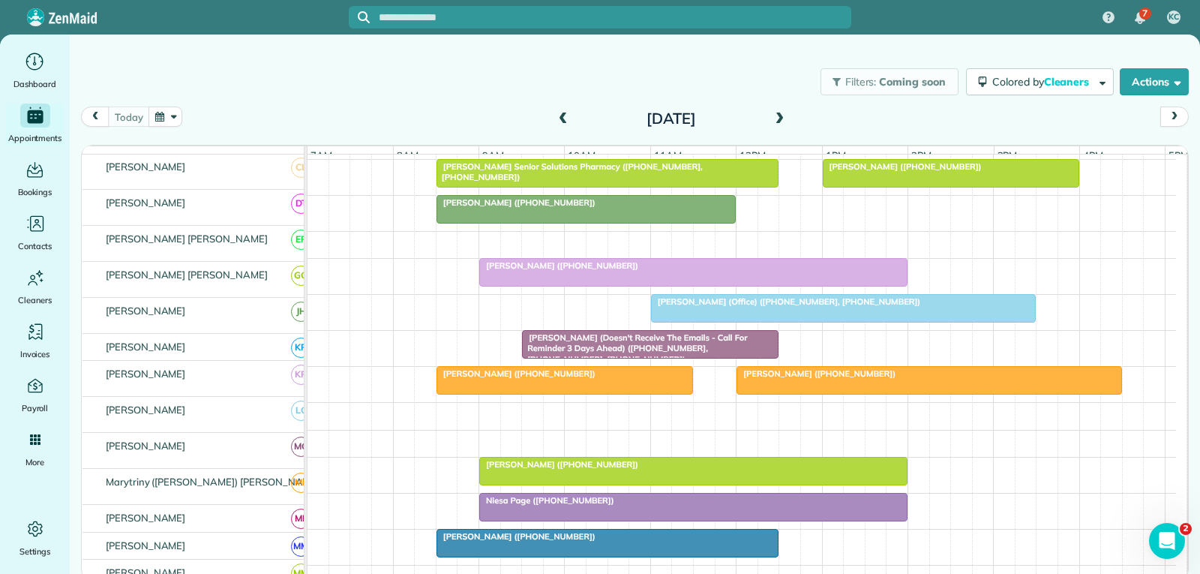
scroll to position [525, 0]
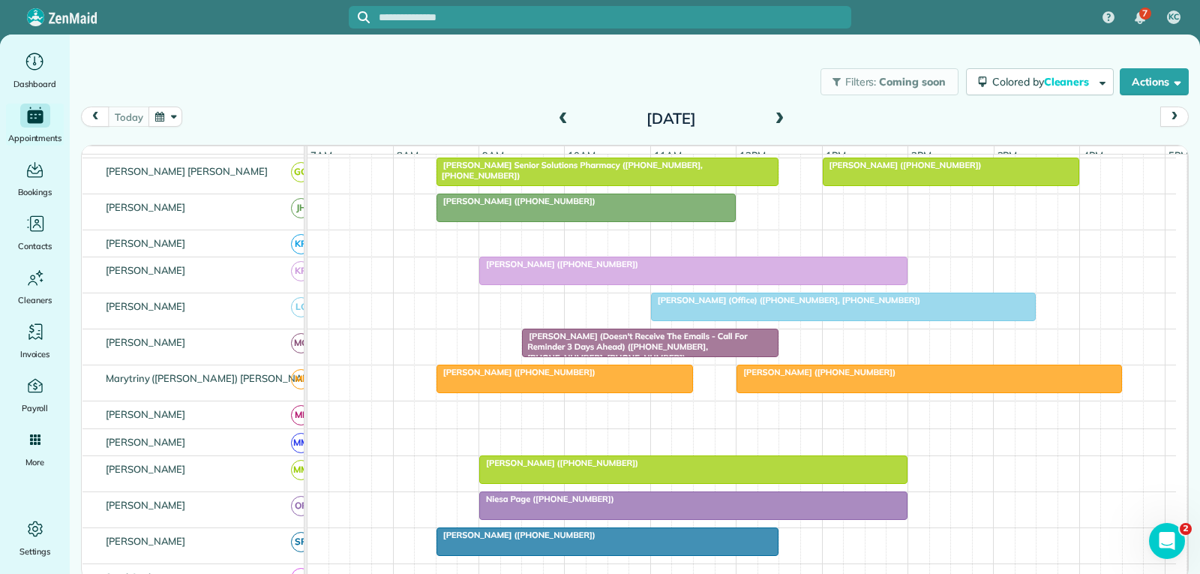
click at [637, 341] on div at bounding box center [650, 342] width 255 height 27
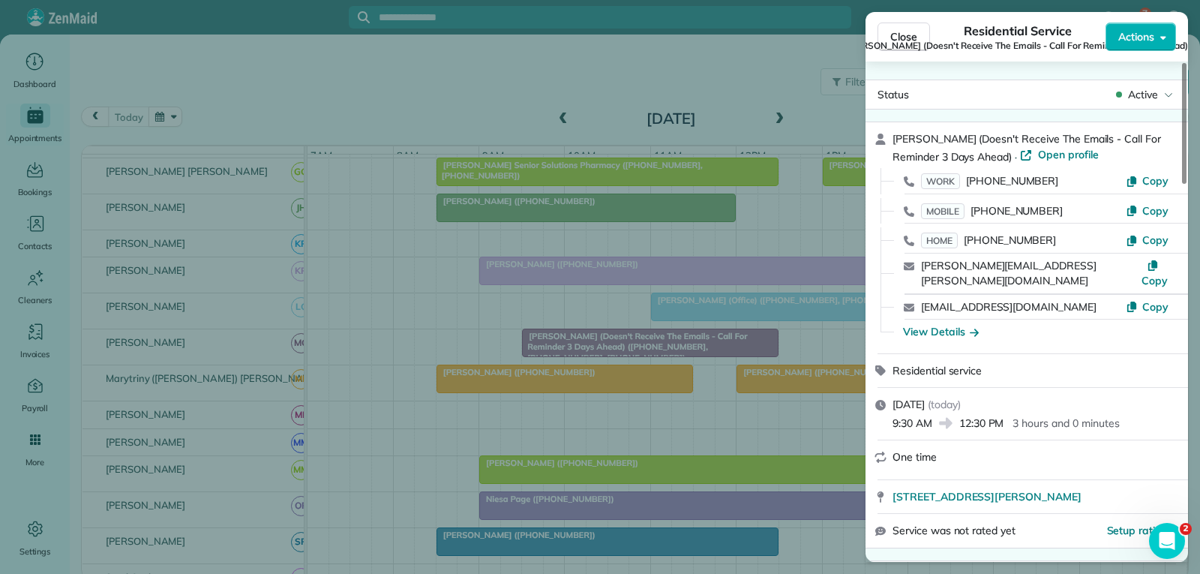
scroll to position [225, 0]
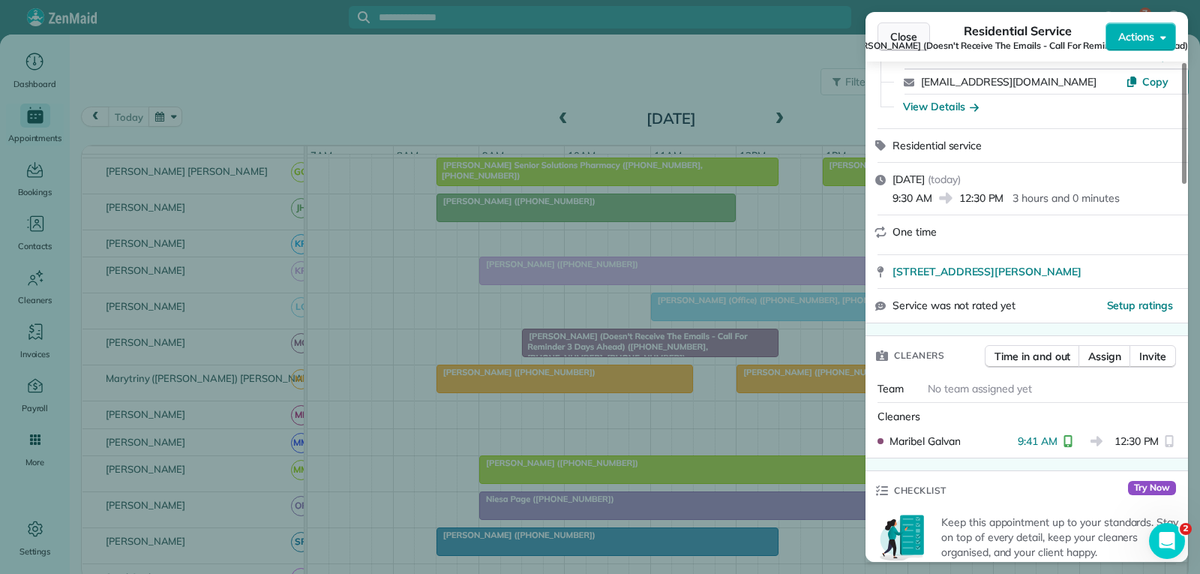
click at [902, 31] on span "Close" at bounding box center [903, 36] width 27 height 15
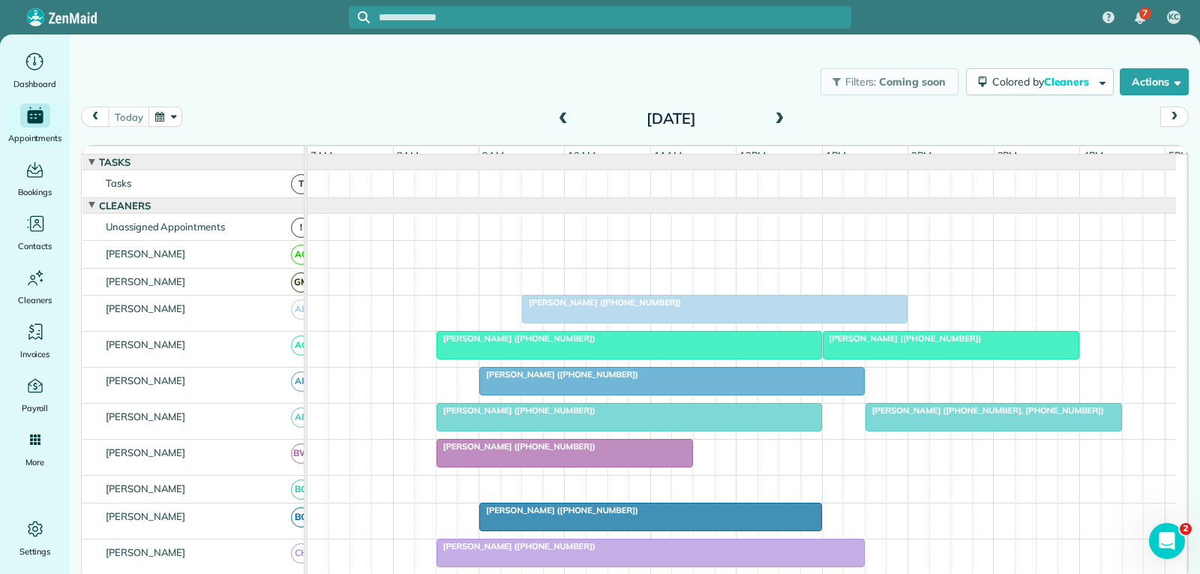
click at [715, 319] on div at bounding box center [715, 308] width 384 height 27
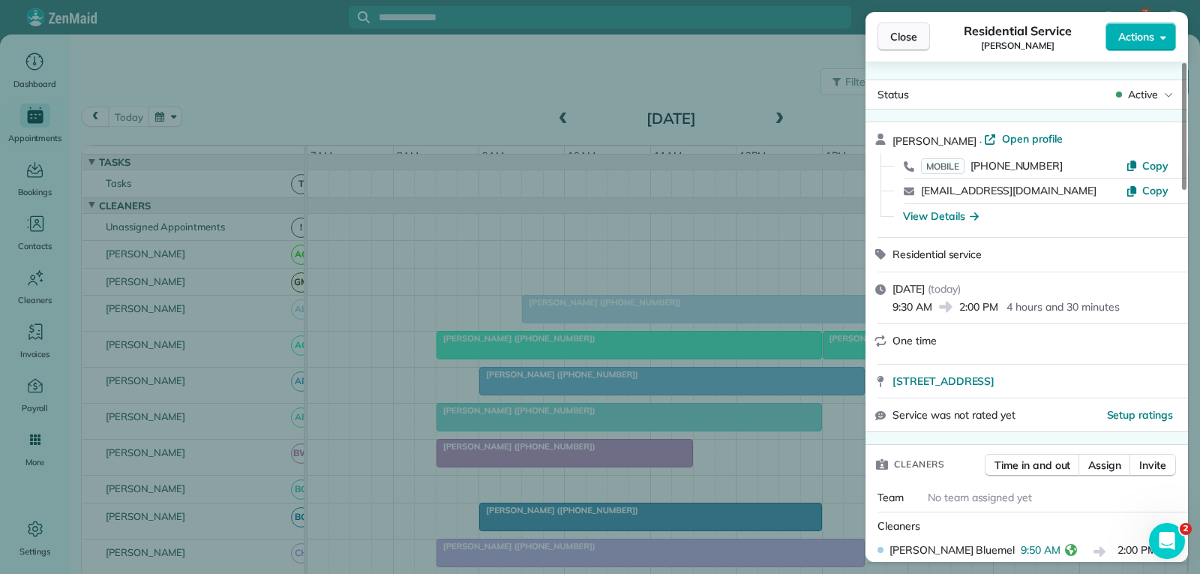
click at [910, 36] on span "Close" at bounding box center [903, 36] width 27 height 15
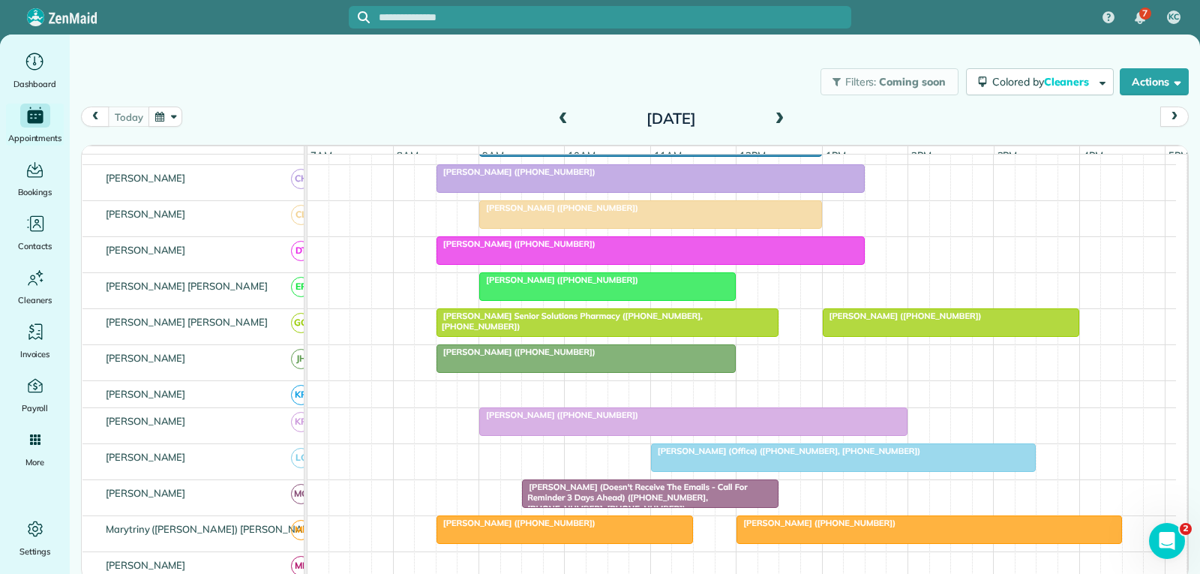
scroll to position [375, 0]
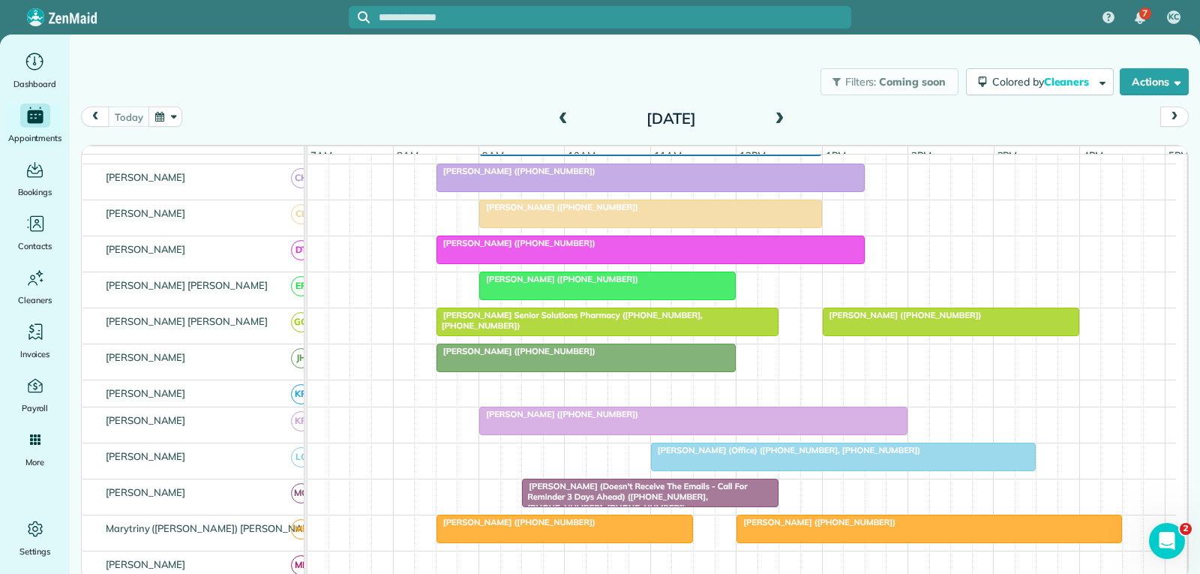
click at [813, 470] on div at bounding box center [844, 456] width 384 height 27
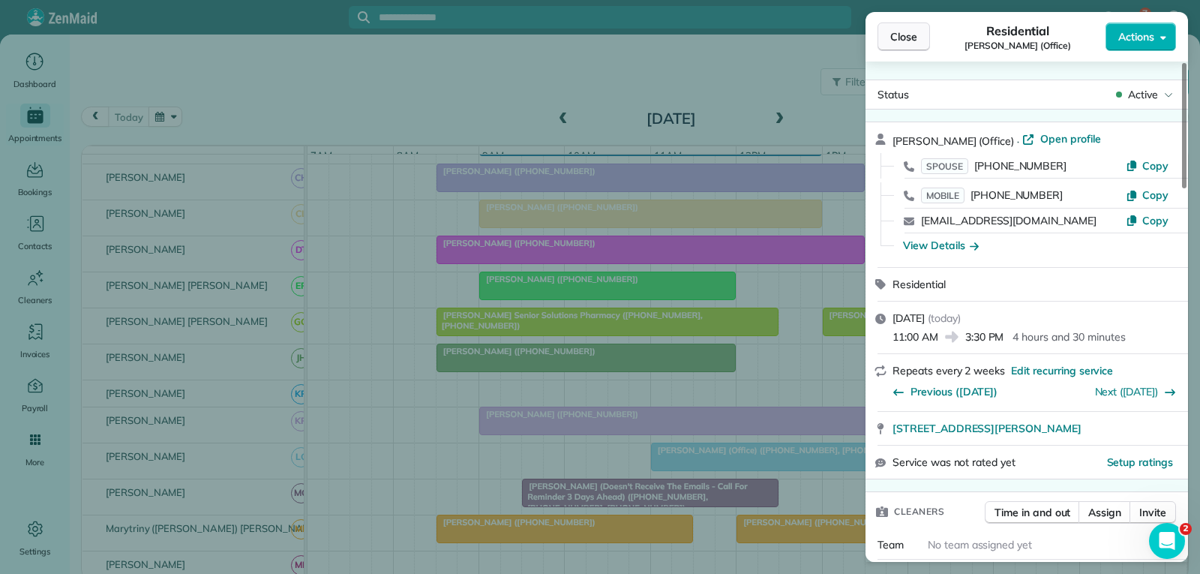
click at [908, 34] on span "Close" at bounding box center [903, 36] width 27 height 15
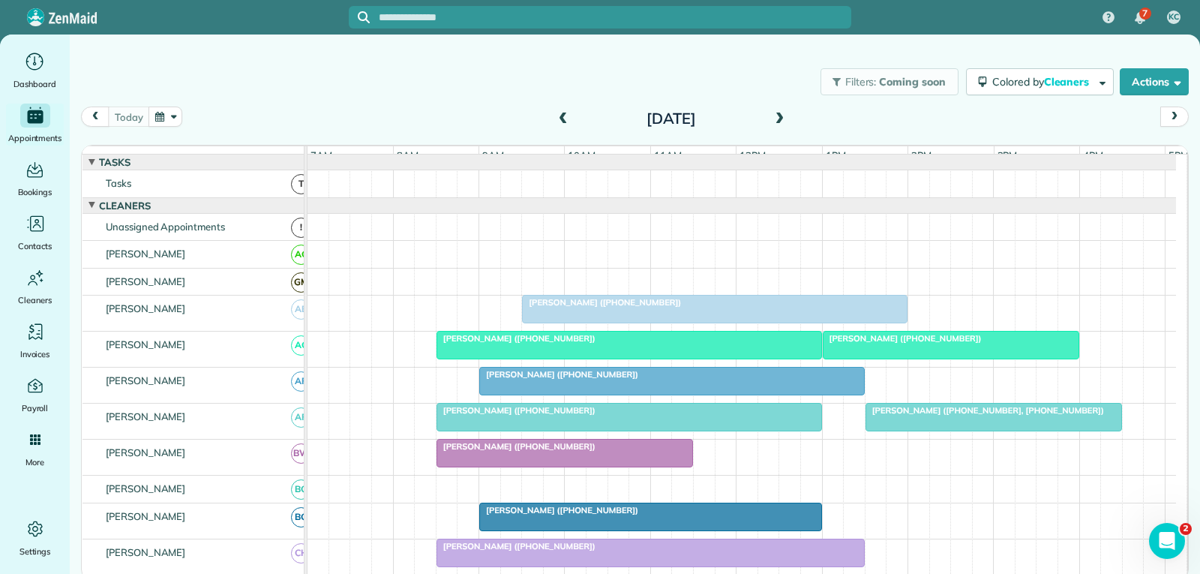
click at [1013, 343] on div "[PERSON_NAME] ([PHONE_NUMBER])" at bounding box center [950, 338] width 247 height 10
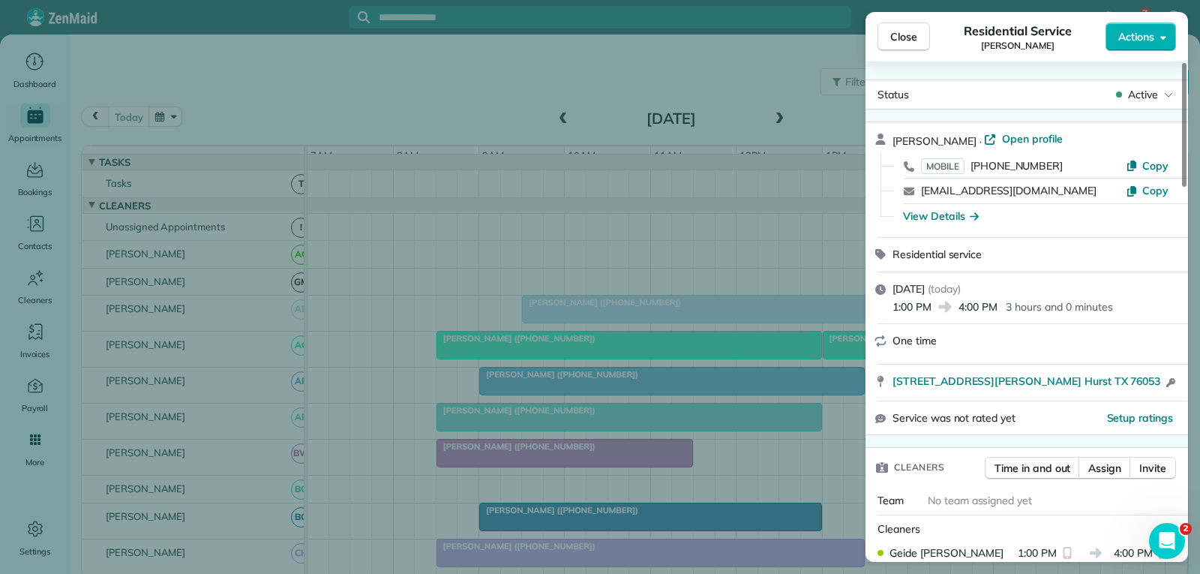
drag, startPoint x: 1012, startPoint y: 136, endPoint x: 915, endPoint y: 282, distance: 175.7
click at [1012, 136] on span "Open profile" at bounding box center [1032, 138] width 61 height 15
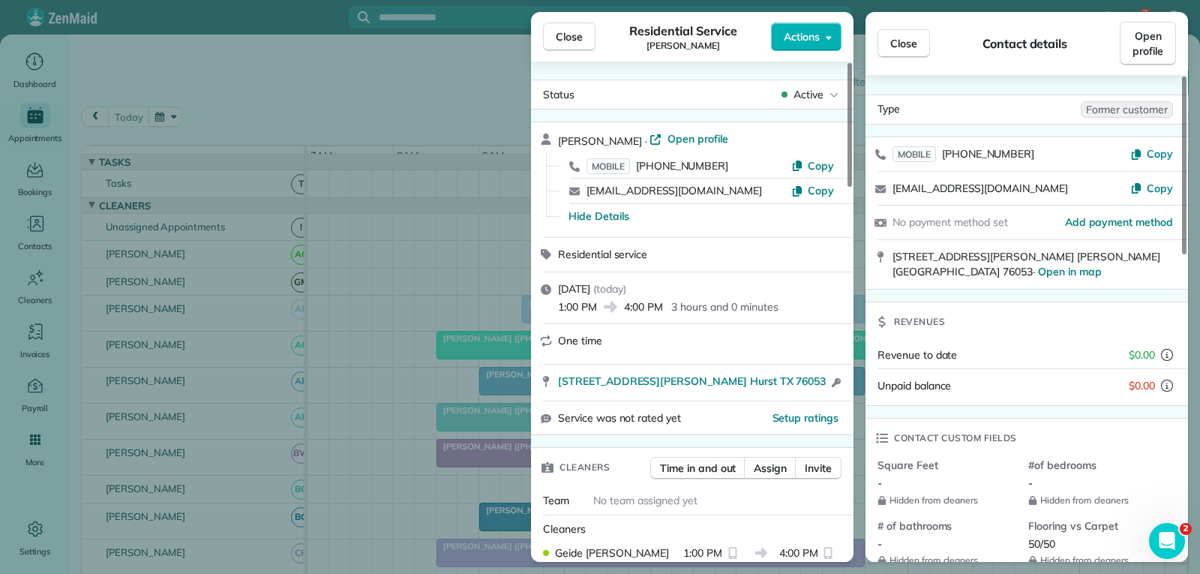
drag, startPoint x: 580, startPoint y: 39, endPoint x: 563, endPoint y: 74, distance: 38.9
click at [580, 39] on span "Close" at bounding box center [569, 36] width 27 height 15
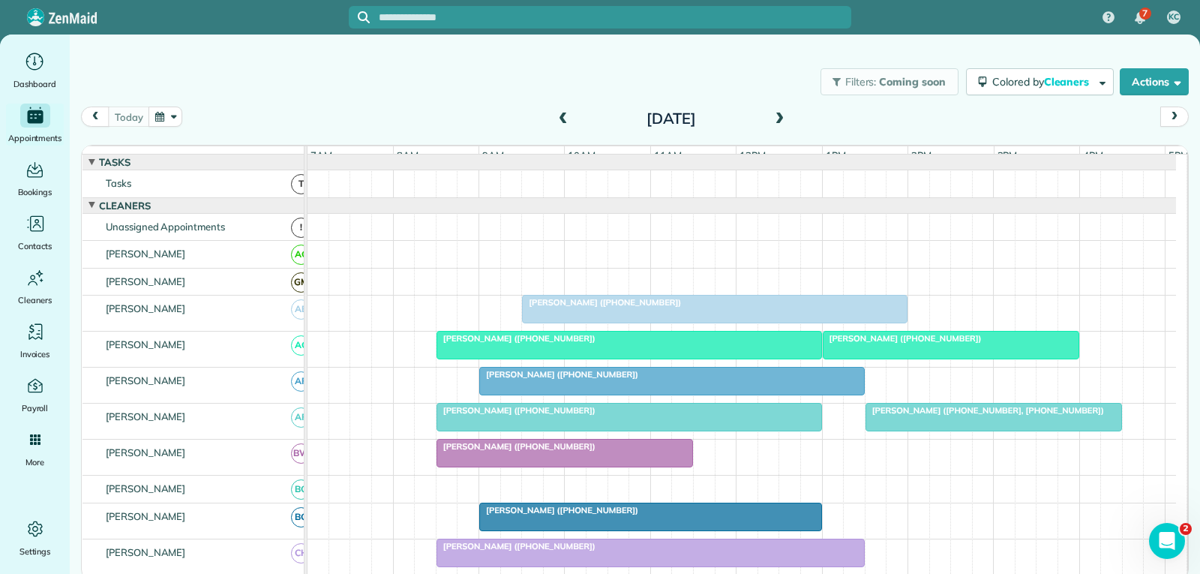
click at [604, 197] on div at bounding box center [741, 183] width 868 height 27
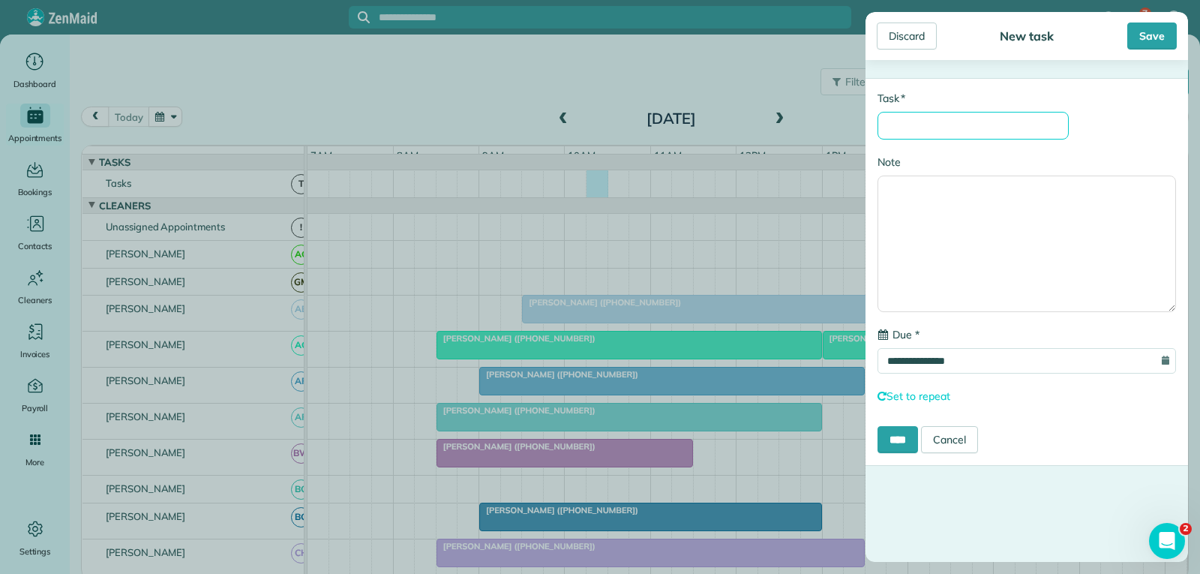
click at [918, 127] on input "* Task" at bounding box center [972, 126] width 191 height 28
type input "**********"
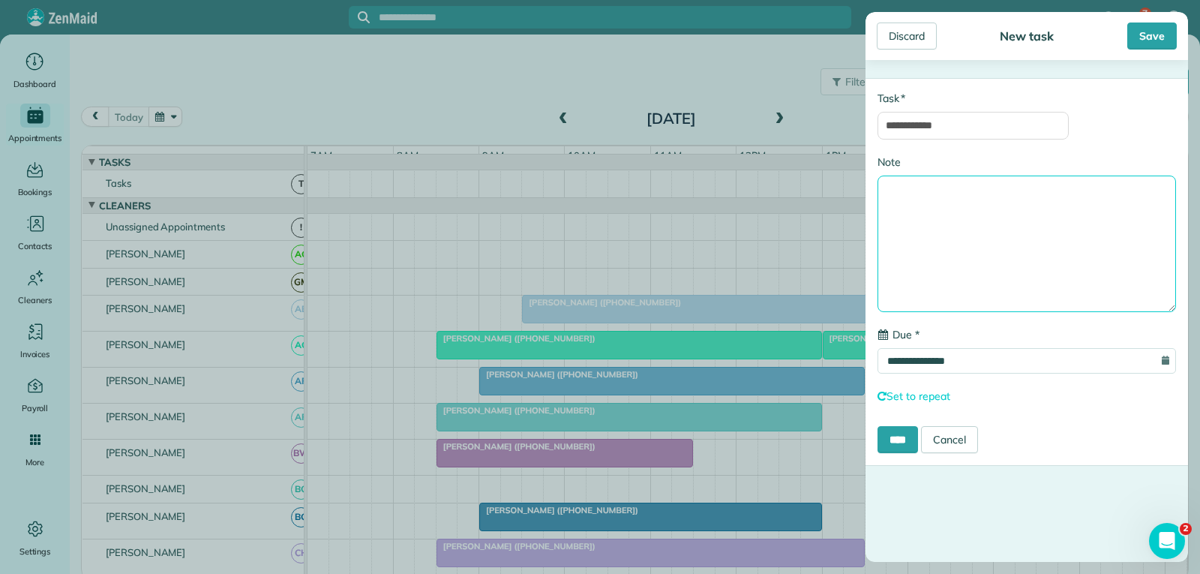
click at [936, 199] on textarea "Note" at bounding box center [1026, 243] width 298 height 136
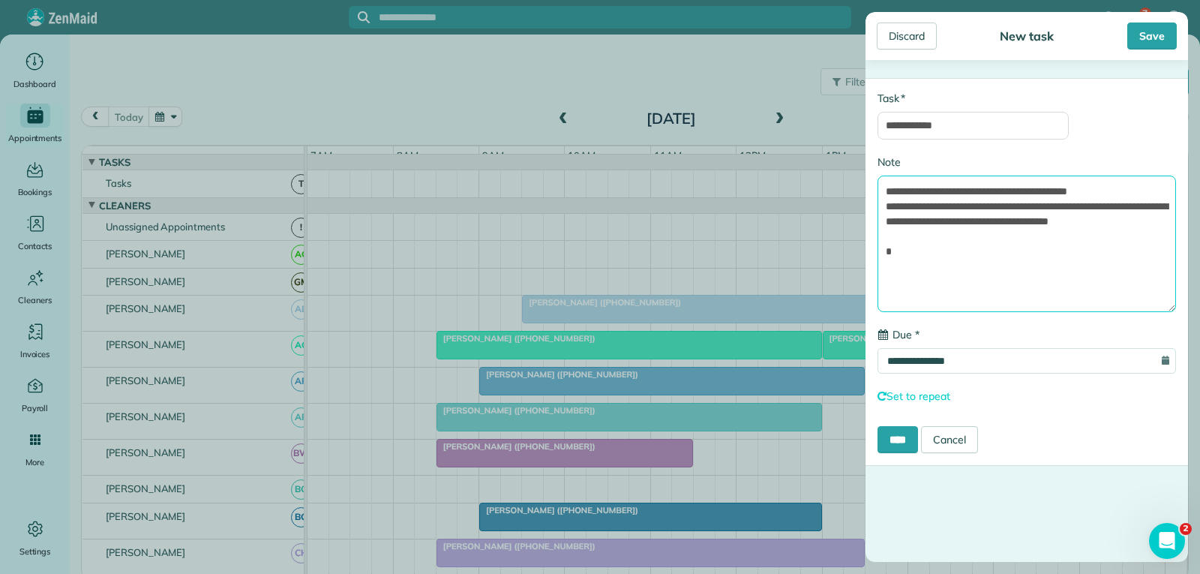
click at [1127, 190] on textarea "**********" at bounding box center [1026, 243] width 298 height 136
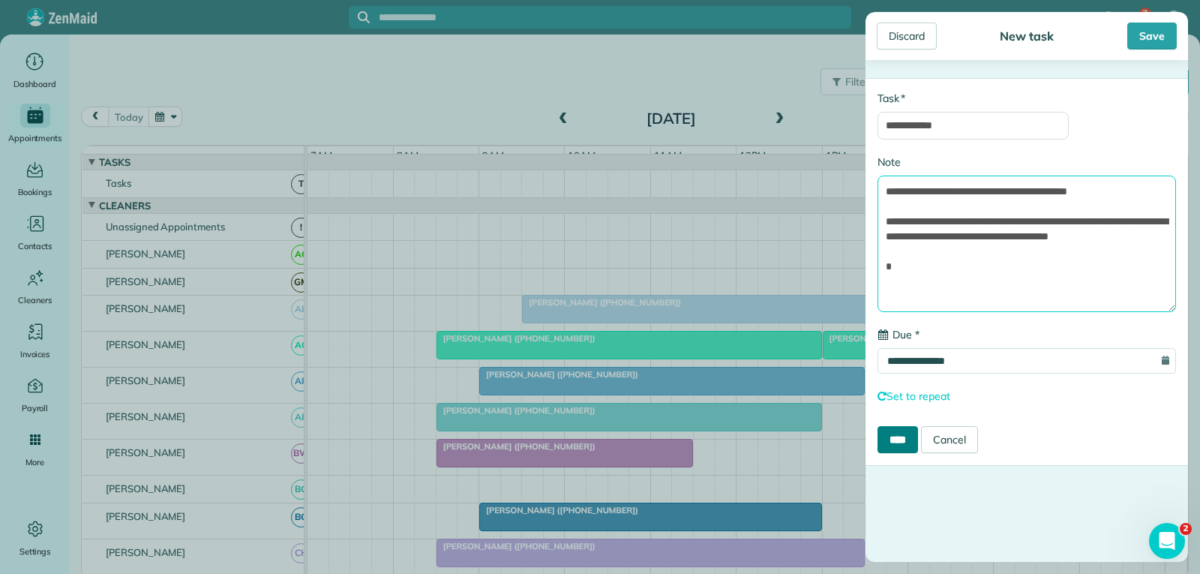
type textarea "**********"
click at [898, 439] on input "****" at bounding box center [897, 439] width 40 height 27
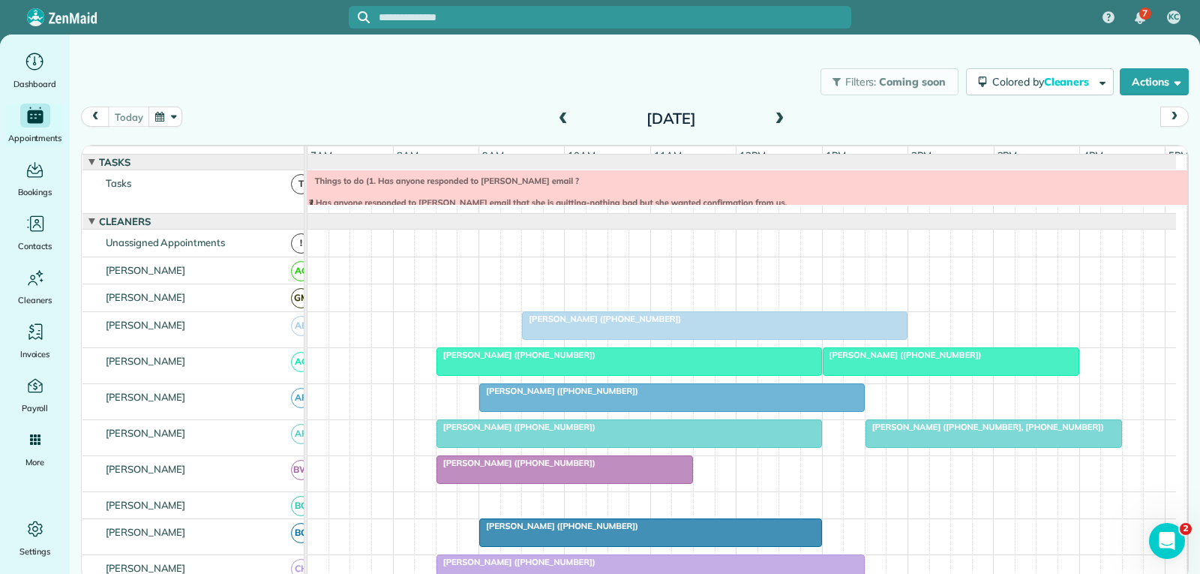
drag, startPoint x: 821, startPoint y: 194, endPoint x: 813, endPoint y: 244, distance: 50.2
click at [821, 194] on div "Things to do (1. Has anyone responded to Lesly smith's email ? 2.Has anyone res…" at bounding box center [779, 202] width 942 height 54
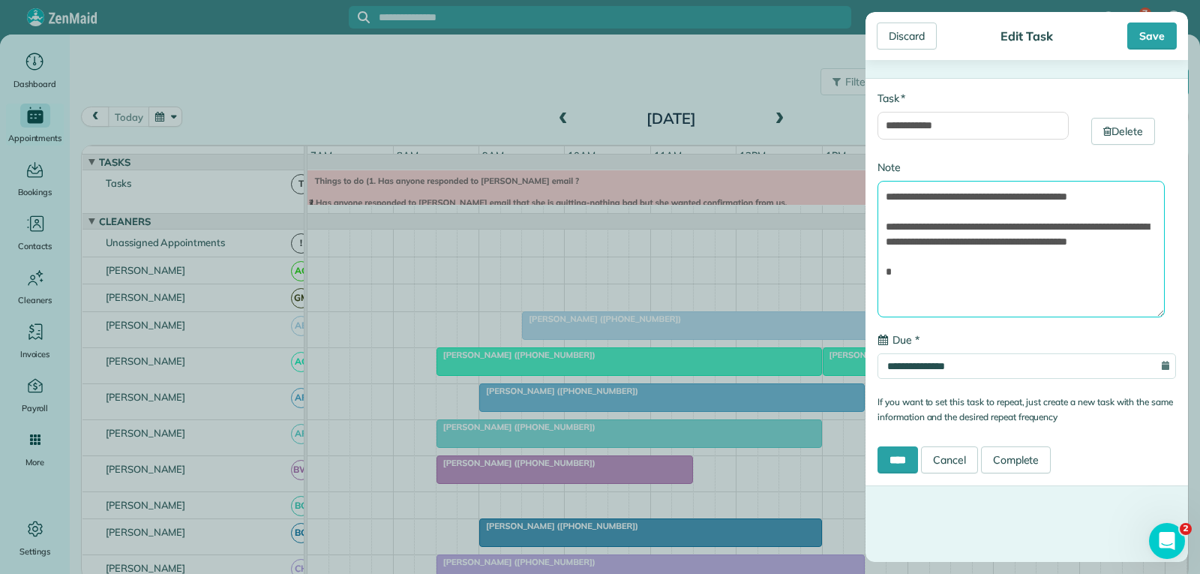
click at [909, 289] on textarea "**********" at bounding box center [1020, 249] width 287 height 136
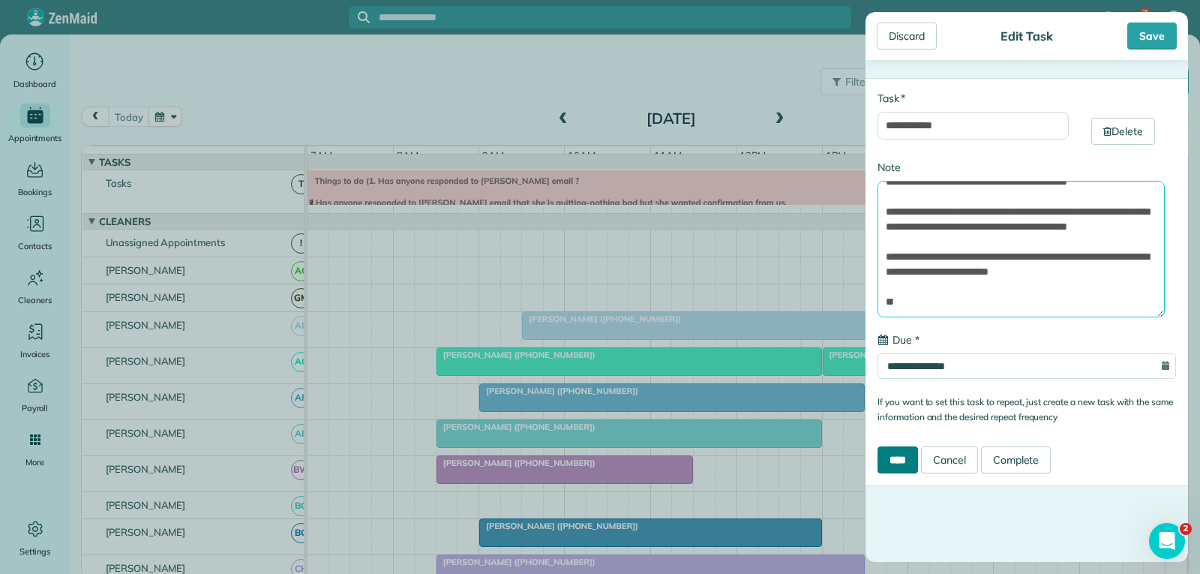
type textarea "**********"
click at [915, 461] on input "****" at bounding box center [897, 459] width 40 height 27
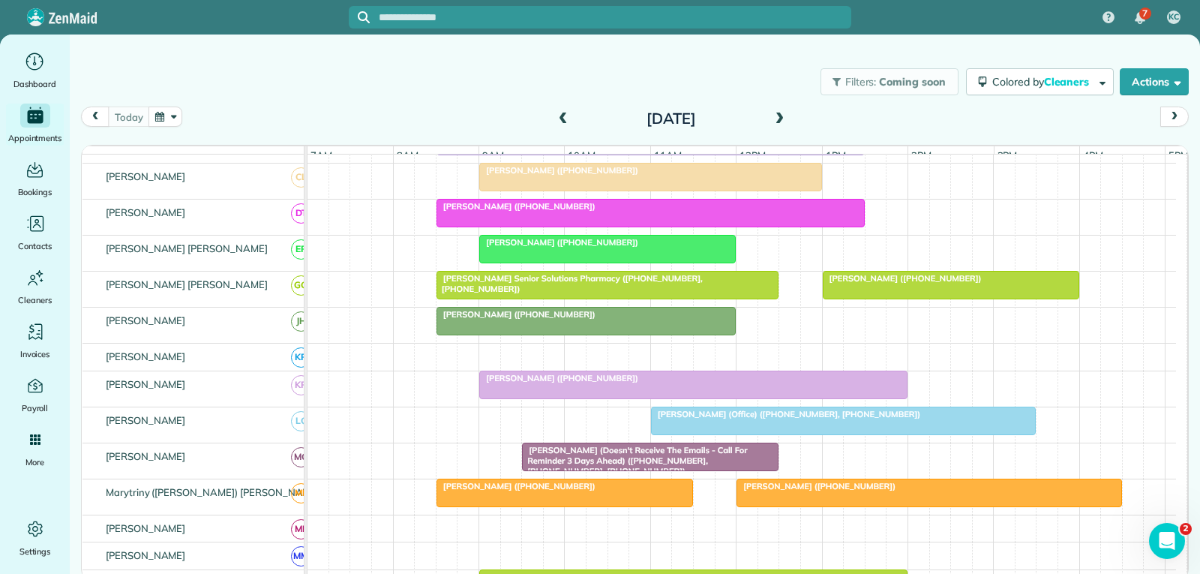
scroll to position [450, 0]
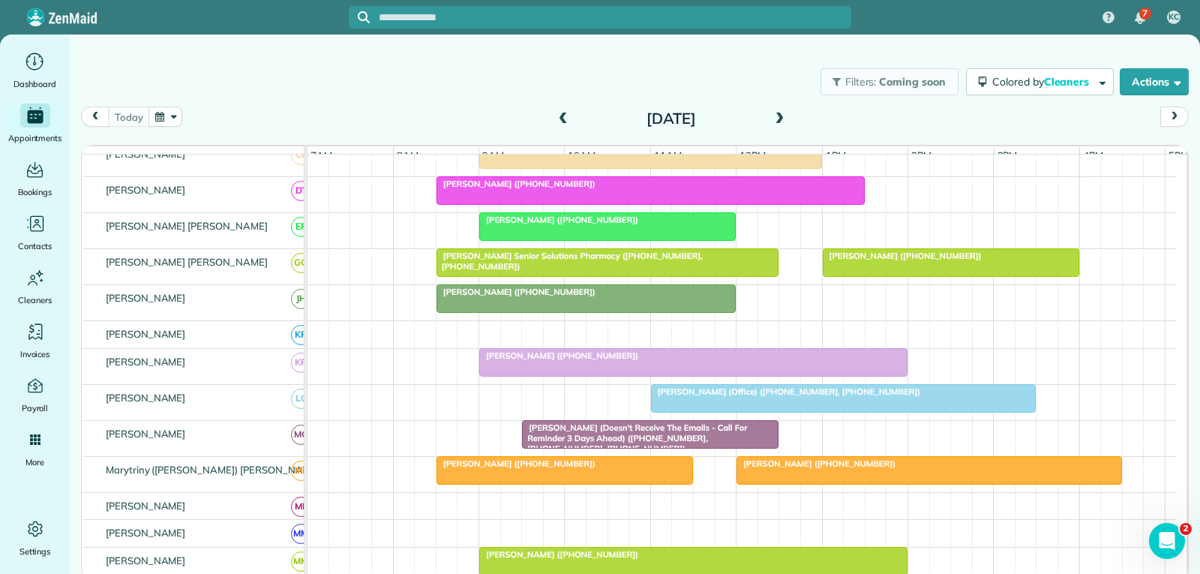
click at [675, 412] on div at bounding box center [844, 398] width 384 height 27
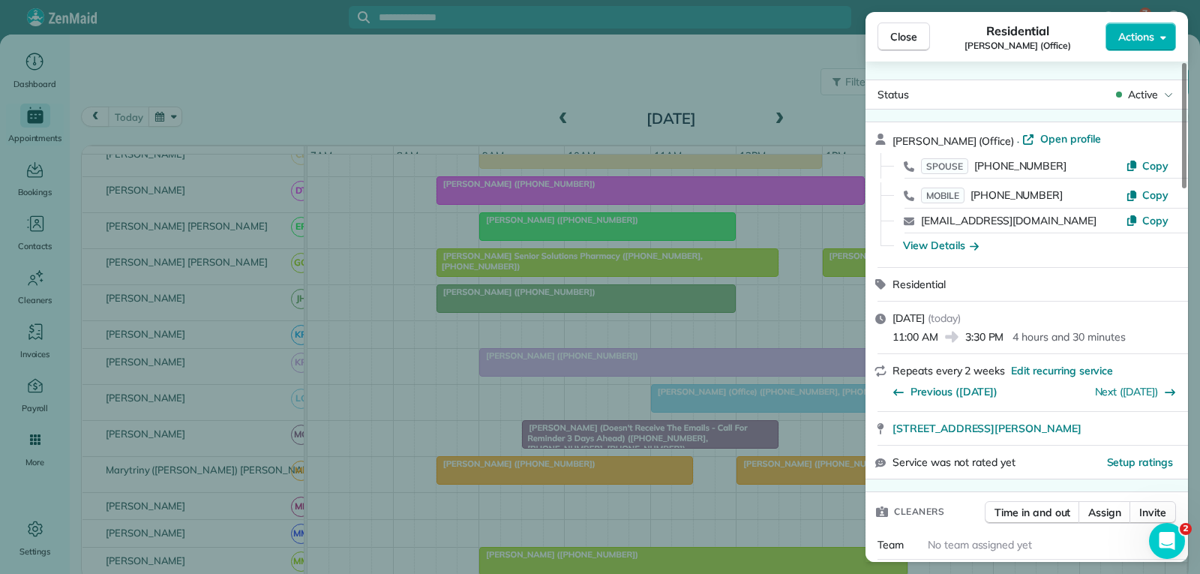
scroll to position [150, 0]
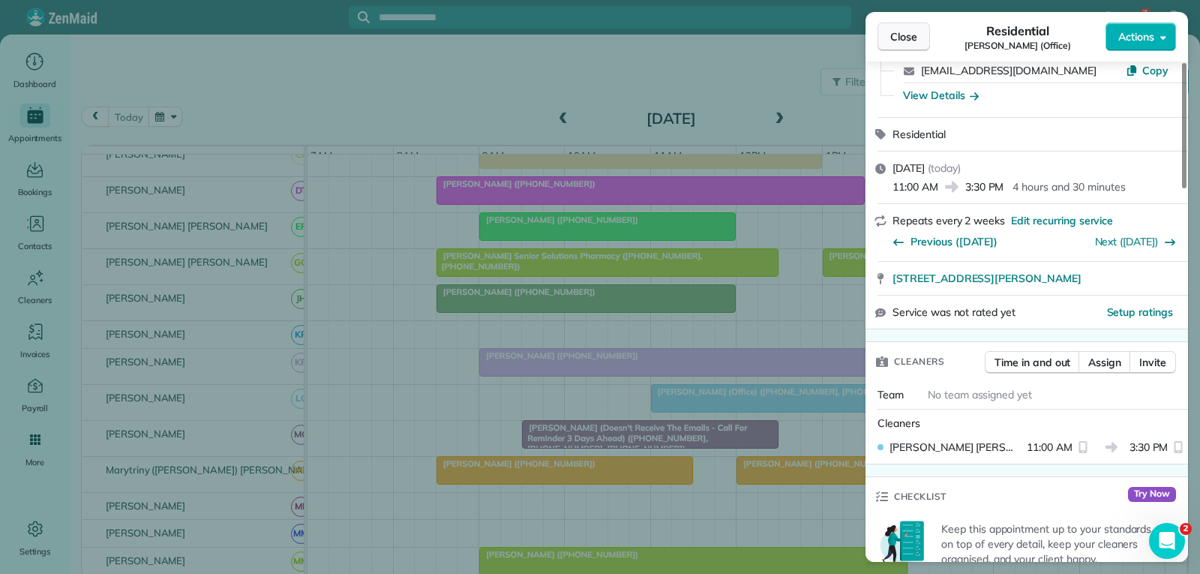
click at [906, 22] on button "Close" at bounding box center [903, 36] width 52 height 28
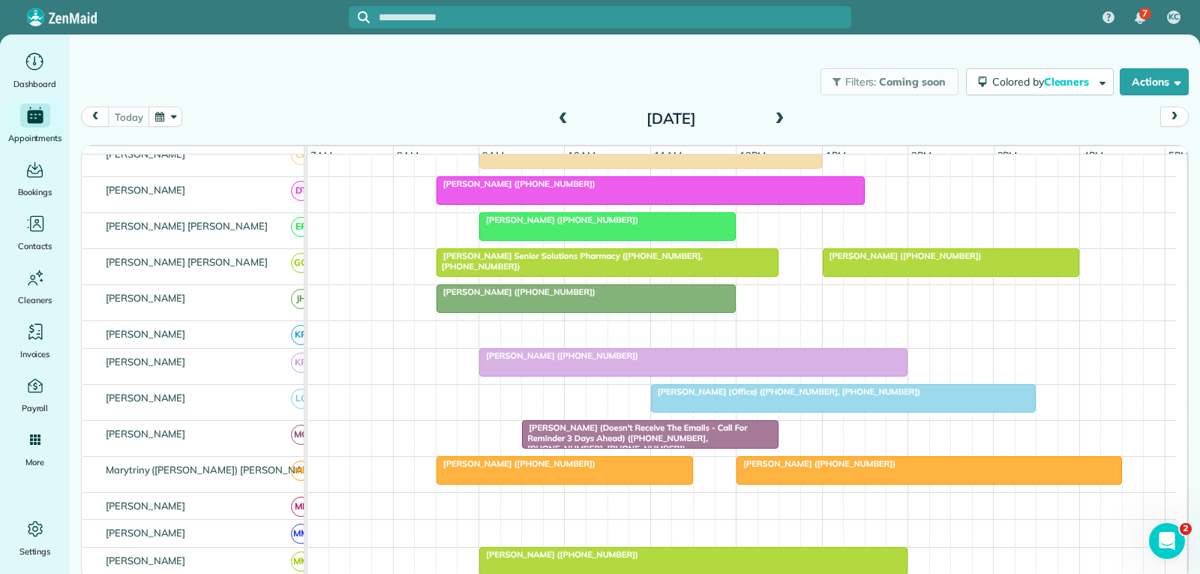
click at [749, 397] on span "Phillip Gracia (Office) (+18174018953, +18174464777)" at bounding box center [785, 391] width 271 height 10
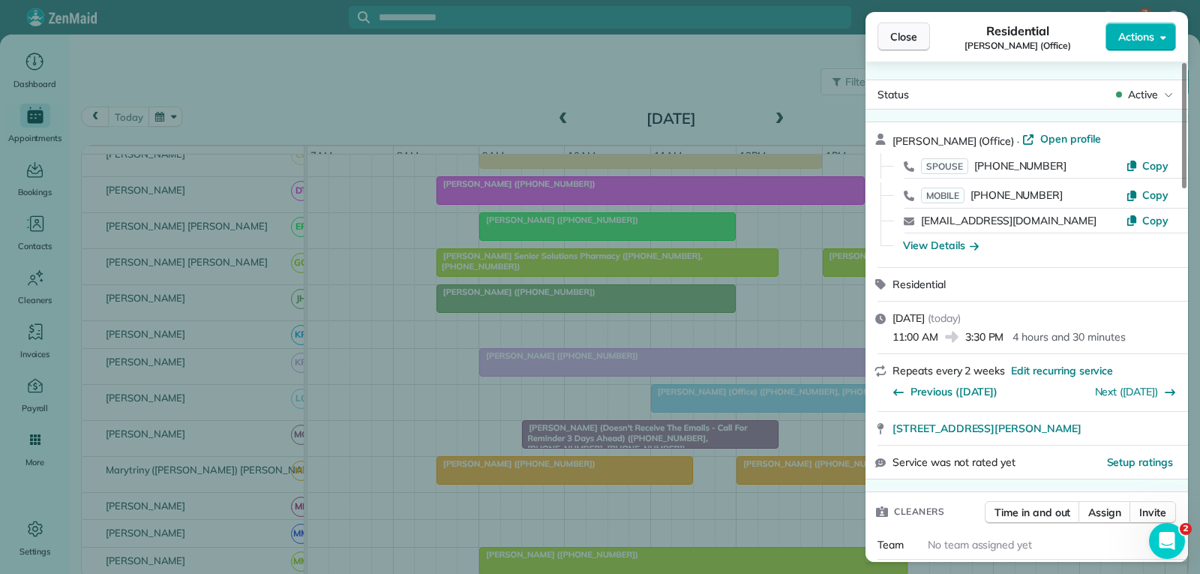
click at [902, 37] on span "Close" at bounding box center [903, 36] width 27 height 15
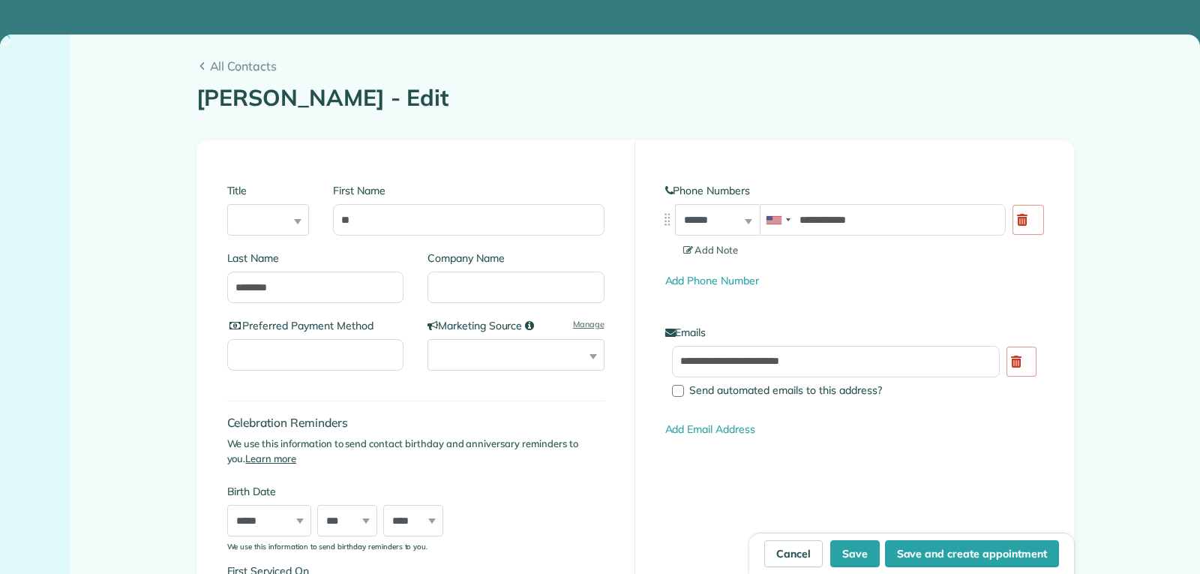
type input "**********"
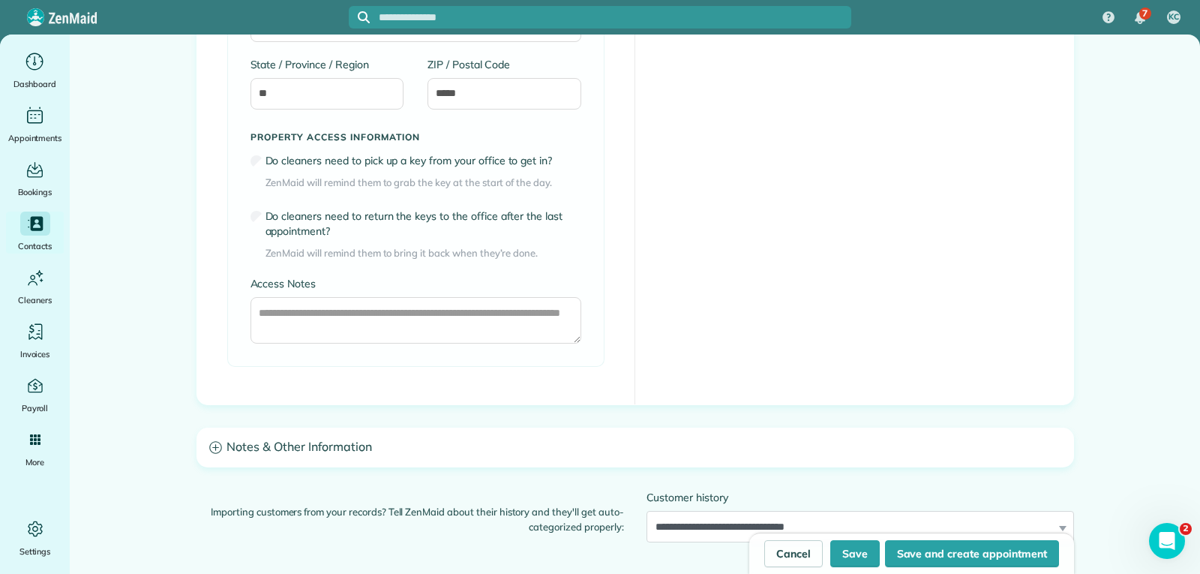
scroll to position [1125, 0]
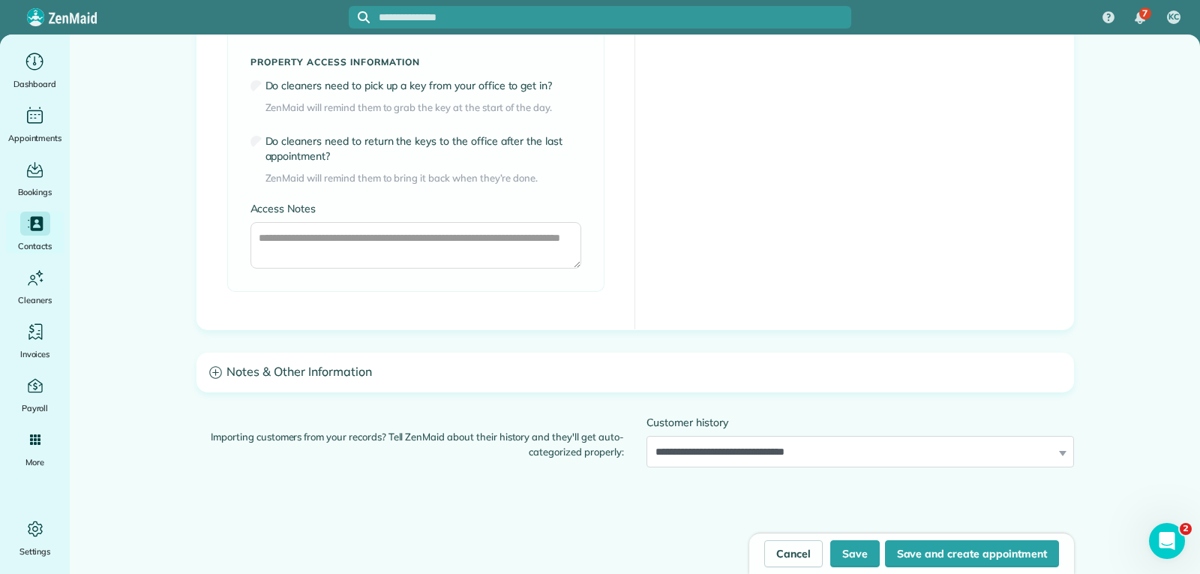
click at [332, 367] on h3 "Notes & Other Information" at bounding box center [635, 372] width 876 height 38
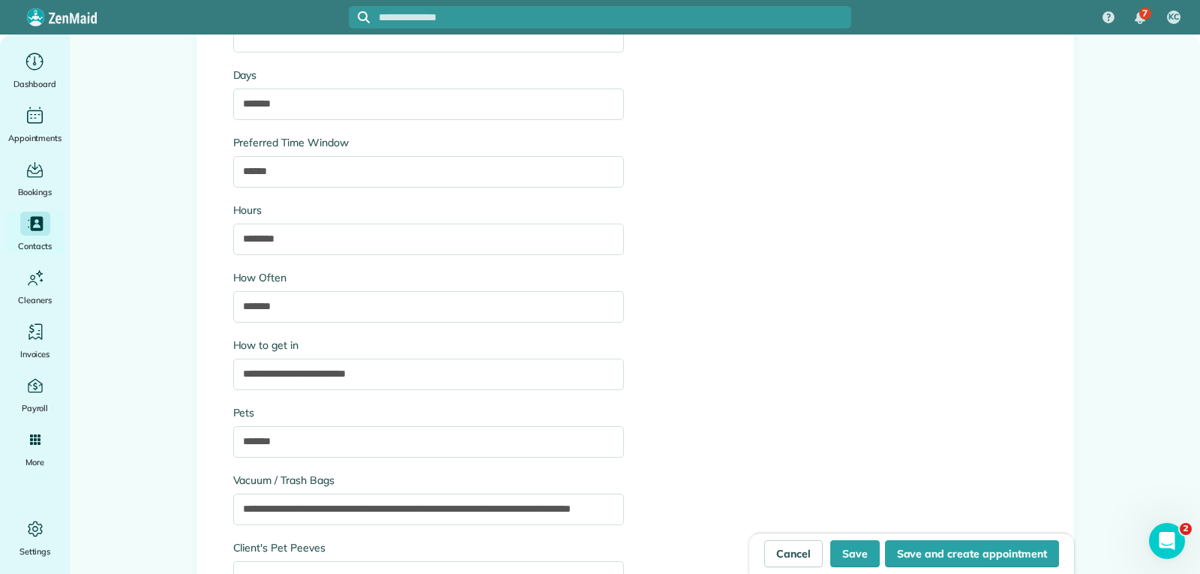
scroll to position [1874, 0]
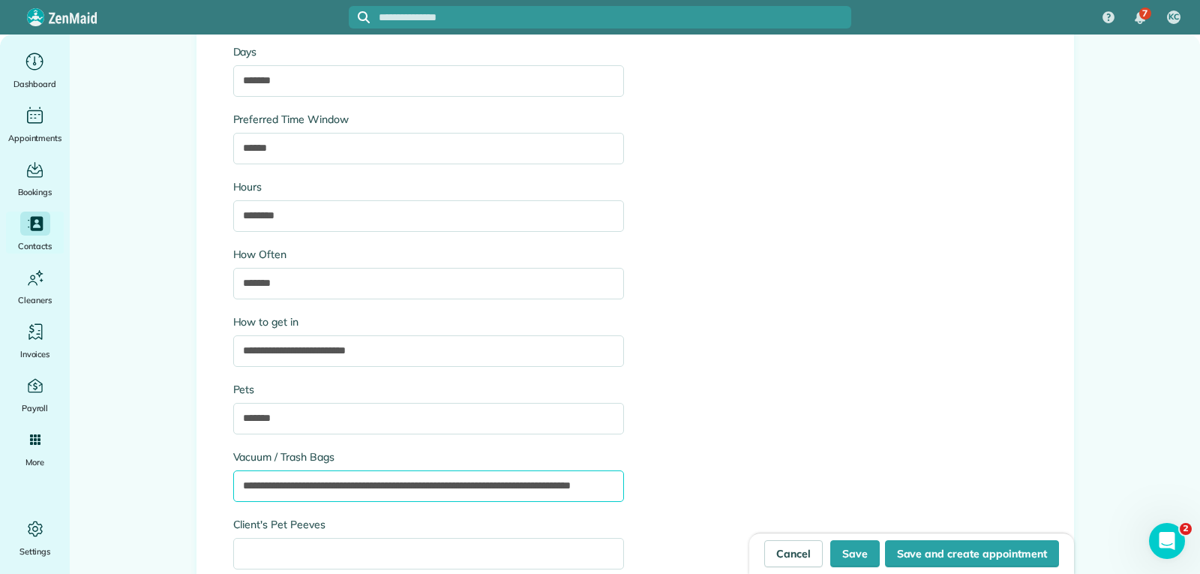
click at [381, 483] on input "**********" at bounding box center [428, 485] width 391 height 31
type input "**********"
click at [800, 318] on div "**********" at bounding box center [635, 150] width 826 height 993
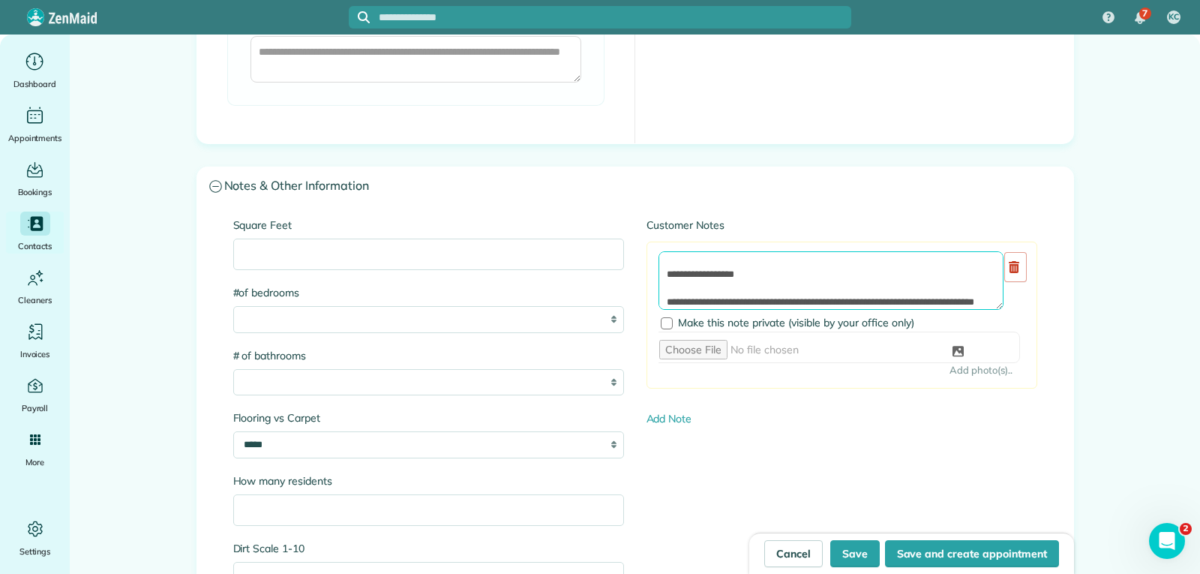
scroll to position [0, 0]
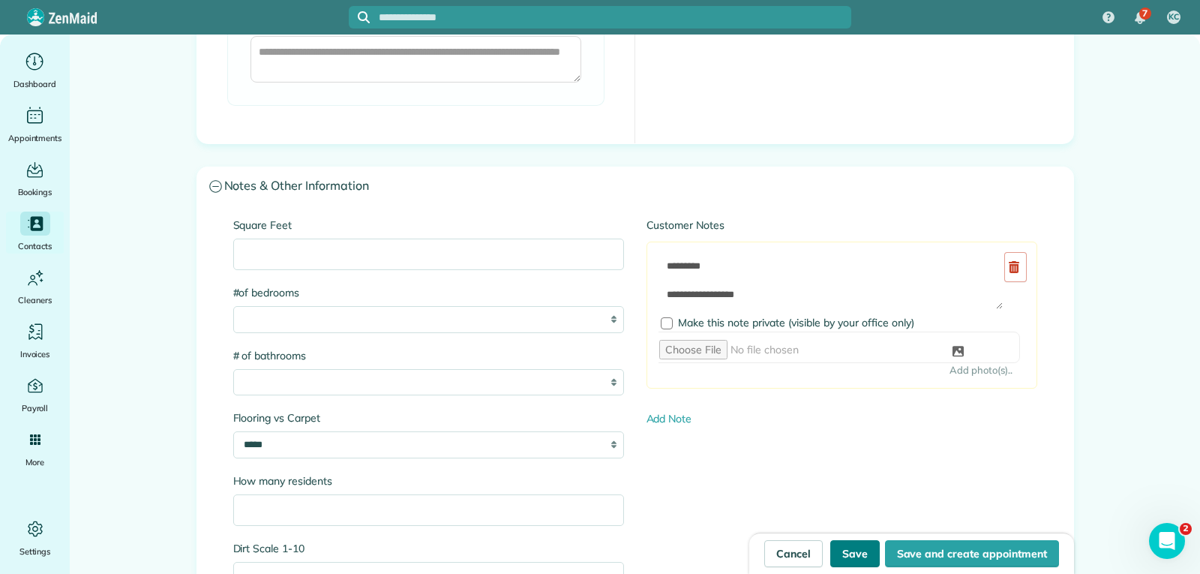
click at [849, 549] on button "Save" at bounding box center [854, 553] width 49 height 27
type input "**********"
